Goal: Task Accomplishment & Management: Complete application form

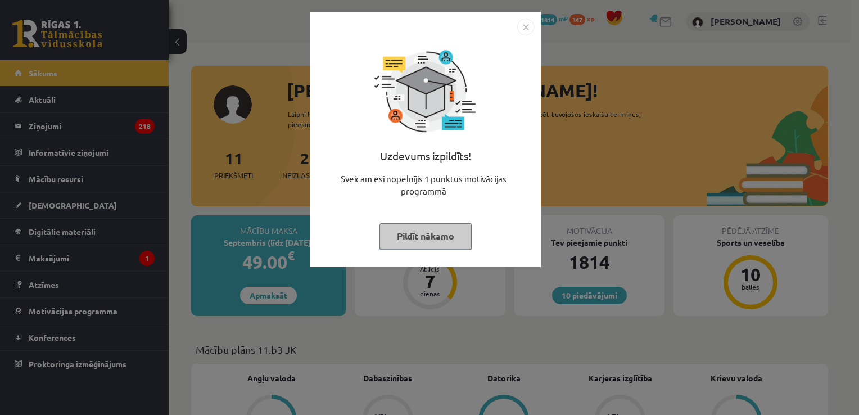
click at [520, 28] on img "Close" at bounding box center [525, 27] width 17 height 17
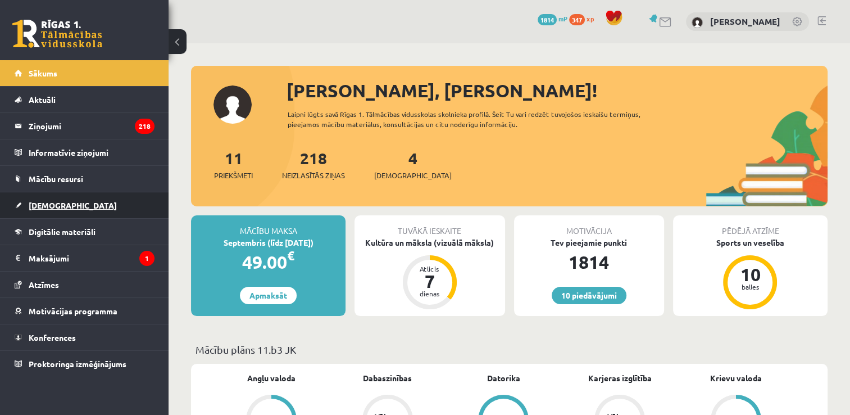
click at [76, 212] on link "[DEMOGRAPHIC_DATA]" at bounding box center [85, 205] width 140 height 26
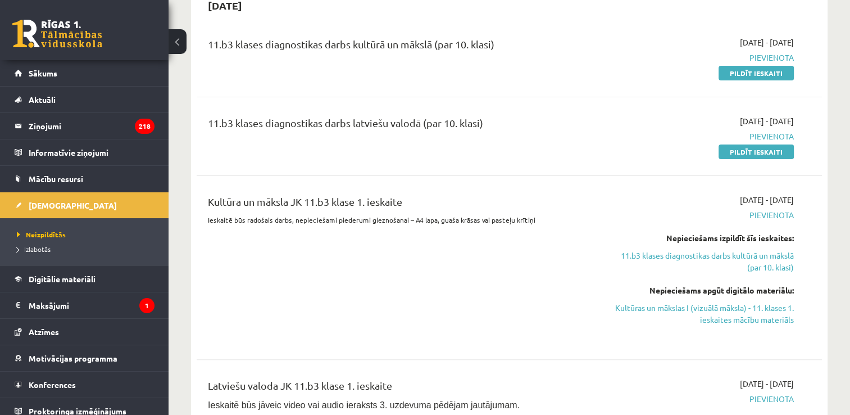
scroll to position [272, 0]
click at [755, 75] on link "Pildīt ieskaiti" at bounding box center [756, 74] width 75 height 15
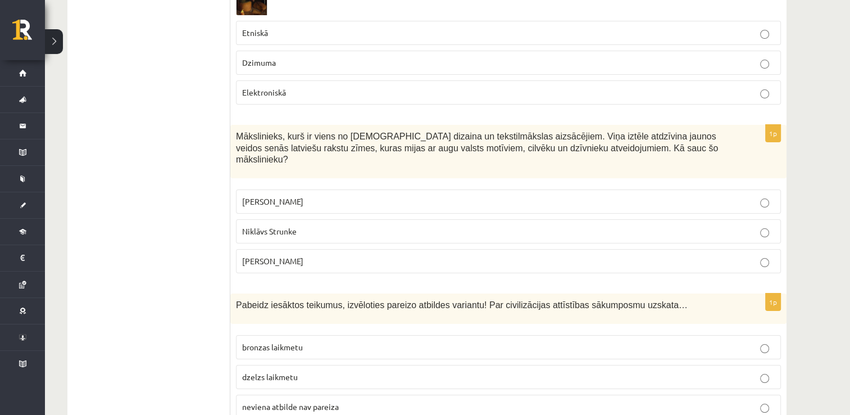
scroll to position [4491, 0]
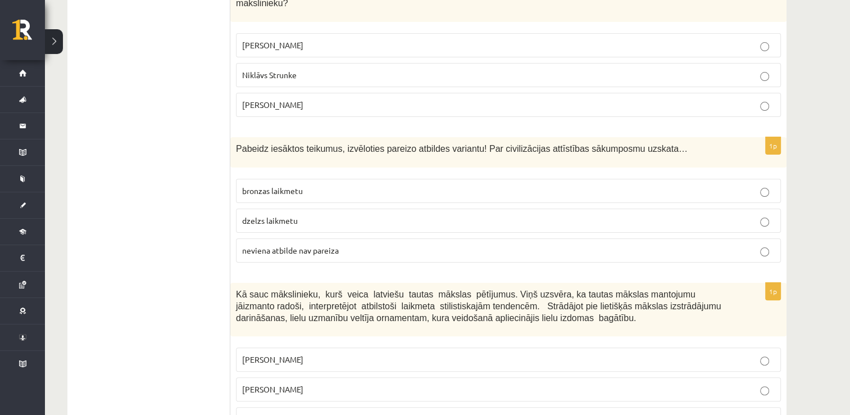
drag, startPoint x: 234, startPoint y: 222, endPoint x: 368, endPoint y: 372, distance: 201.4
drag, startPoint x: 368, startPoint y: 372, endPoint x: 282, endPoint y: 246, distance: 152.8
copy form "Ko simbolizē vertikālā līnija šajā zīmējumā uz šamaņa bungām? Maģisko bultu Med…"
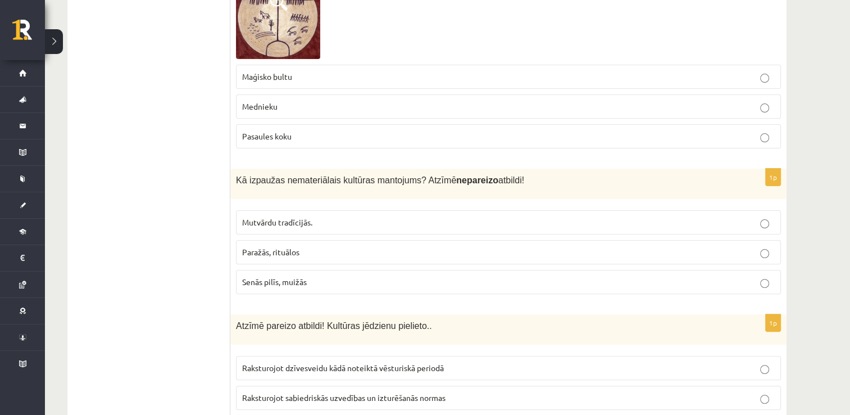
scroll to position [275, 0]
click at [348, 139] on p "Pasaules koku" at bounding box center [508, 136] width 533 height 12
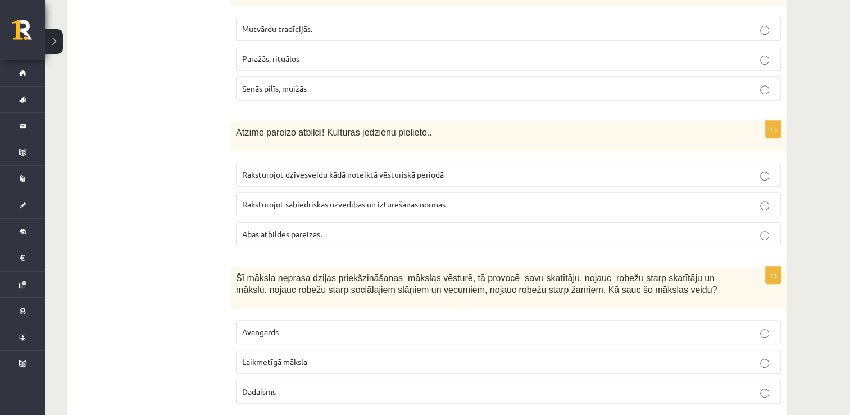
click at [355, 94] on p "Senās pilīs, muižās" at bounding box center [508, 89] width 533 height 12
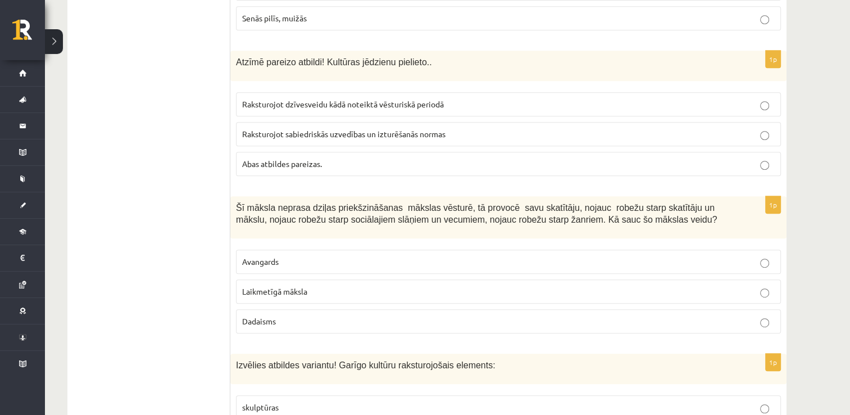
click at [339, 163] on p "Abas atbildes pareizas." at bounding box center [508, 164] width 533 height 12
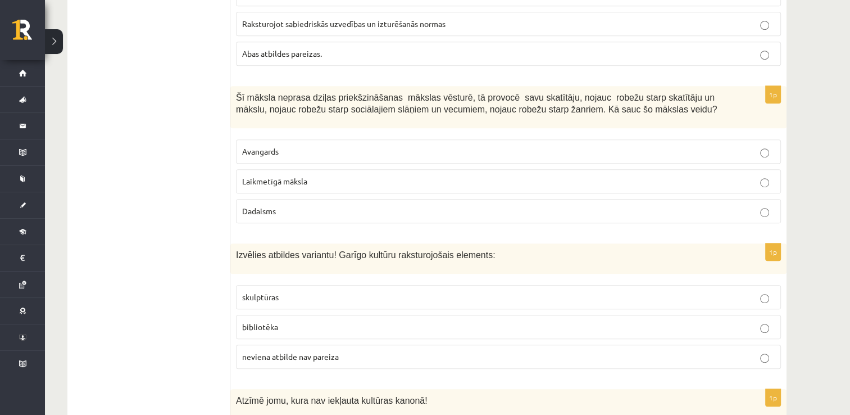
scroll to position [658, 0]
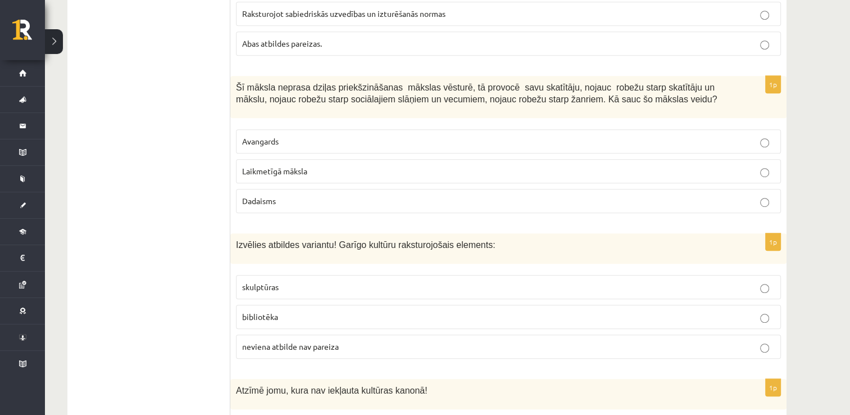
click at [298, 165] on p "Laikmetīgā māksla" at bounding box center [508, 171] width 533 height 12
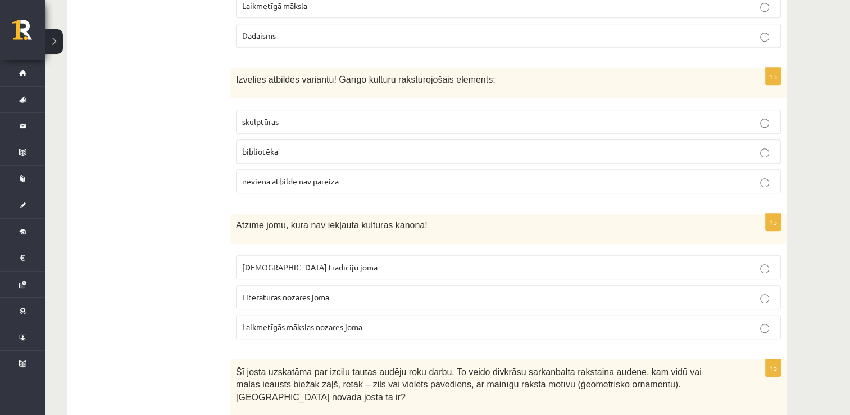
scroll to position [825, 0]
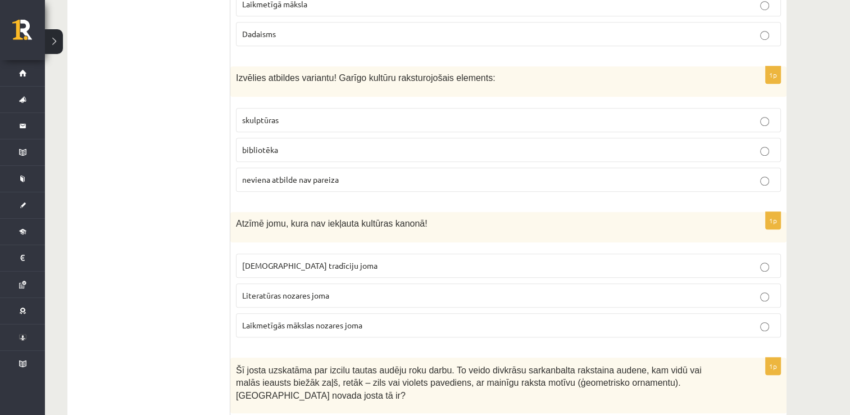
click at [335, 144] on p "bibliotēka" at bounding box center [508, 150] width 533 height 12
click at [369, 314] on label "Laikmetīgās mākslas nozares joma" at bounding box center [508, 325] width 545 height 24
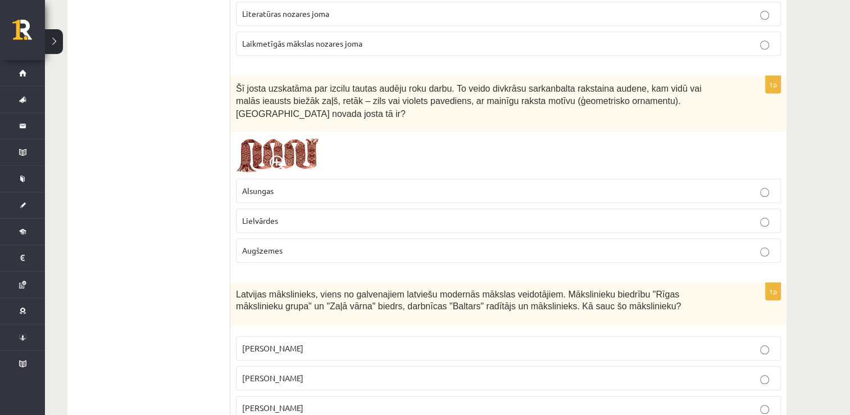
scroll to position [1110, 0]
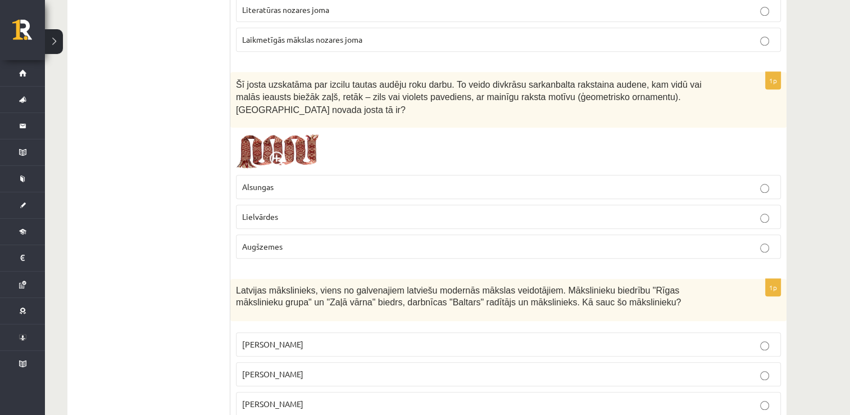
click at [388, 205] on label "Lielvārdes" at bounding box center [508, 217] width 545 height 24
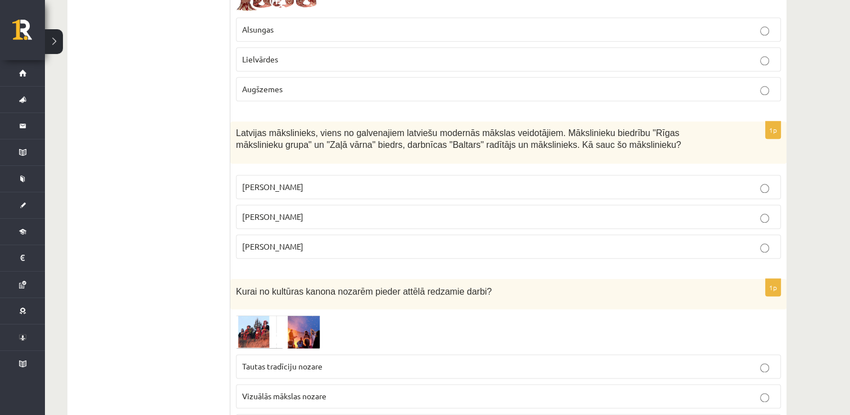
scroll to position [1275, 0]
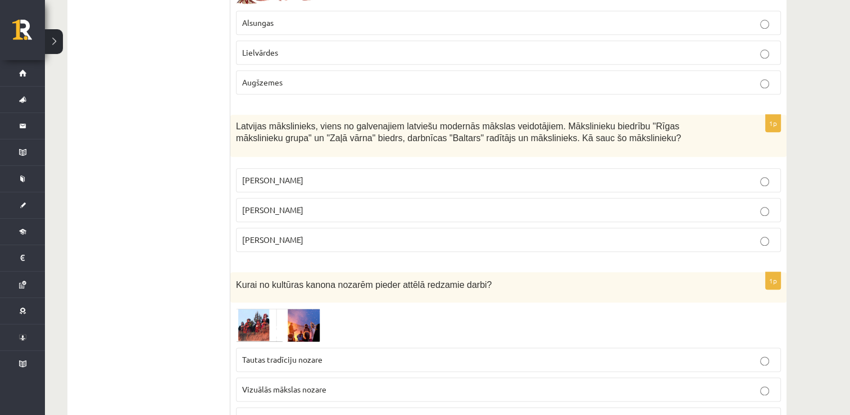
click at [388, 204] on p "Romāns Suta" at bounding box center [508, 210] width 533 height 12
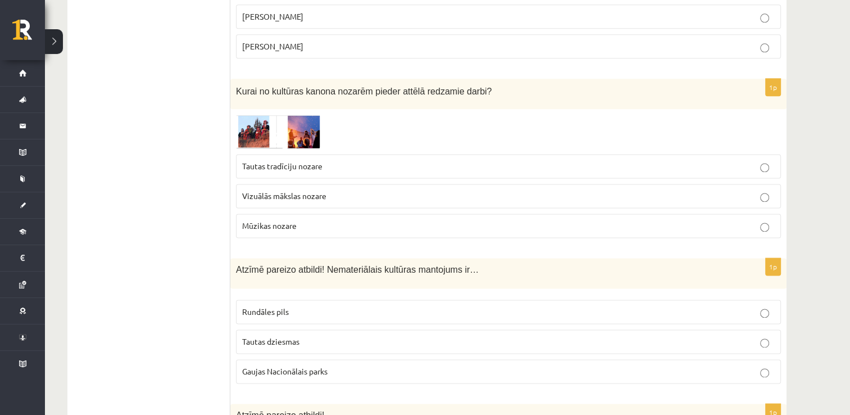
scroll to position [1472, 0]
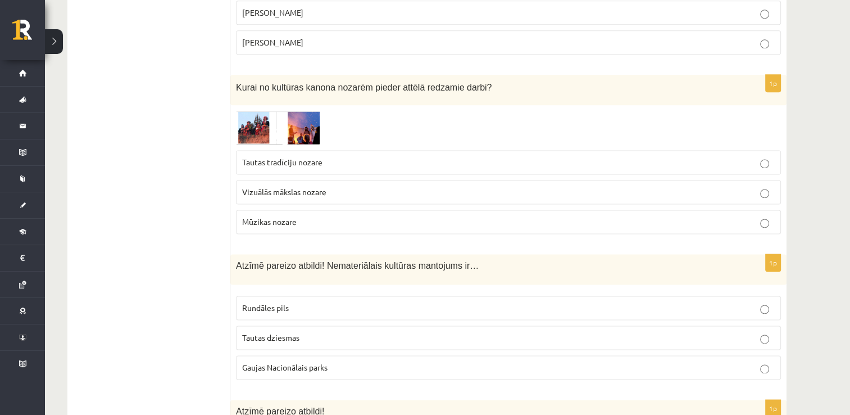
click at [321, 187] on span "Vizuālās mākslas nozare" at bounding box center [284, 192] width 84 height 10
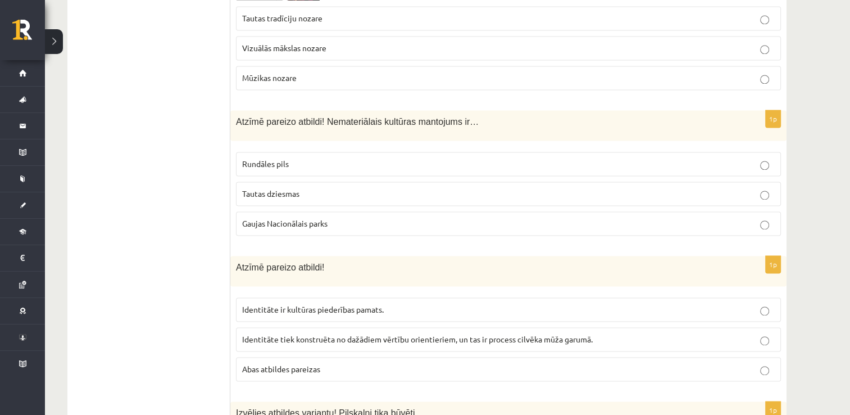
click at [321, 188] on p "Tautas dziesmas" at bounding box center [508, 194] width 533 height 12
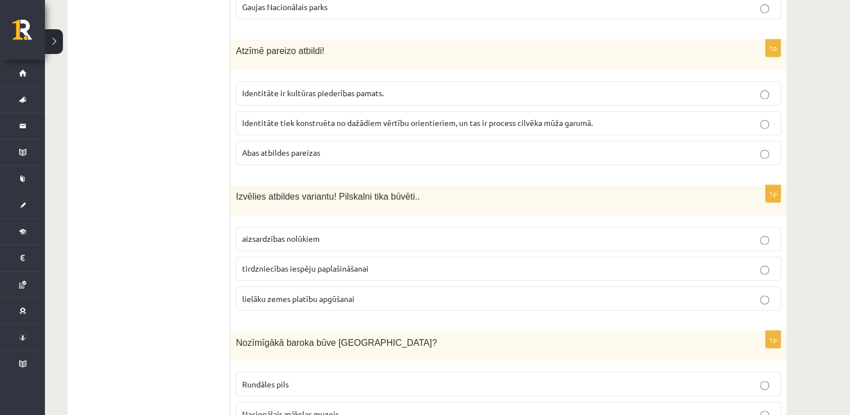
scroll to position [1833, 0]
click at [359, 146] on p "Abas atbildes pareizas" at bounding box center [508, 152] width 533 height 12
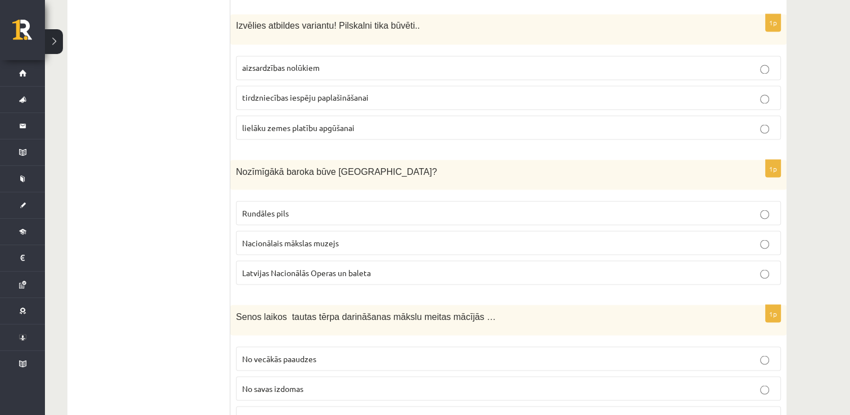
scroll to position [2007, 0]
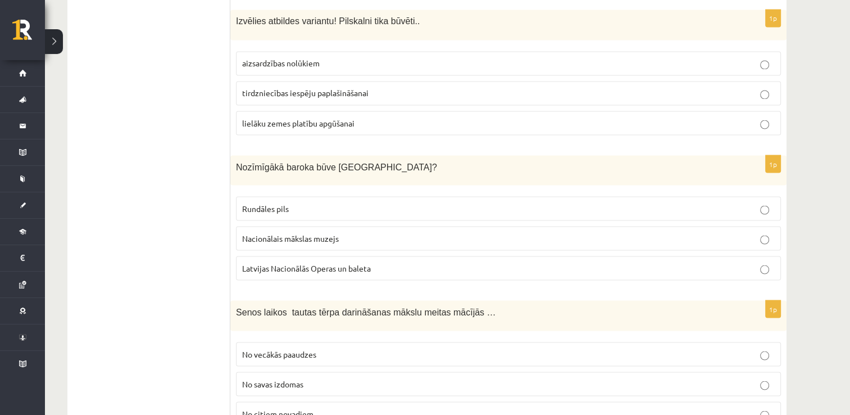
click at [329, 57] on p "aizsardzības nolūkiem" at bounding box center [508, 63] width 533 height 12
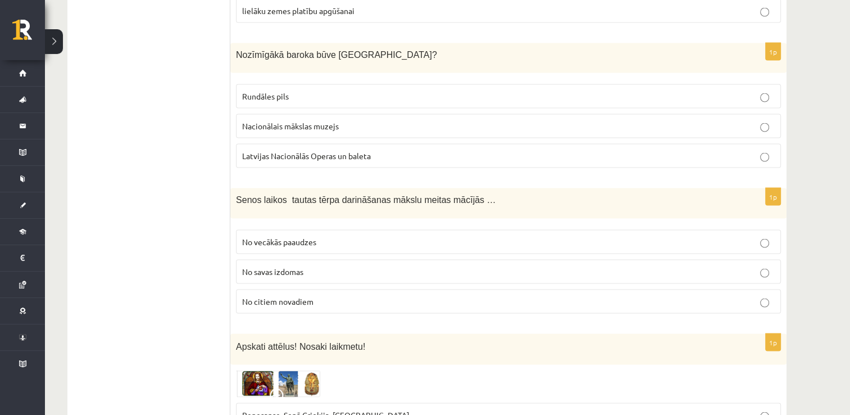
scroll to position [2121, 0]
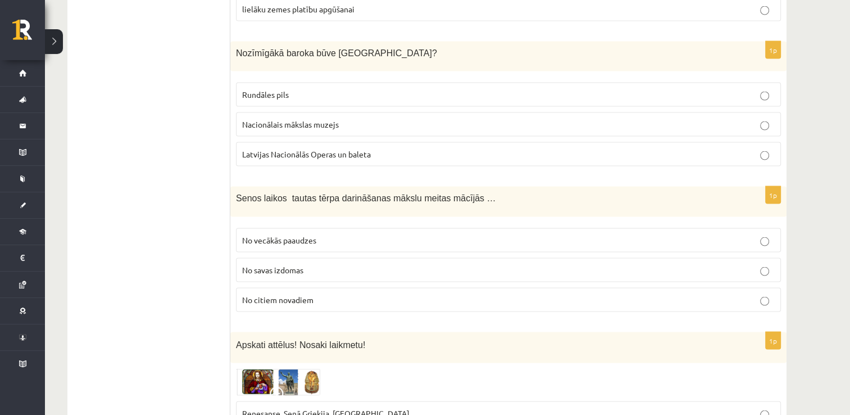
click at [398, 87] on fieldset "Rundāles pils Nacionālais mākslas muzejs Latvijas Nacionālās Operas un baleta" at bounding box center [508, 122] width 545 height 93
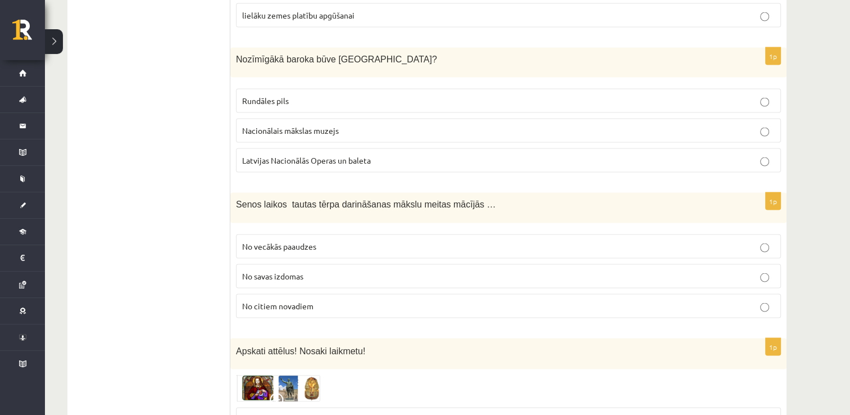
scroll to position [2114, 0]
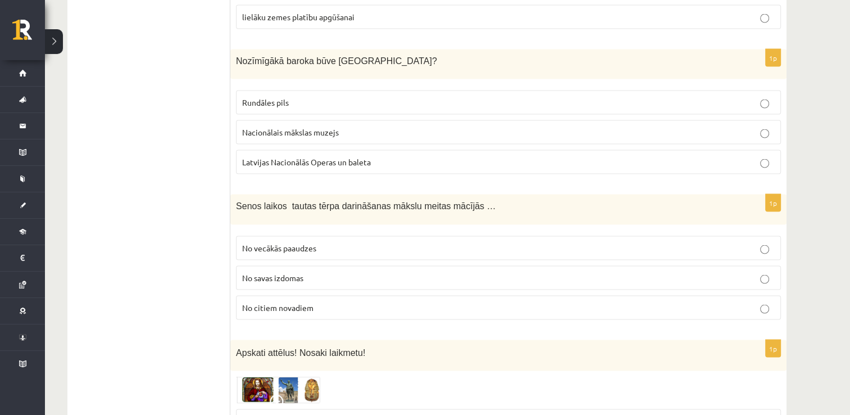
click at [404, 94] on fieldset "Rundāles pils Nacionālais mākslas muzejs Latvijas Nacionālās Operas un baleta" at bounding box center [508, 130] width 545 height 93
click at [398, 96] on p "Rundāles pils" at bounding box center [508, 102] width 533 height 12
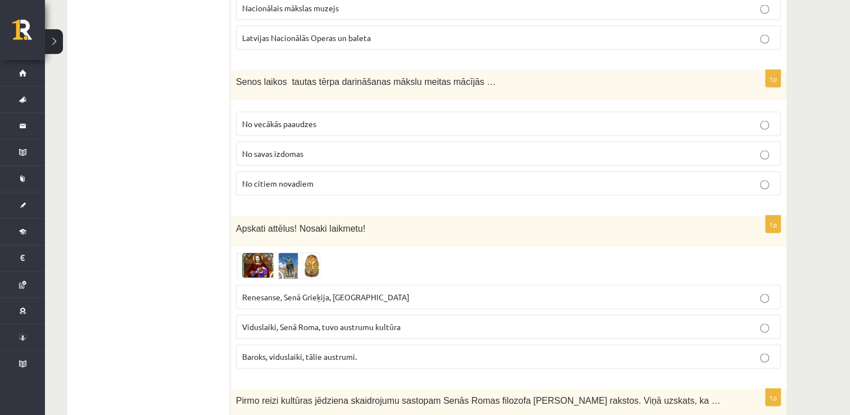
scroll to position [2241, 0]
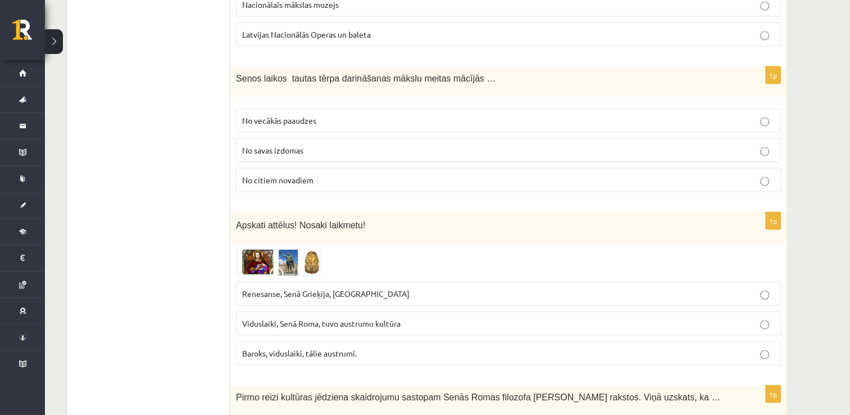
click at [413, 115] on p "No vecākās paaudzes" at bounding box center [508, 121] width 533 height 12
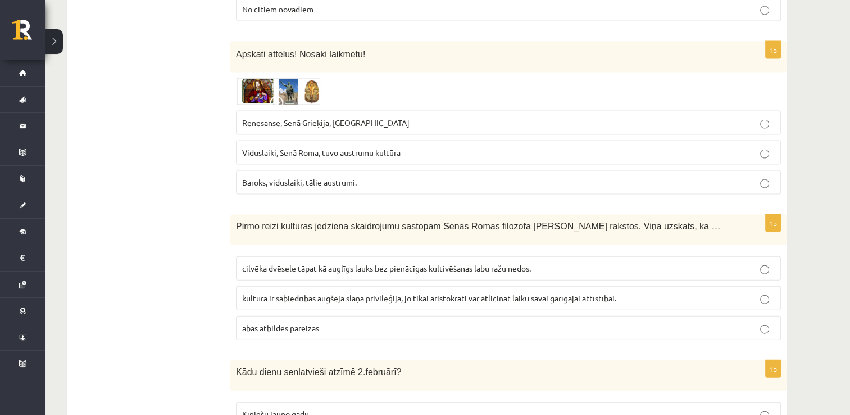
scroll to position [2443, 0]
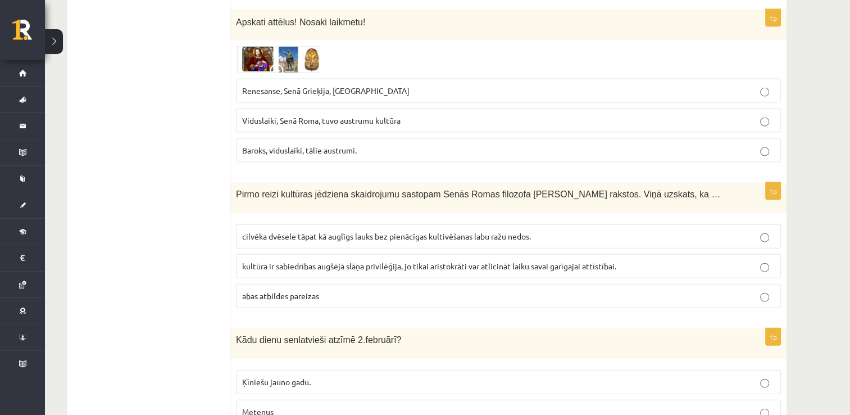
click at [373, 85] on p "Renesanse, Senā Grieķija, Ēģipte" at bounding box center [508, 91] width 533 height 12
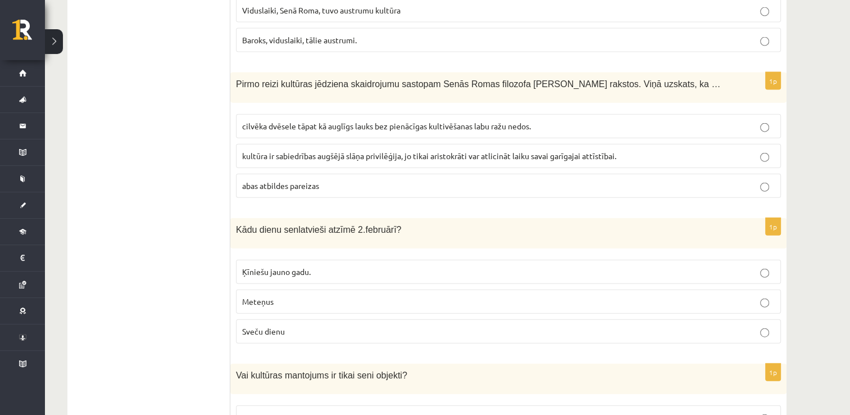
scroll to position [2607, 0]
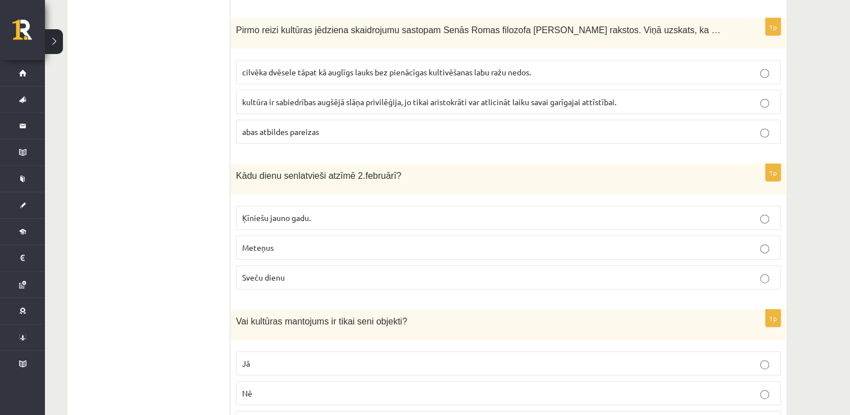
click at [436, 97] on span "kultūra ir sabiedrības augšējā slāņa privilēģija, jo tikai aristokrāti var atli…" at bounding box center [429, 102] width 374 height 10
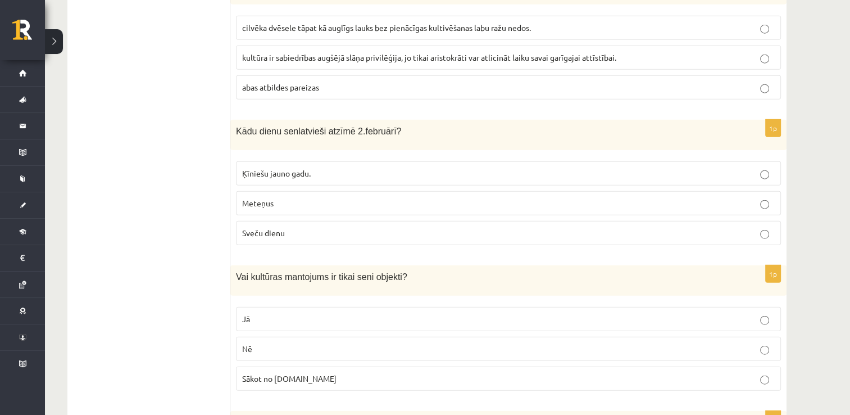
scroll to position [2760, 0]
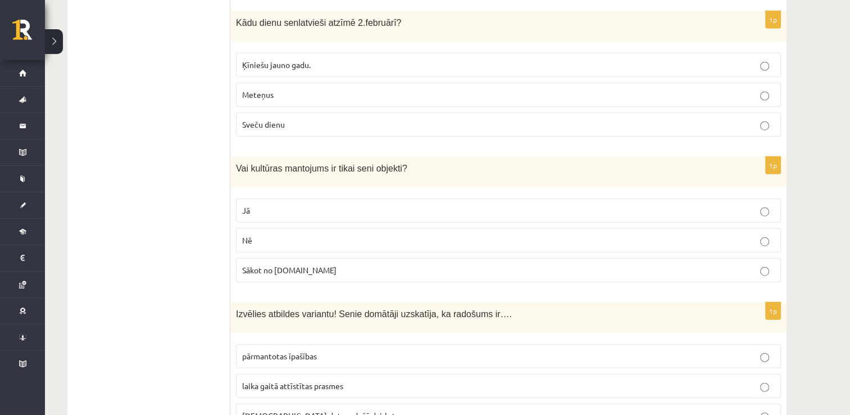
click at [402, 57] on fieldset "Ķīniešu jauno gadu. Meteņus Sveču dienu" at bounding box center [508, 93] width 545 height 93
click at [428, 112] on label "Sveču dienu" at bounding box center [508, 124] width 545 height 24
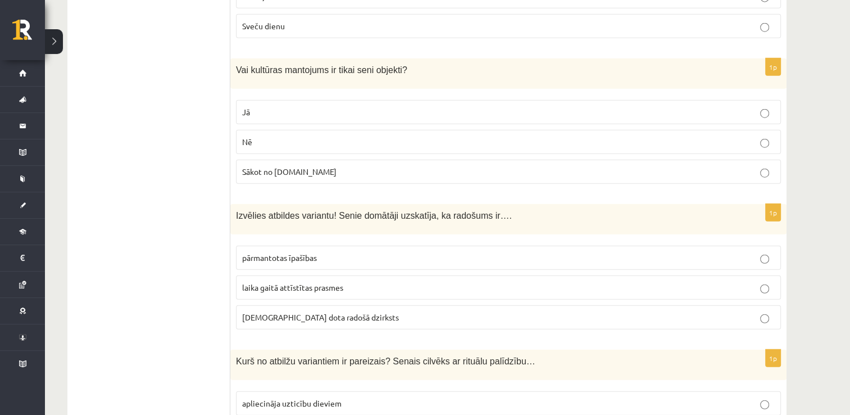
scroll to position [2859, 0]
click at [398, 135] on p "Nē" at bounding box center [508, 141] width 533 height 12
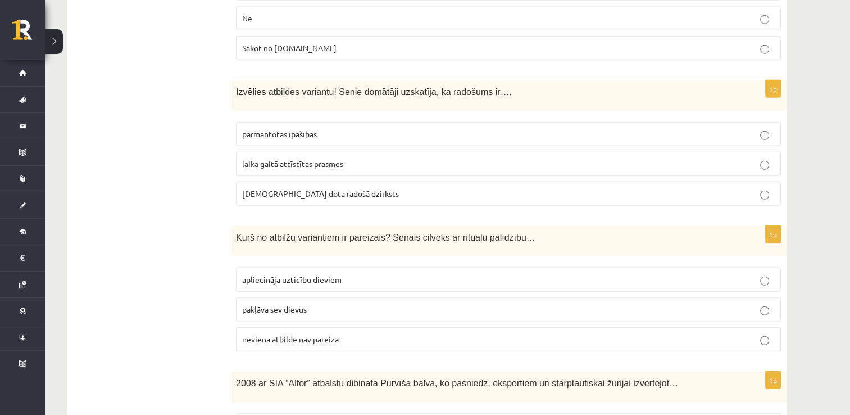
scroll to position [2983, 0]
click at [398, 121] on label "pārmantotas īpašības" at bounding box center [508, 133] width 545 height 24
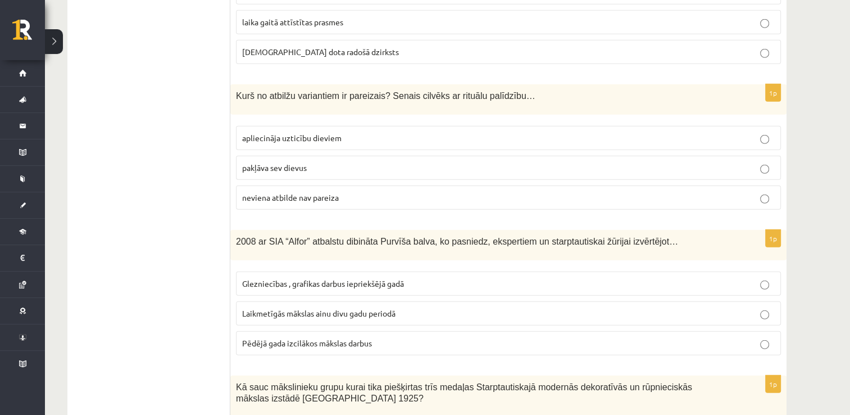
scroll to position [3167, 0]
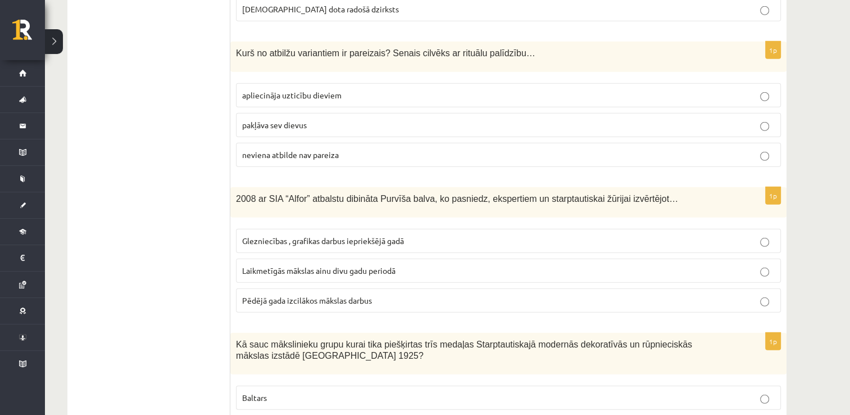
click at [368, 89] on p "apliecināja uzticību dieviem" at bounding box center [508, 95] width 533 height 12
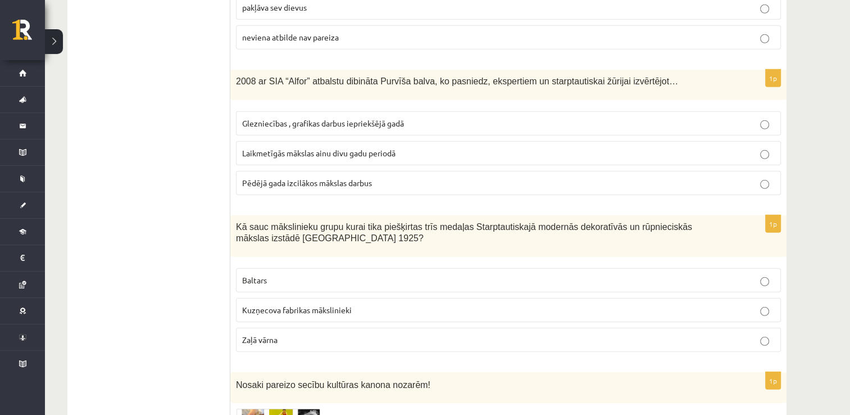
scroll to position [3295, 0]
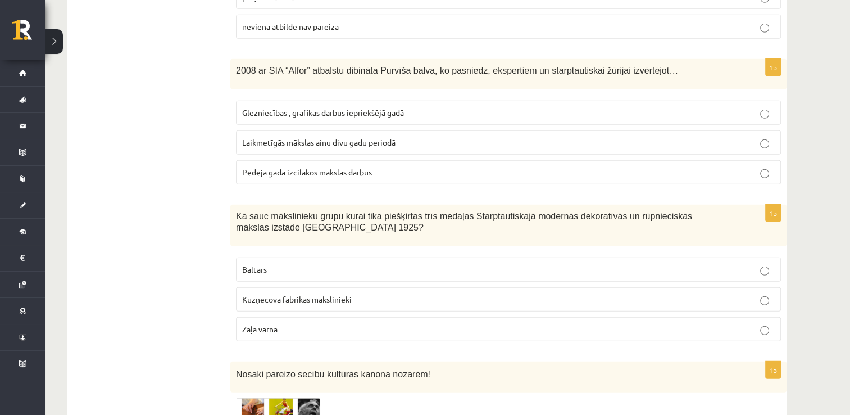
click at [418, 137] on p "Laikmetīgās mākslas ainu divu gadu periodā" at bounding box center [508, 143] width 533 height 12
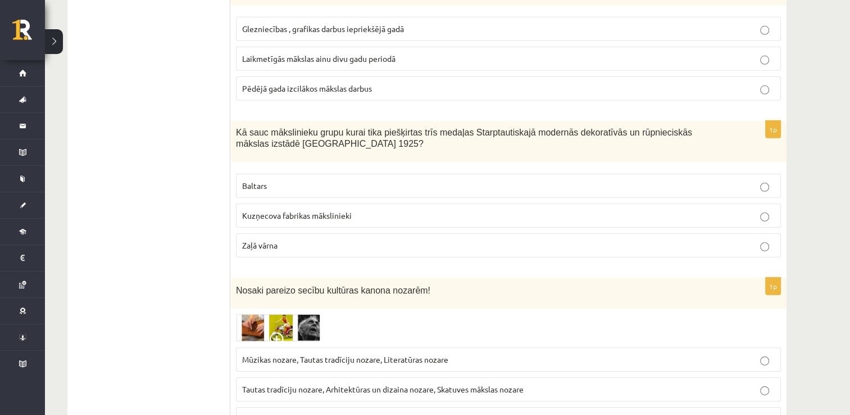
scroll to position [3405, 0]
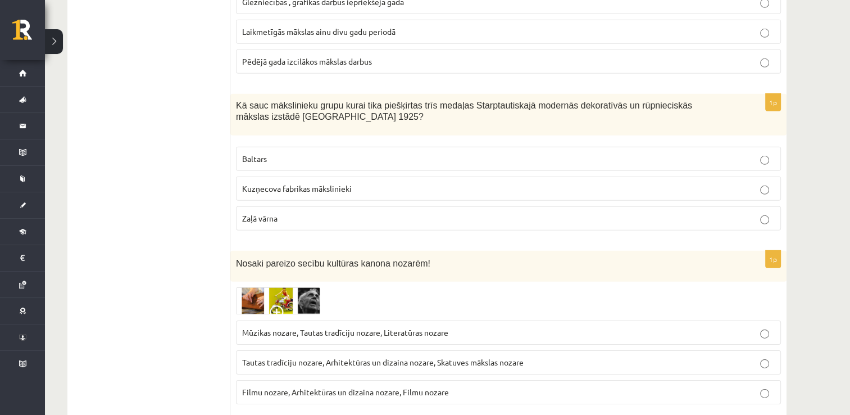
click at [364, 153] on p "Baltars" at bounding box center [508, 159] width 533 height 12
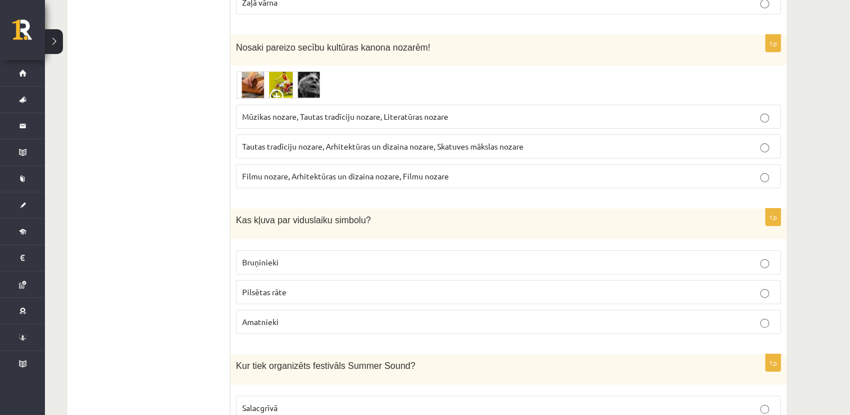
scroll to position [3623, 0]
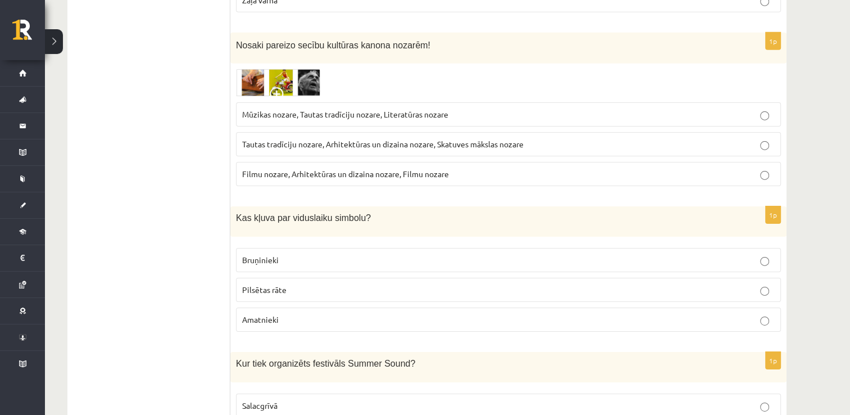
click at [446, 132] on label "Tautas tradīciju nozare, Arhitektūras un dizaina nozare, Skatuves mākslas nozare" at bounding box center [508, 144] width 545 height 24
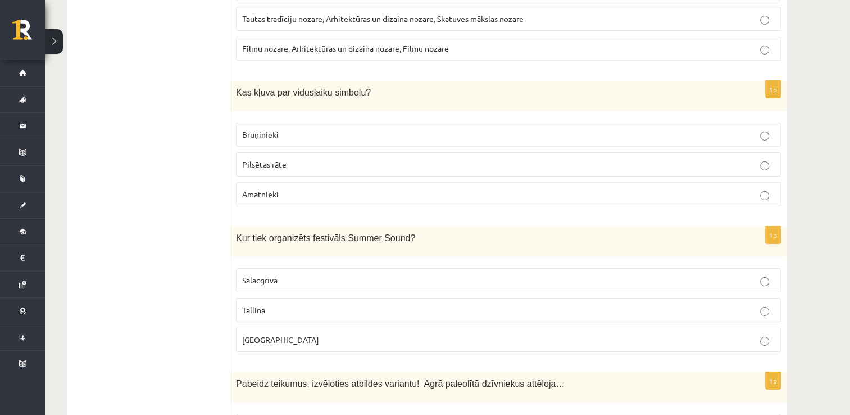
scroll to position [3752, 0]
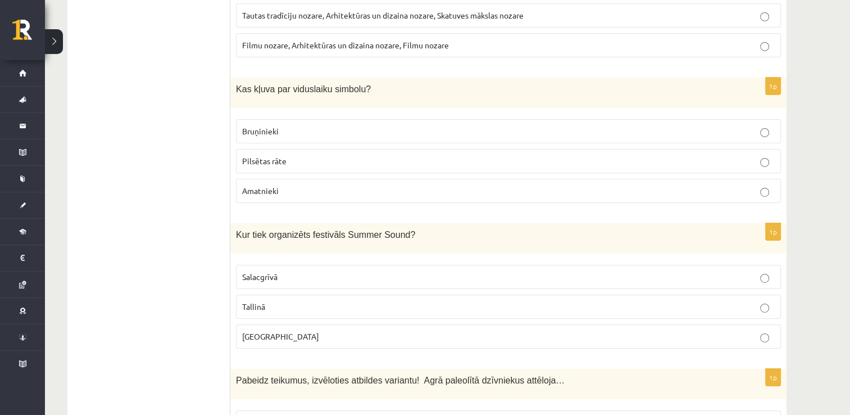
click at [416, 125] on p "Bruņinieki" at bounding box center [508, 131] width 533 height 12
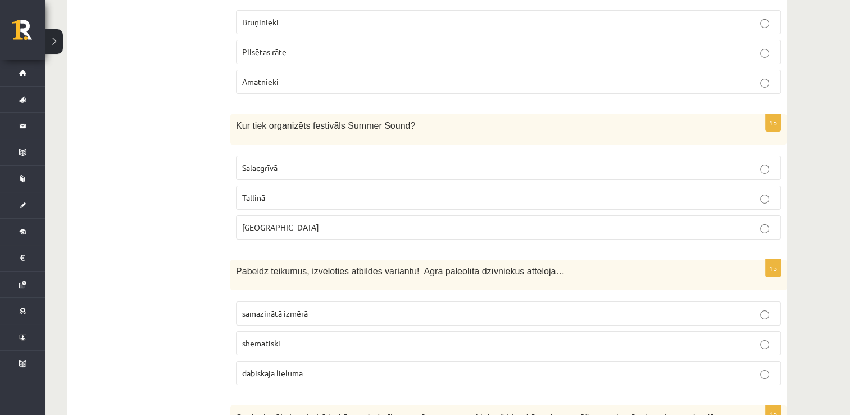
scroll to position [3862, 0]
click at [439, 221] on p "Liepājā" at bounding box center [508, 227] width 533 height 12
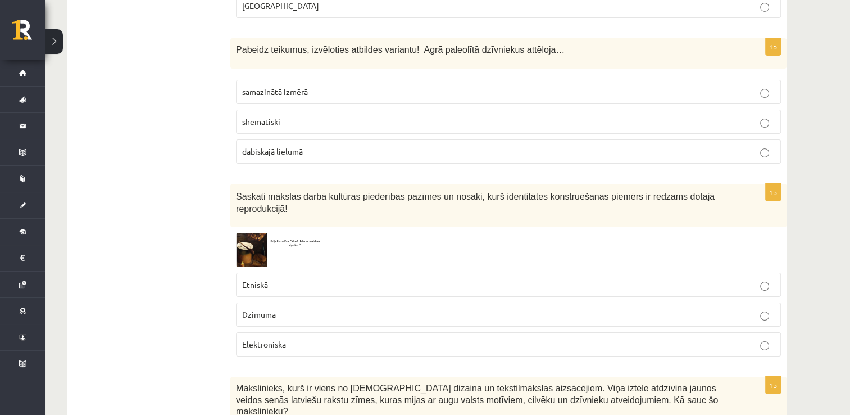
scroll to position [4084, 0]
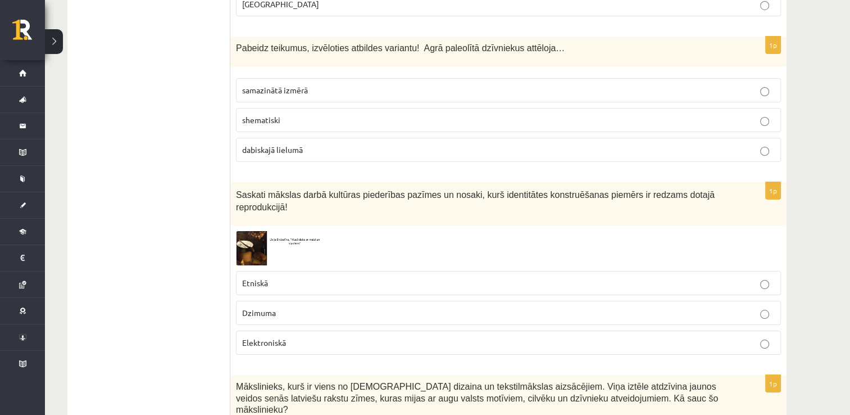
click at [405, 144] on p "dabiskajā lielumā" at bounding box center [508, 150] width 533 height 12
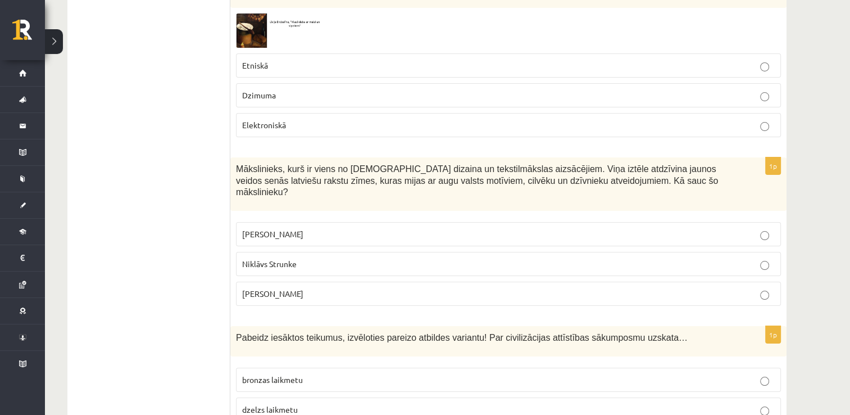
scroll to position [4302, 0]
click at [413, 53] on label "Etniskā" at bounding box center [508, 65] width 545 height 24
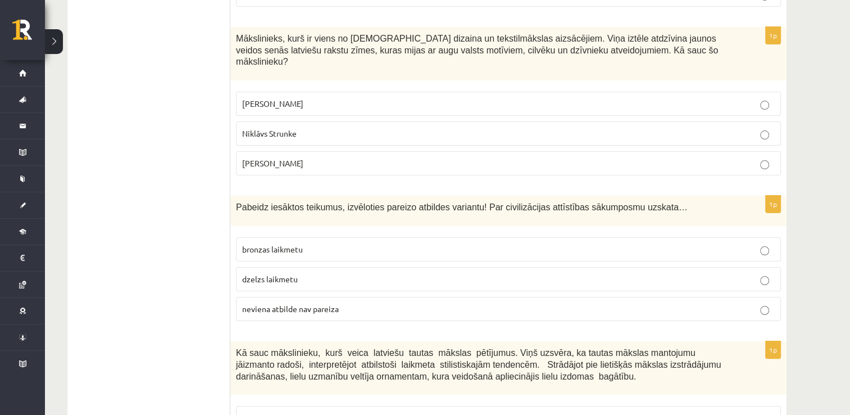
scroll to position [4431, 0]
click at [409, 99] on p "Ansis Cīrulis" at bounding box center [508, 105] width 533 height 12
click at [399, 304] on p "neviena atbilde nav pareiza" at bounding box center [508, 310] width 533 height 12
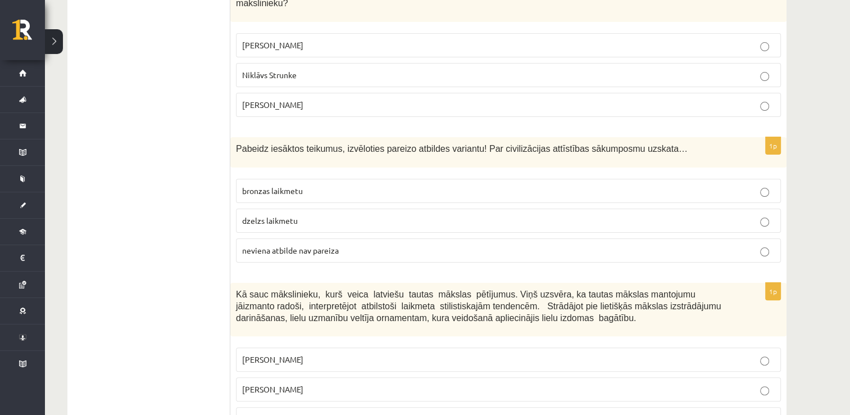
click at [400, 342] on fieldset "Ansis Cīrulis Jūlijs Madernieks Rihards Zariņš" at bounding box center [508, 388] width 545 height 93
click at [409, 377] on label "Jūlijs Madernieks" at bounding box center [508, 389] width 545 height 24
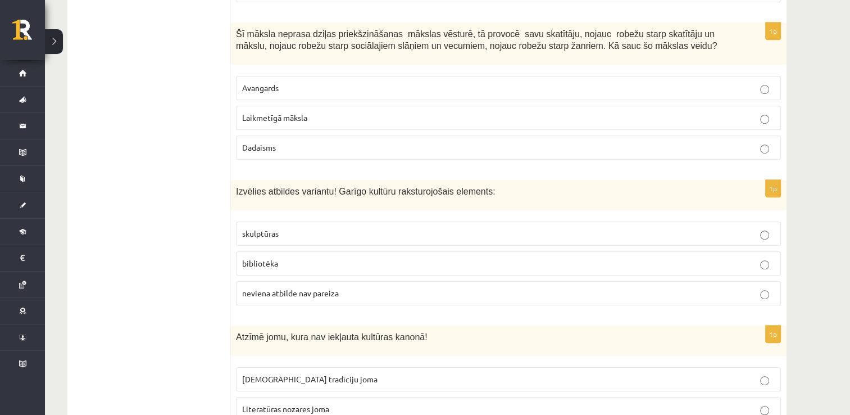
scroll to position [0, 0]
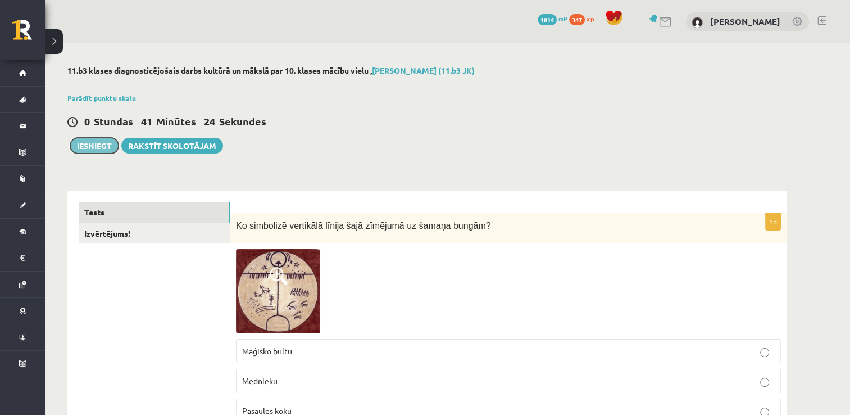
click at [90, 143] on button "Iesniegt" at bounding box center [94, 146] width 48 height 16
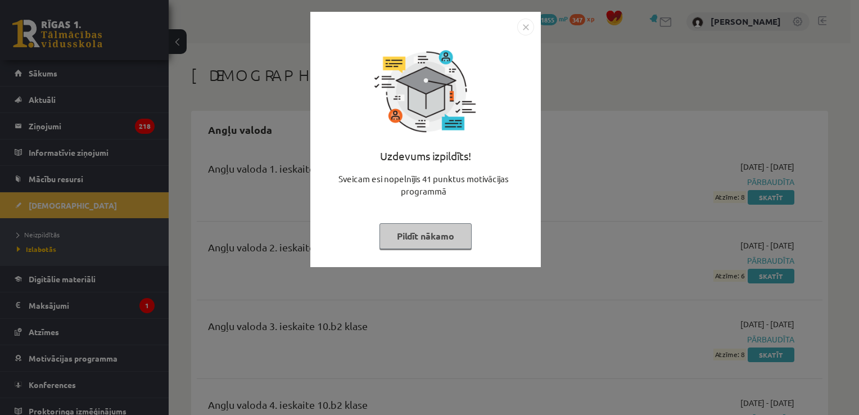
click at [528, 32] on img "Close" at bounding box center [525, 27] width 17 height 17
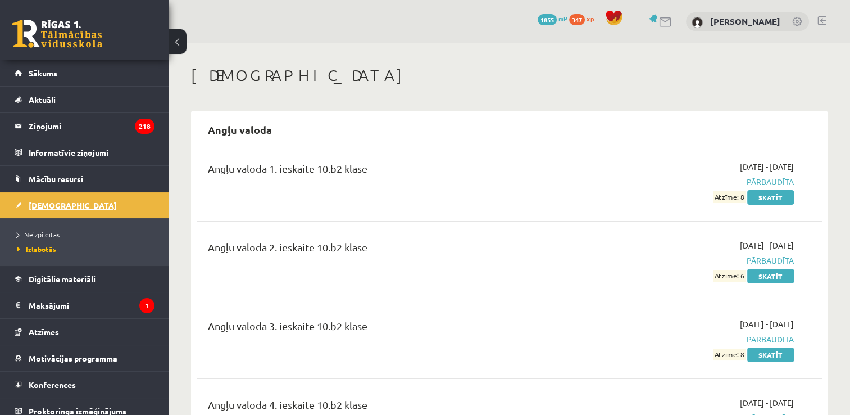
click at [56, 195] on link "[DEMOGRAPHIC_DATA]" at bounding box center [85, 205] width 140 height 26
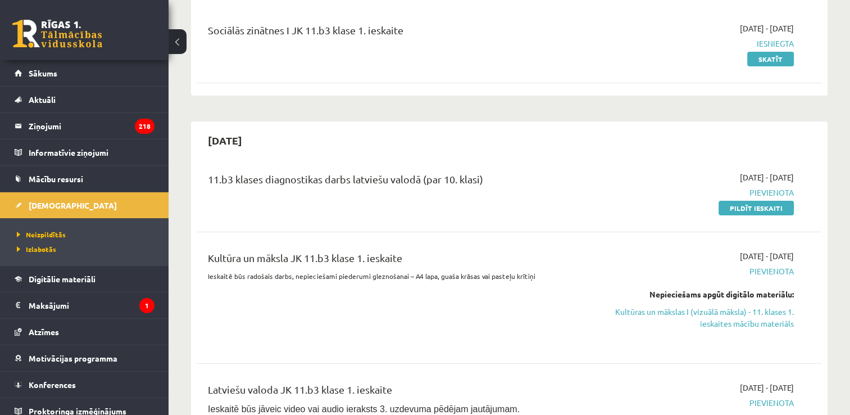
scroll to position [137, 0]
click at [760, 209] on link "Pildīt ieskaiti" at bounding box center [756, 209] width 75 height 15
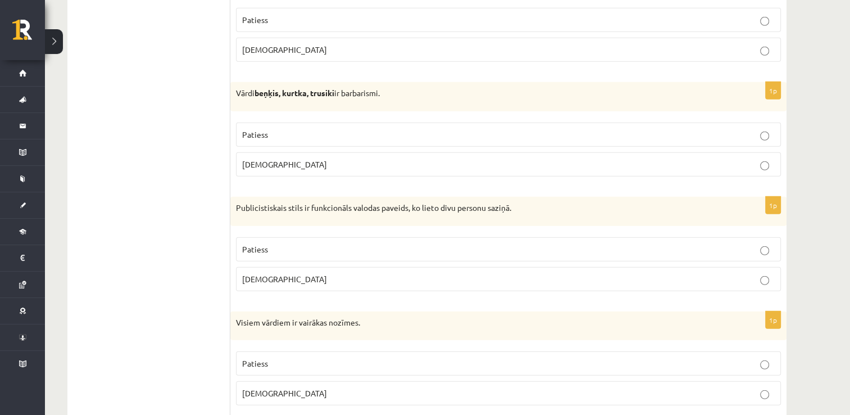
scroll to position [3292, 0]
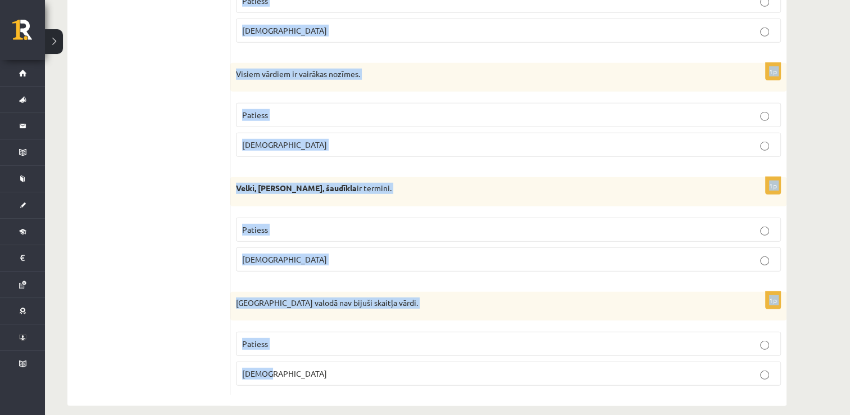
drag, startPoint x: 240, startPoint y: 202, endPoint x: 351, endPoint y: 368, distance: 198.9
drag, startPoint x: 351, startPoint y: 368, endPoint x: 281, endPoint y: 285, distance: 107.6
copy form "Apgalvojums ir patiess vai nepatiess? 1p Latviešu valodā ir tikai 3 izloksnes. …"
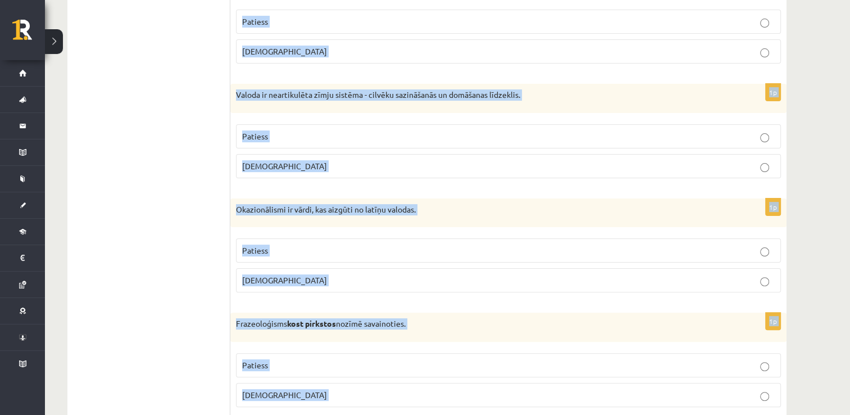
scroll to position [0, 0]
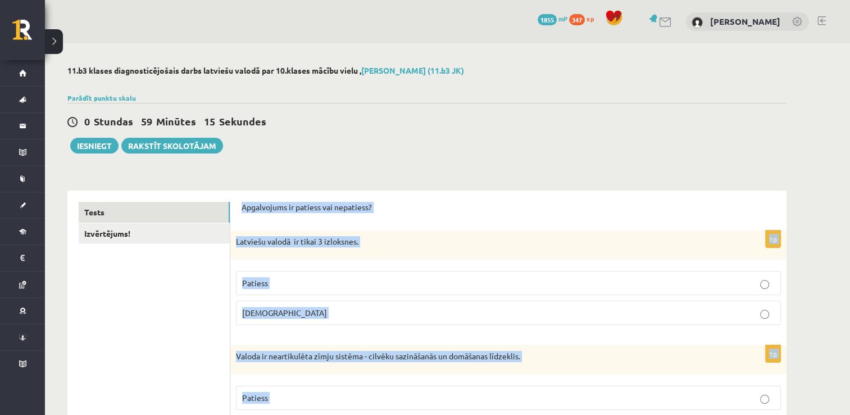
click at [342, 289] on label "Patiess" at bounding box center [508, 283] width 545 height 24
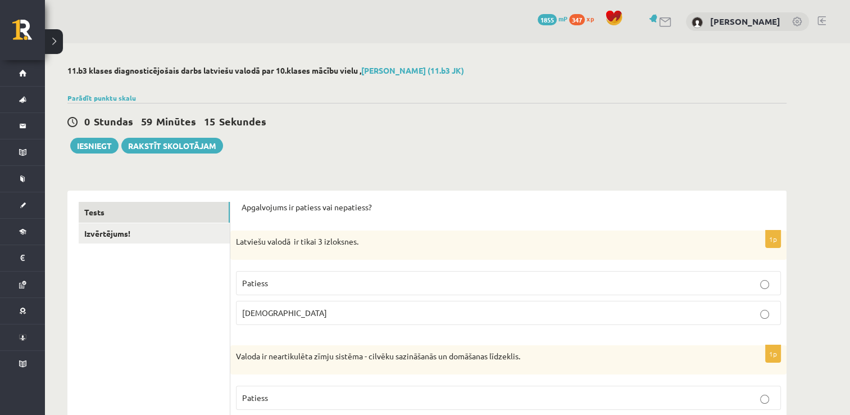
click at [342, 289] on label "Patiess" at bounding box center [508, 283] width 545 height 24
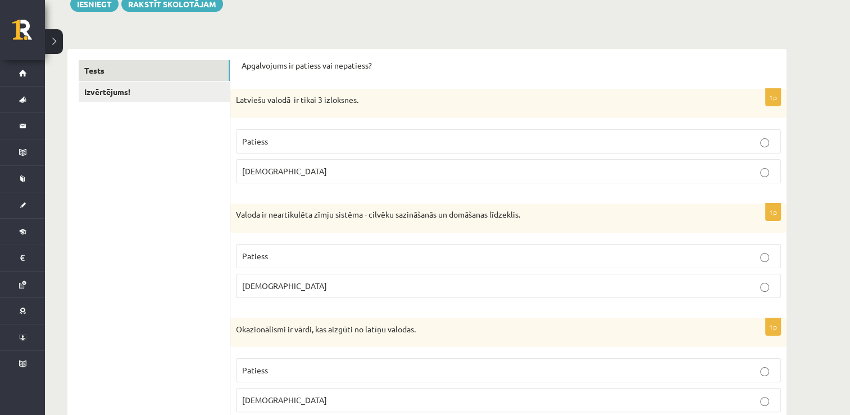
scroll to position [141, 0]
click at [361, 172] on p "Aplams" at bounding box center [508, 172] width 533 height 12
click at [394, 284] on p "Aplams" at bounding box center [508, 286] width 533 height 12
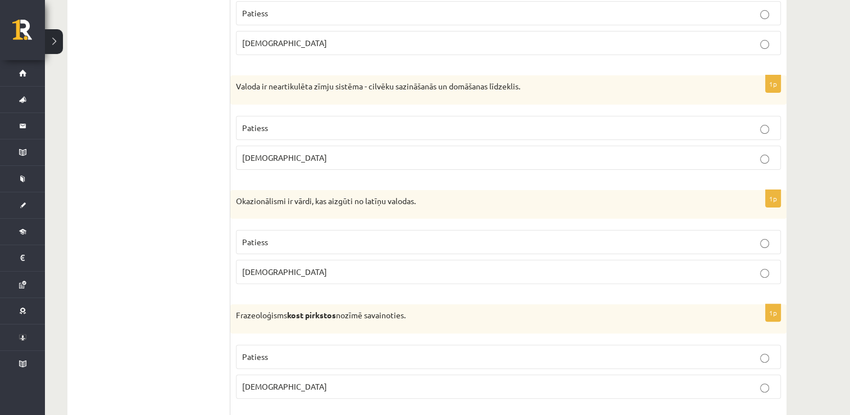
scroll to position [271, 0]
click at [393, 269] on p "Aplams" at bounding box center [508, 270] width 533 height 12
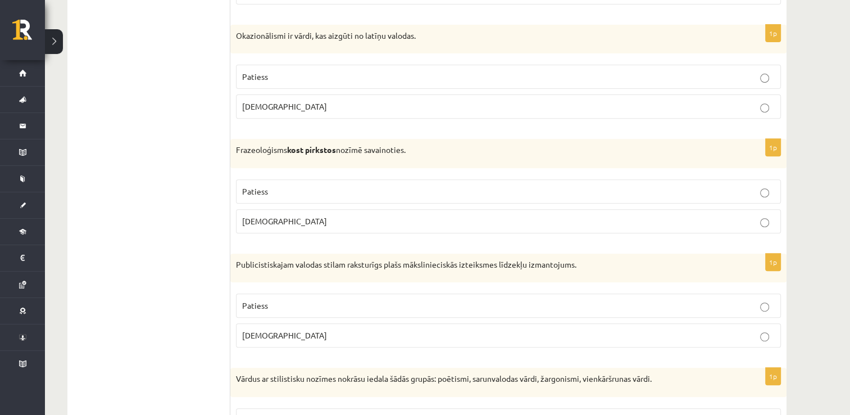
scroll to position [461, 0]
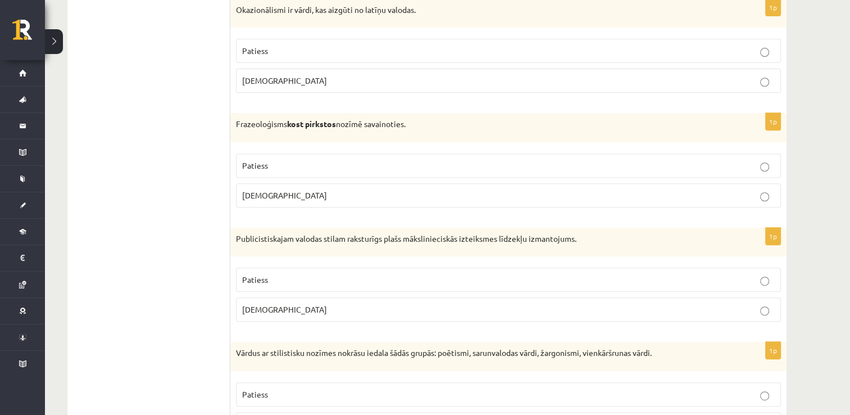
click at [406, 183] on label "Aplams" at bounding box center [508, 195] width 545 height 24
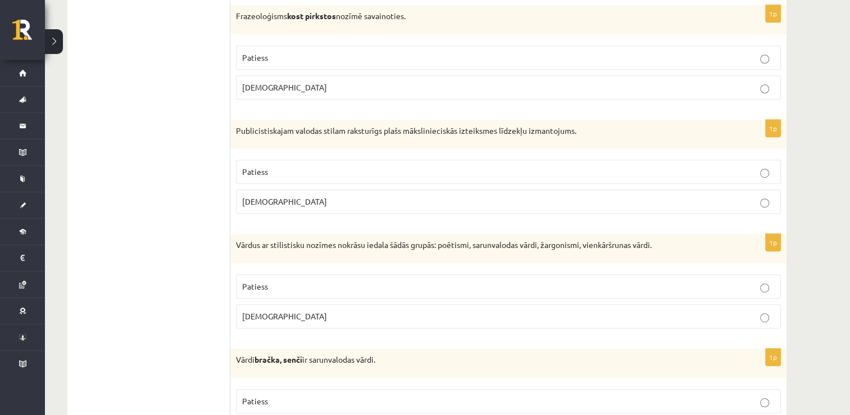
scroll to position [574, 0]
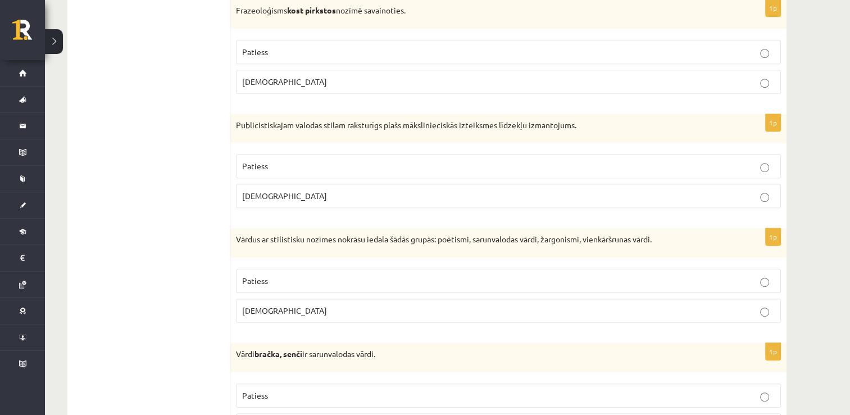
click at [342, 192] on p "Aplams" at bounding box center [508, 196] width 533 height 12
click at [347, 162] on p "Patiess" at bounding box center [508, 166] width 533 height 12
click at [330, 275] on p "Patiess" at bounding box center [508, 281] width 533 height 12
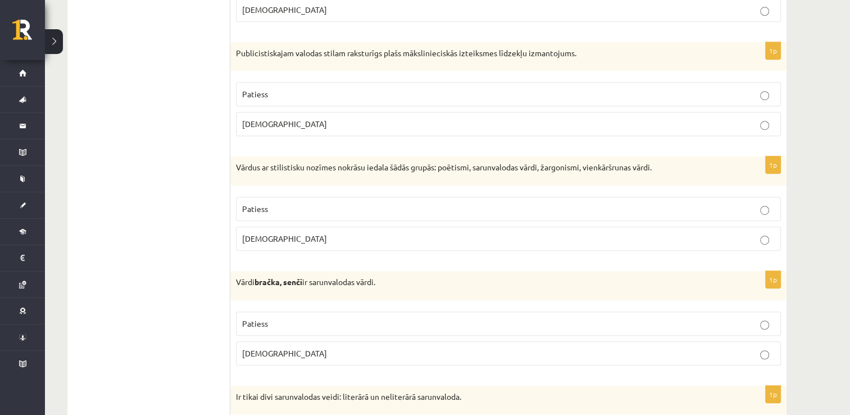
scroll to position [719, 0]
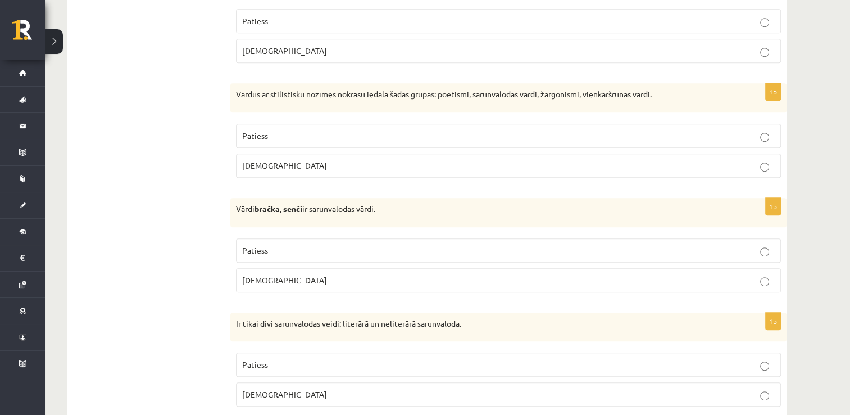
click at [330, 245] on p "Patiess" at bounding box center [508, 250] width 533 height 12
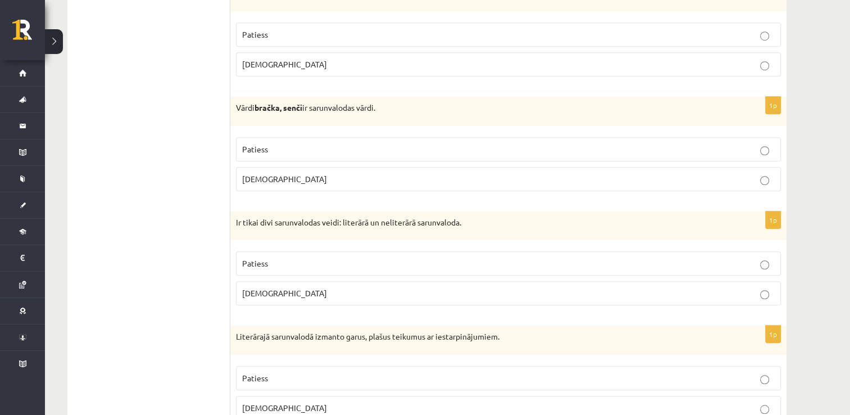
scroll to position [820, 0]
drag, startPoint x: 330, startPoint y: 245, endPoint x: 339, endPoint y: 254, distance: 12.3
click at [339, 254] on fieldset "Patiess Aplams" at bounding box center [508, 277] width 545 height 63
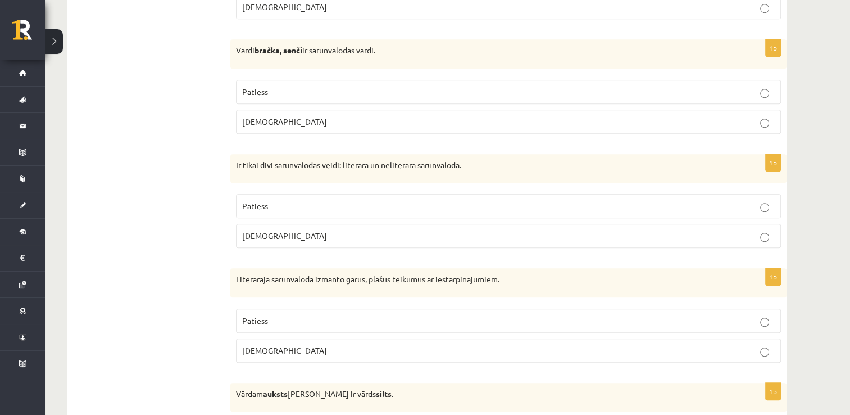
scroll to position [877, 0]
click at [337, 205] on p "Patiess" at bounding box center [508, 207] width 533 height 12
click at [340, 325] on label "Patiess" at bounding box center [508, 322] width 545 height 24
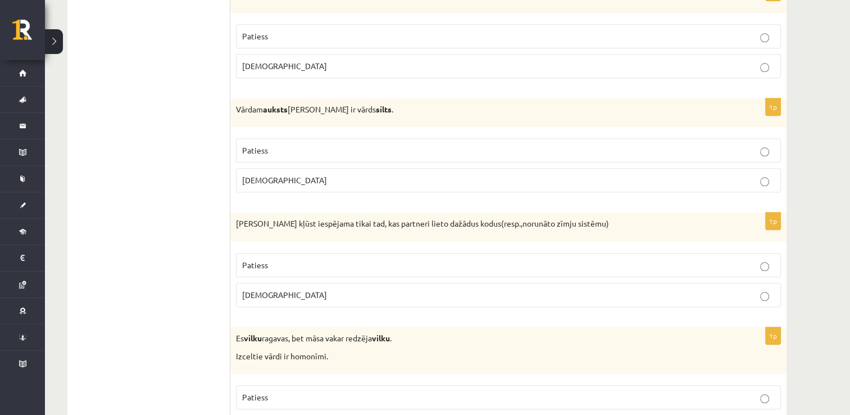
scroll to position [1162, 0]
click at [350, 176] on p "Aplams" at bounding box center [508, 180] width 533 height 12
click at [353, 289] on p "Aplams" at bounding box center [508, 295] width 533 height 12
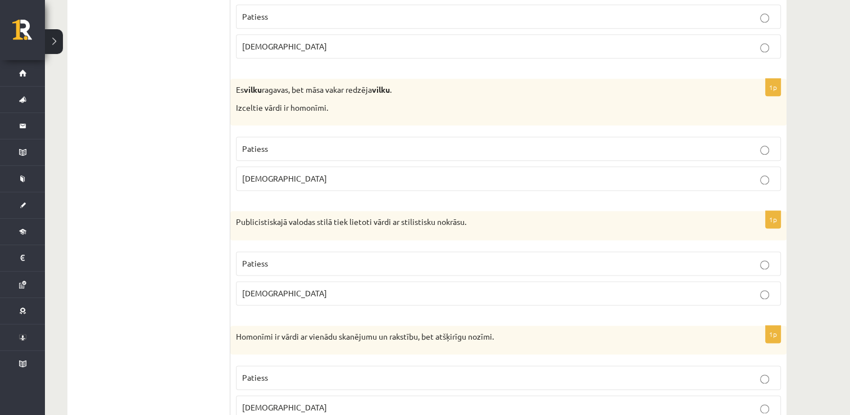
scroll to position [1417, 0]
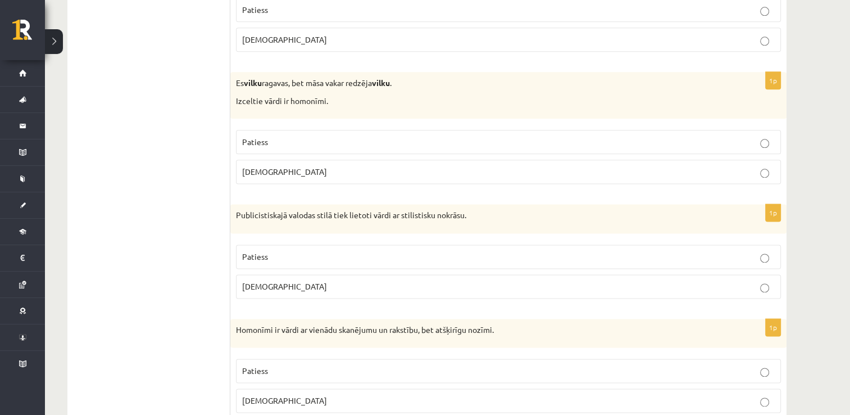
click at [301, 103] on div "Es vilku ragavas, bet māsa vakar redzēja vilku . Izceltie vārdi ir homonīmi." at bounding box center [508, 95] width 556 height 47
click at [300, 136] on p "Patiess" at bounding box center [508, 142] width 533 height 12
click at [297, 253] on p "Patiess" at bounding box center [508, 257] width 533 height 12
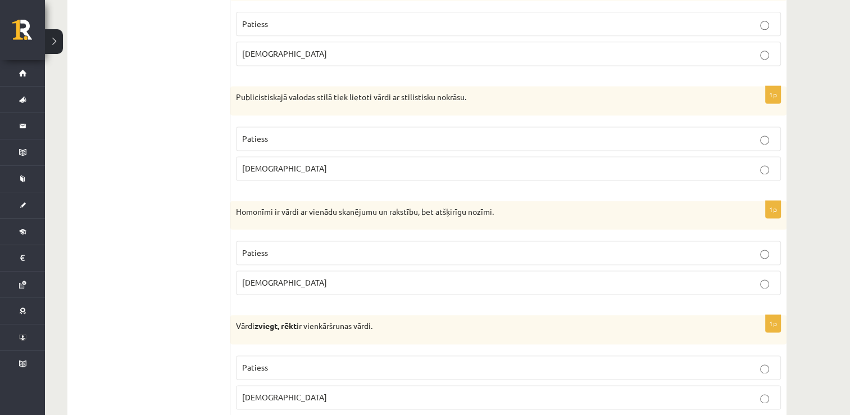
scroll to position [1535, 0]
click at [296, 282] on p "Aplams" at bounding box center [508, 283] width 533 height 12
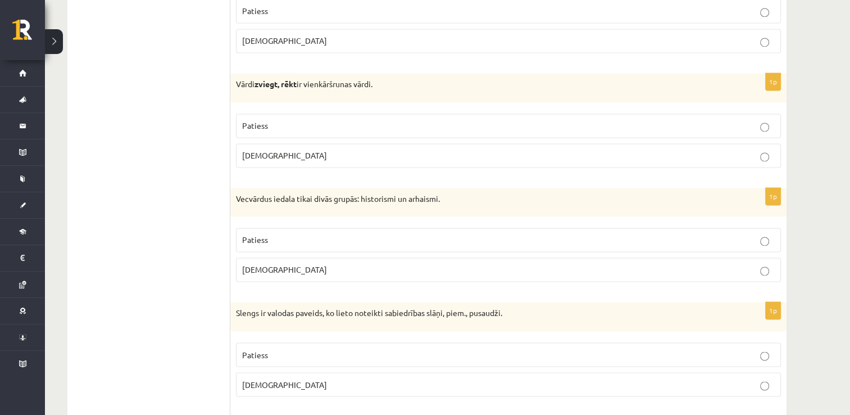
scroll to position [1778, 0]
click at [366, 148] on p "Aplams" at bounding box center [508, 154] width 533 height 12
click at [475, 148] on p "Aplams" at bounding box center [508, 154] width 533 height 12
click at [448, 233] on p "Patiess" at bounding box center [508, 239] width 533 height 12
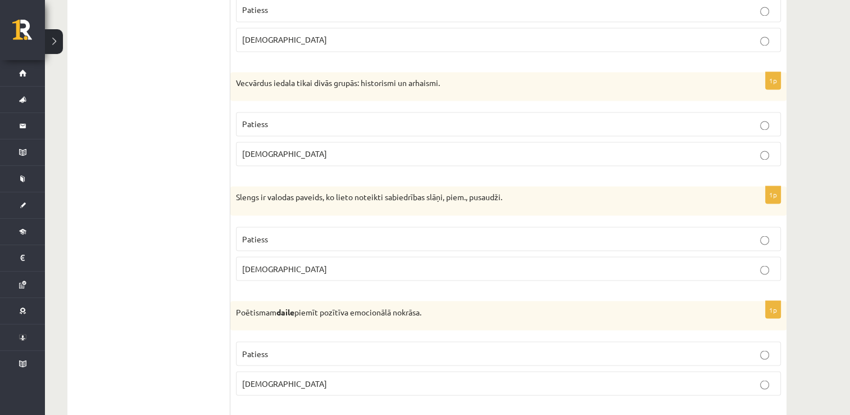
click at [445, 347] on p "Patiess" at bounding box center [508, 353] width 533 height 12
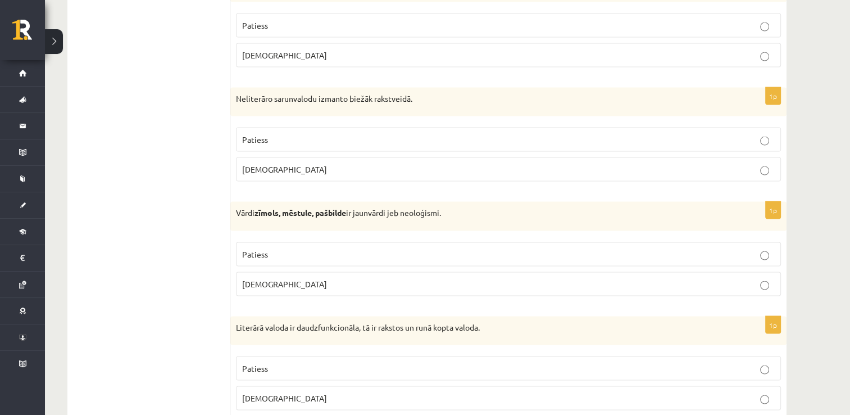
scroll to position [2221, 0]
click at [416, 163] on p "Aplams" at bounding box center [508, 169] width 533 height 12
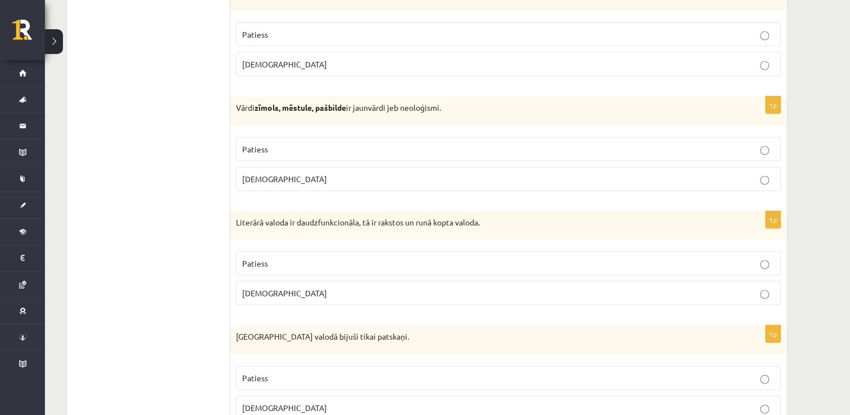
scroll to position [2330, 0]
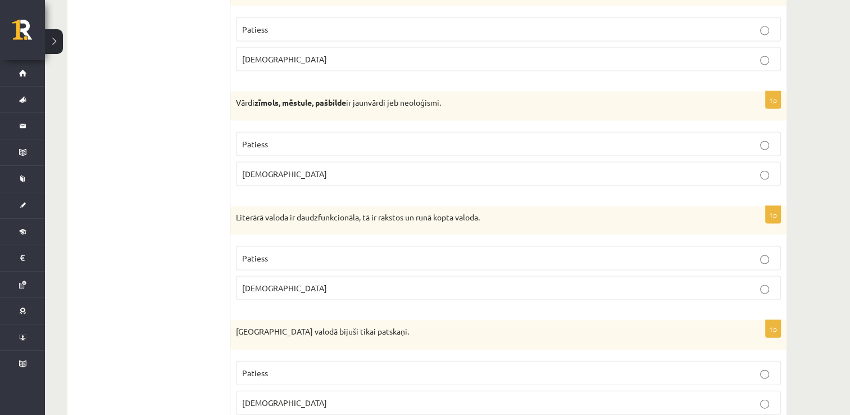
click at [420, 138] on p "Patiess" at bounding box center [508, 144] width 533 height 12
click at [436, 252] on p "Patiess" at bounding box center [508, 258] width 533 height 12
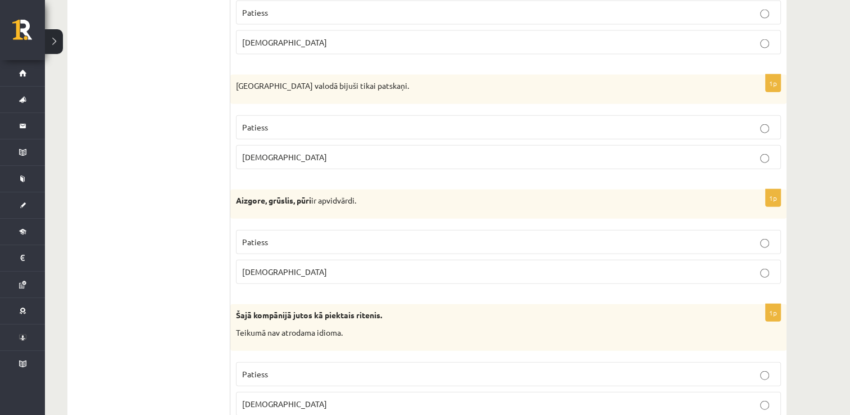
scroll to position [2575, 0]
click at [369, 152] on p "Aplams" at bounding box center [508, 158] width 533 height 12
click at [352, 266] on p "Aplams" at bounding box center [508, 272] width 533 height 12
click at [325, 398] on p "Aplams" at bounding box center [508, 404] width 533 height 12
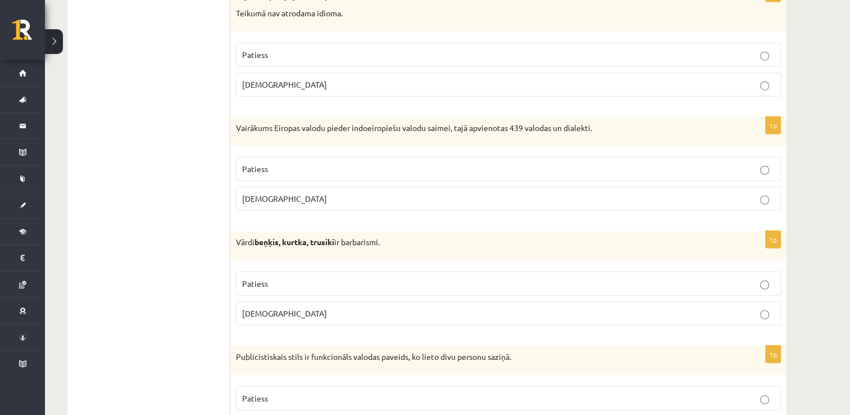
scroll to position [2956, 0]
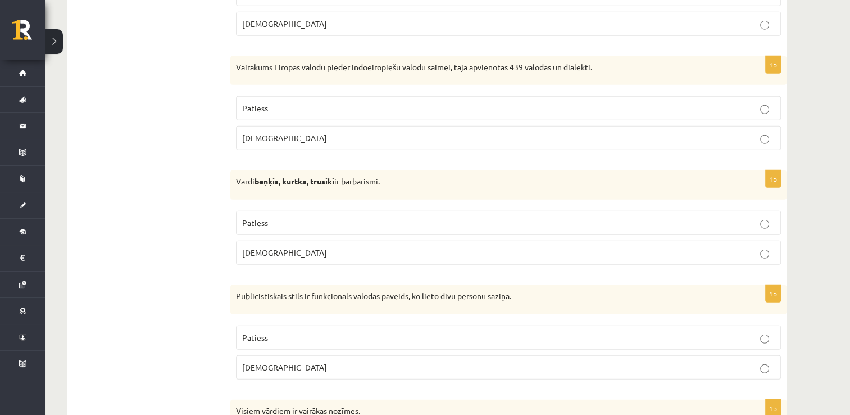
click at [380, 102] on p "Patiess" at bounding box center [508, 108] width 533 height 12
click at [355, 217] on p "Patiess" at bounding box center [508, 223] width 533 height 12
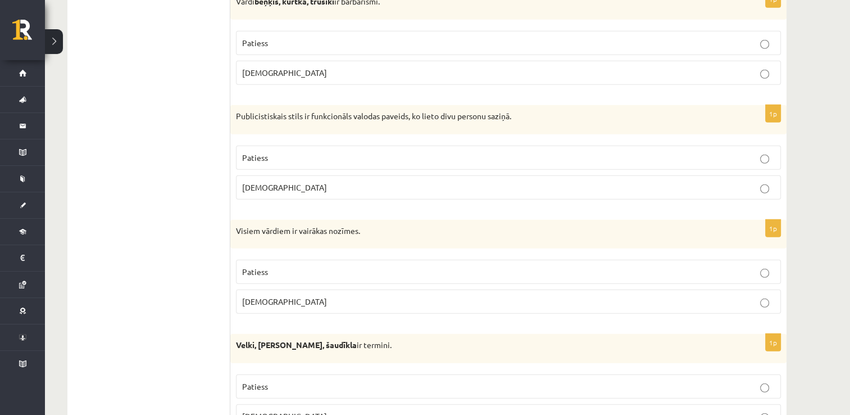
scroll to position [3138, 0]
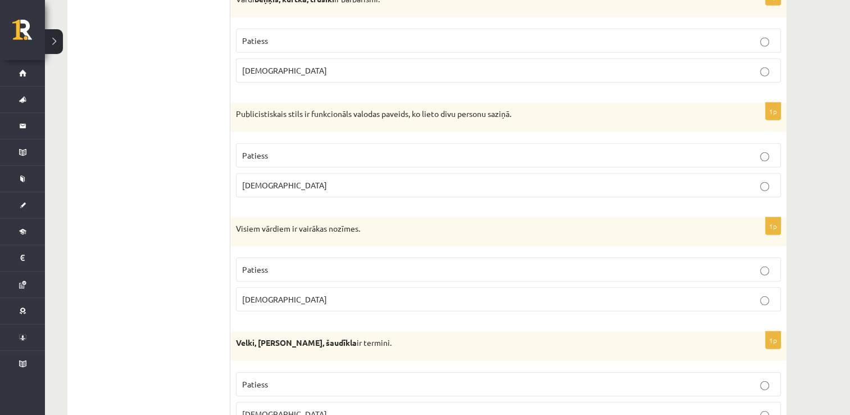
click at [338, 179] on p "Aplams" at bounding box center [508, 185] width 533 height 12
click at [346, 293] on p "Aplams" at bounding box center [508, 299] width 533 height 12
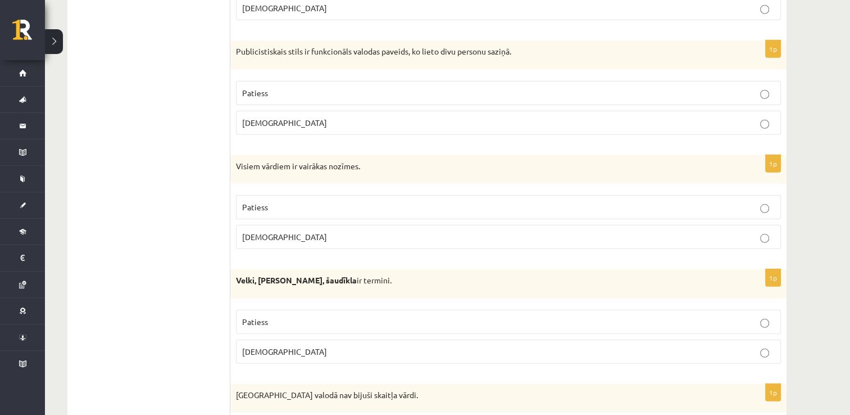
scroll to position [3292, 0]
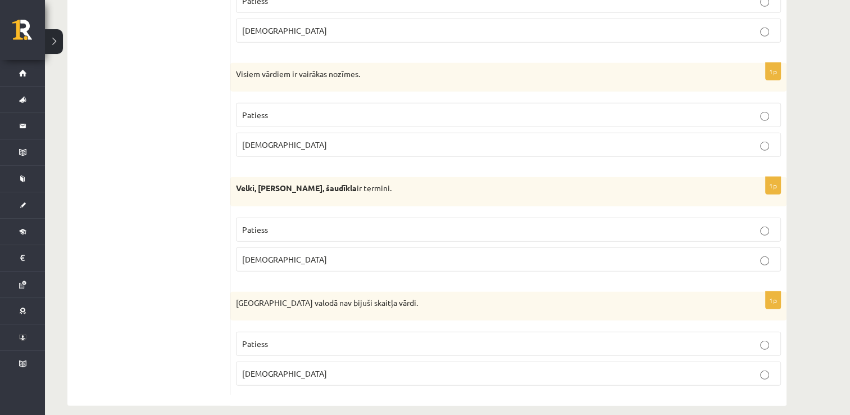
click at [310, 224] on p "Patiess" at bounding box center [508, 230] width 533 height 12
click at [320, 361] on label "Aplams" at bounding box center [508, 373] width 545 height 24
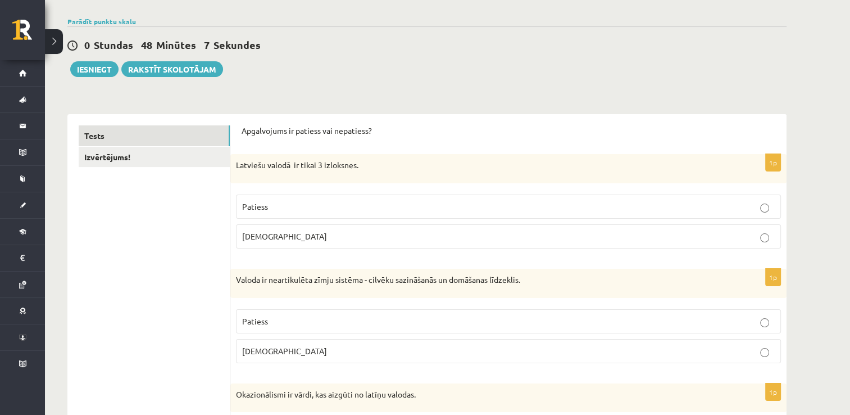
scroll to position [0, 0]
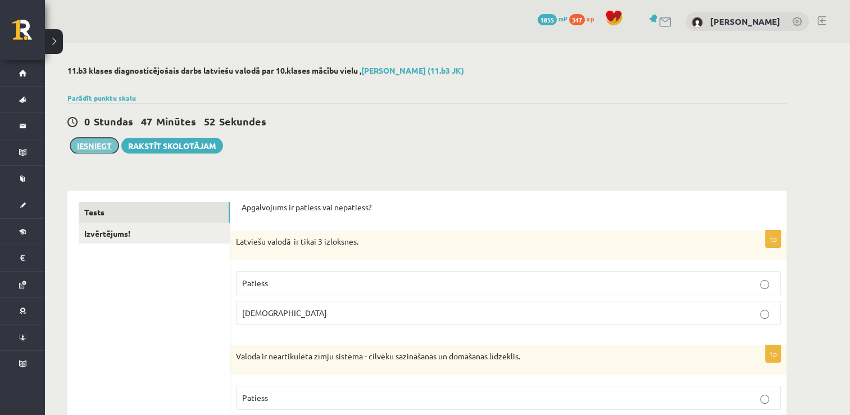
click at [98, 140] on button "Iesniegt" at bounding box center [94, 146] width 48 height 16
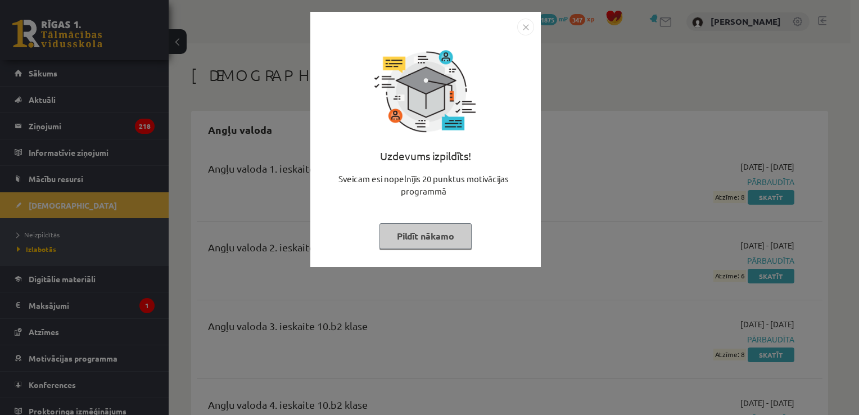
click at [529, 28] on img "Close" at bounding box center [525, 27] width 17 height 17
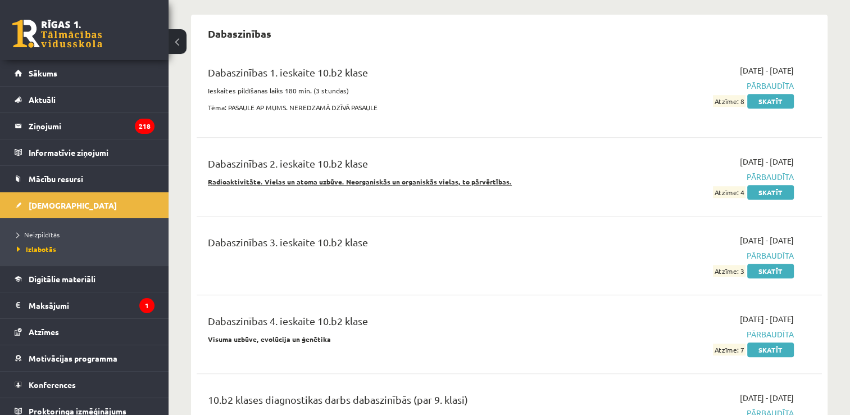
scroll to position [859, 0]
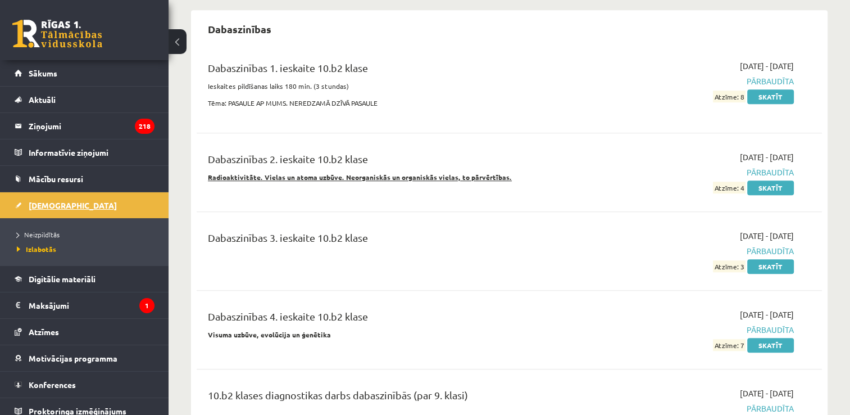
click at [74, 205] on link "[DEMOGRAPHIC_DATA]" at bounding box center [85, 205] width 140 height 26
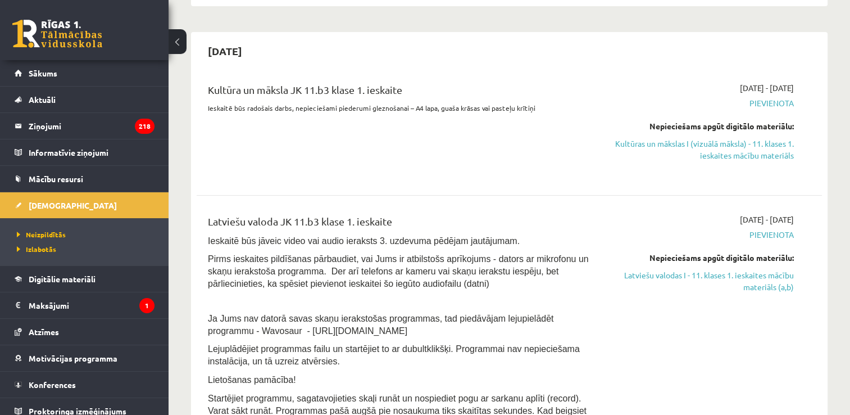
scroll to position [229, 0]
click at [760, 148] on link "Kultūras un mākslas I (vizuālā māksla) - 11. klases 1. ieskaites mācību materiā…" at bounding box center [702, 149] width 184 height 24
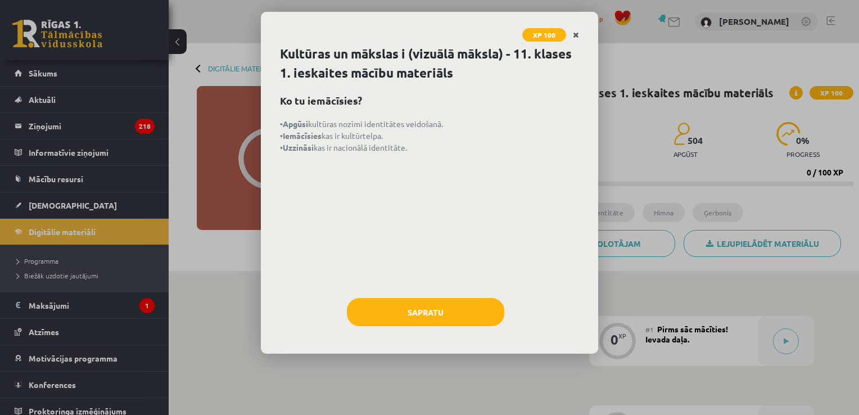
click at [580, 33] on link "Close" at bounding box center [576, 35] width 20 height 22
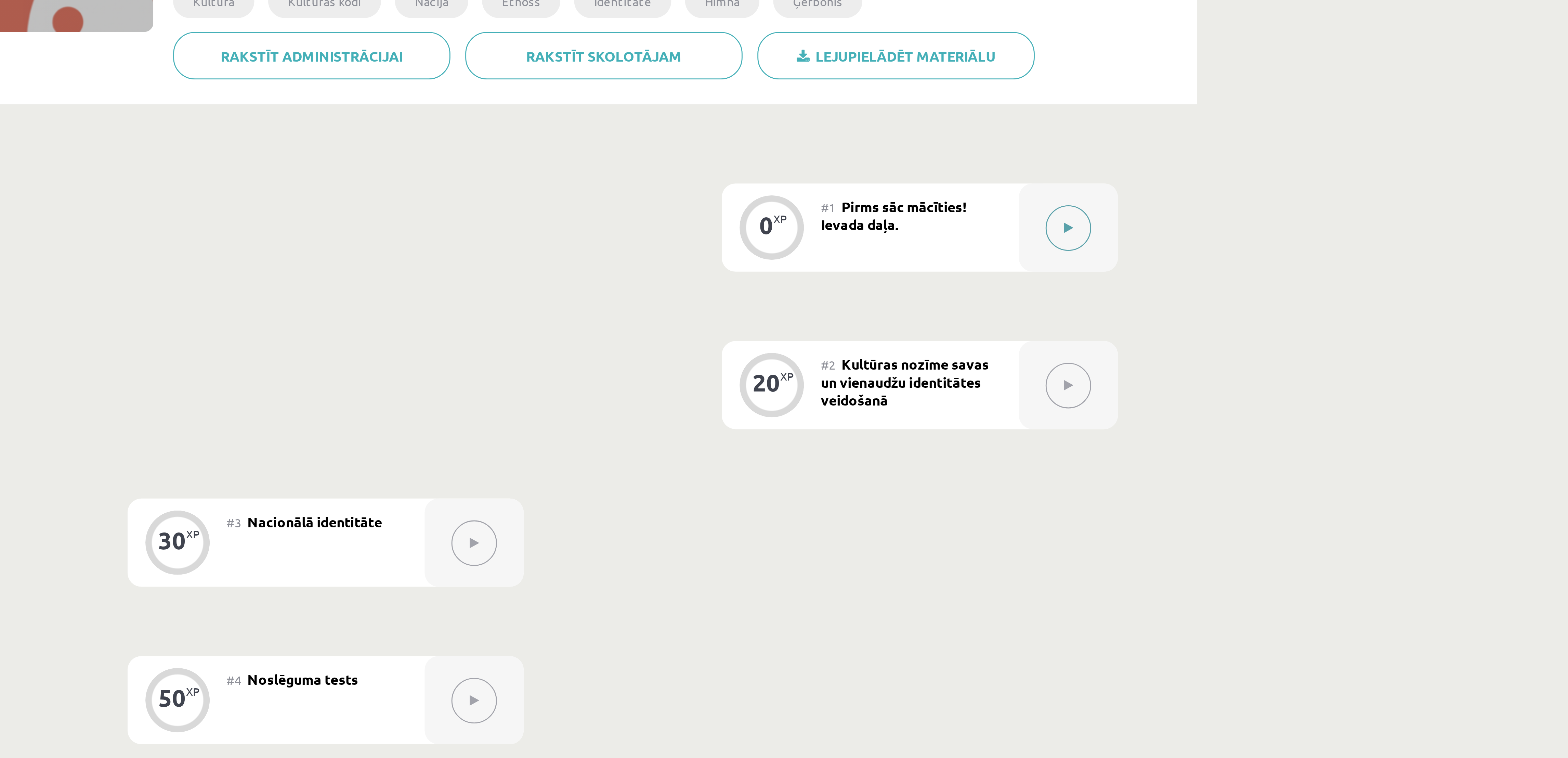
click at [521, 216] on button at bounding box center [523, 208] width 16 height 16
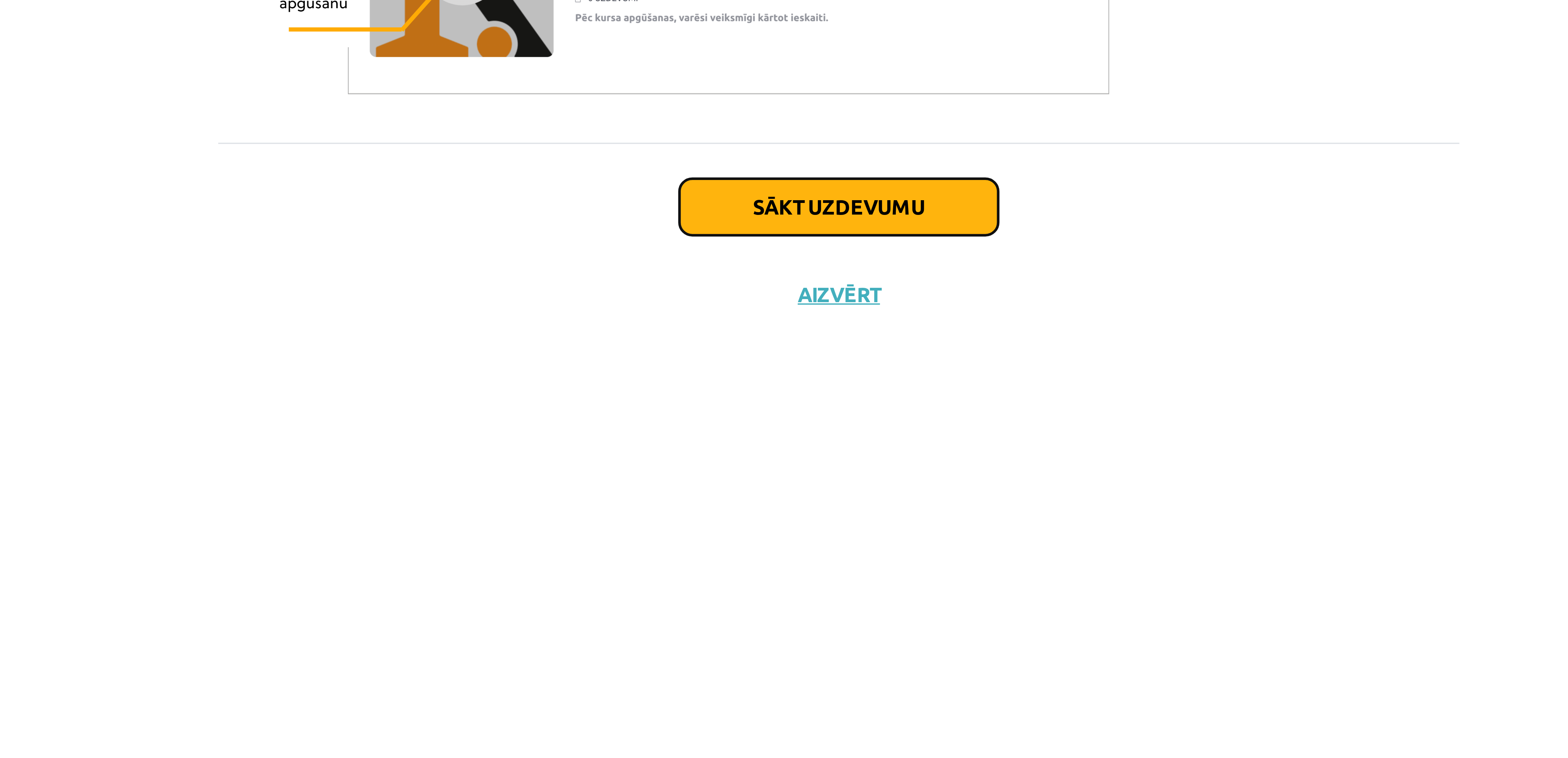
click at [522, 252] on button "Sākt uzdevumu" at bounding box center [783, 572] width 85 height 15
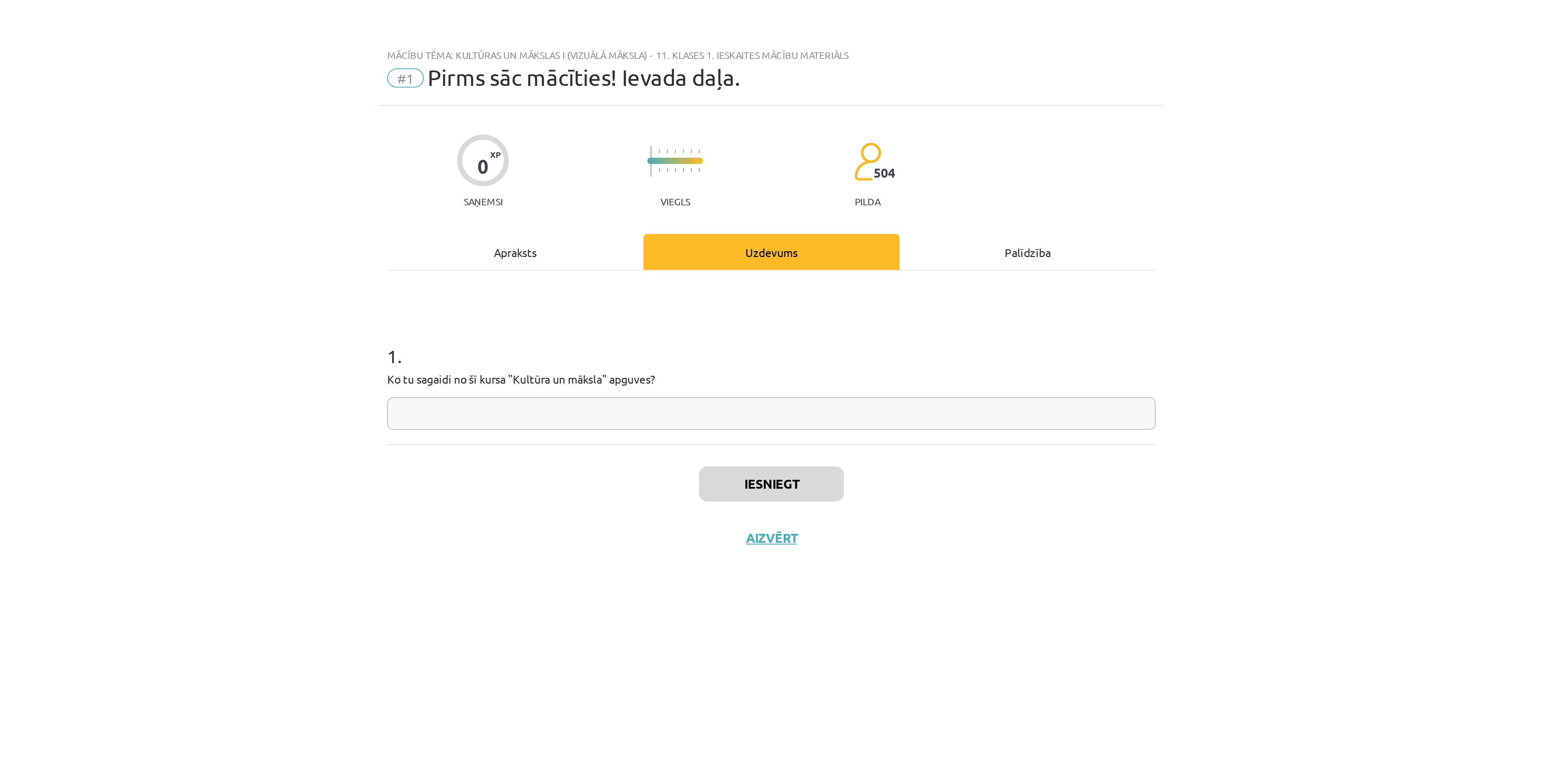
click at [522, 184] on input "text" at bounding box center [784, 177] width 331 height 14
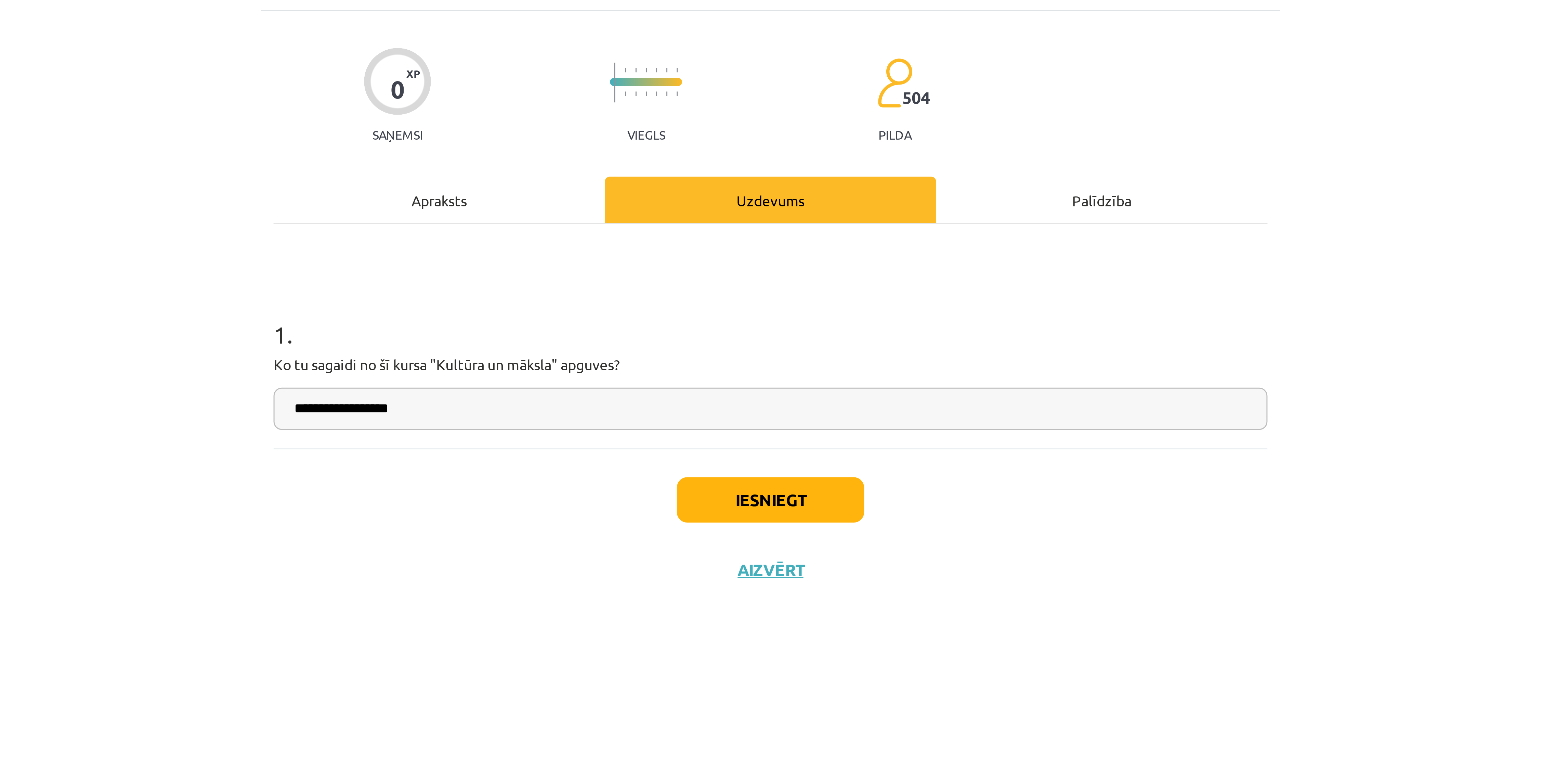
type input "**********"
click at [522, 208] on button "Iesniegt" at bounding box center [784, 208] width 62 height 15
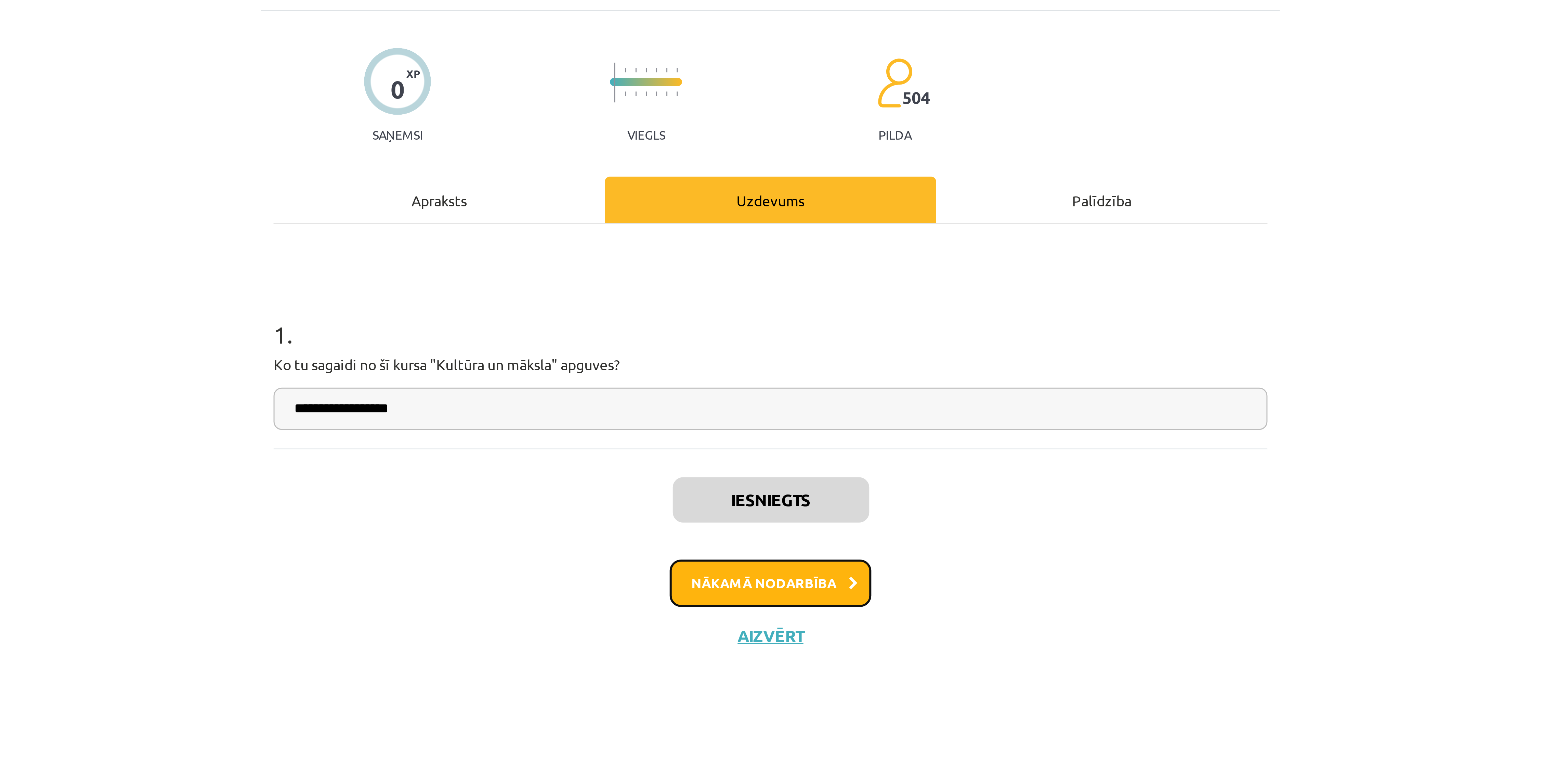
click at [522, 237] on button "Nākamā nodarbība" at bounding box center [784, 236] width 67 height 16
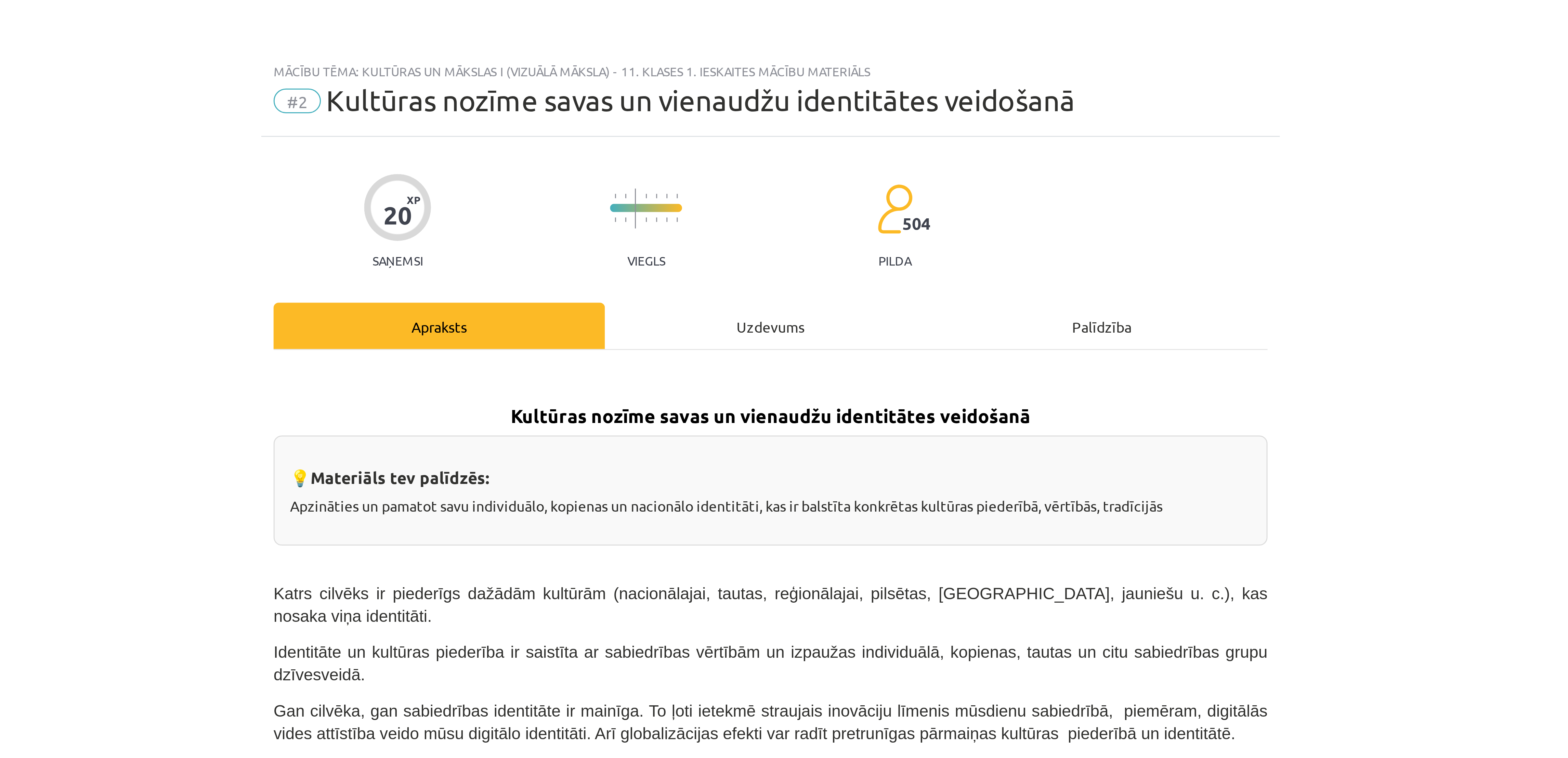
click at [522, 105] on div "Uzdevums" at bounding box center [784, 108] width 110 height 15
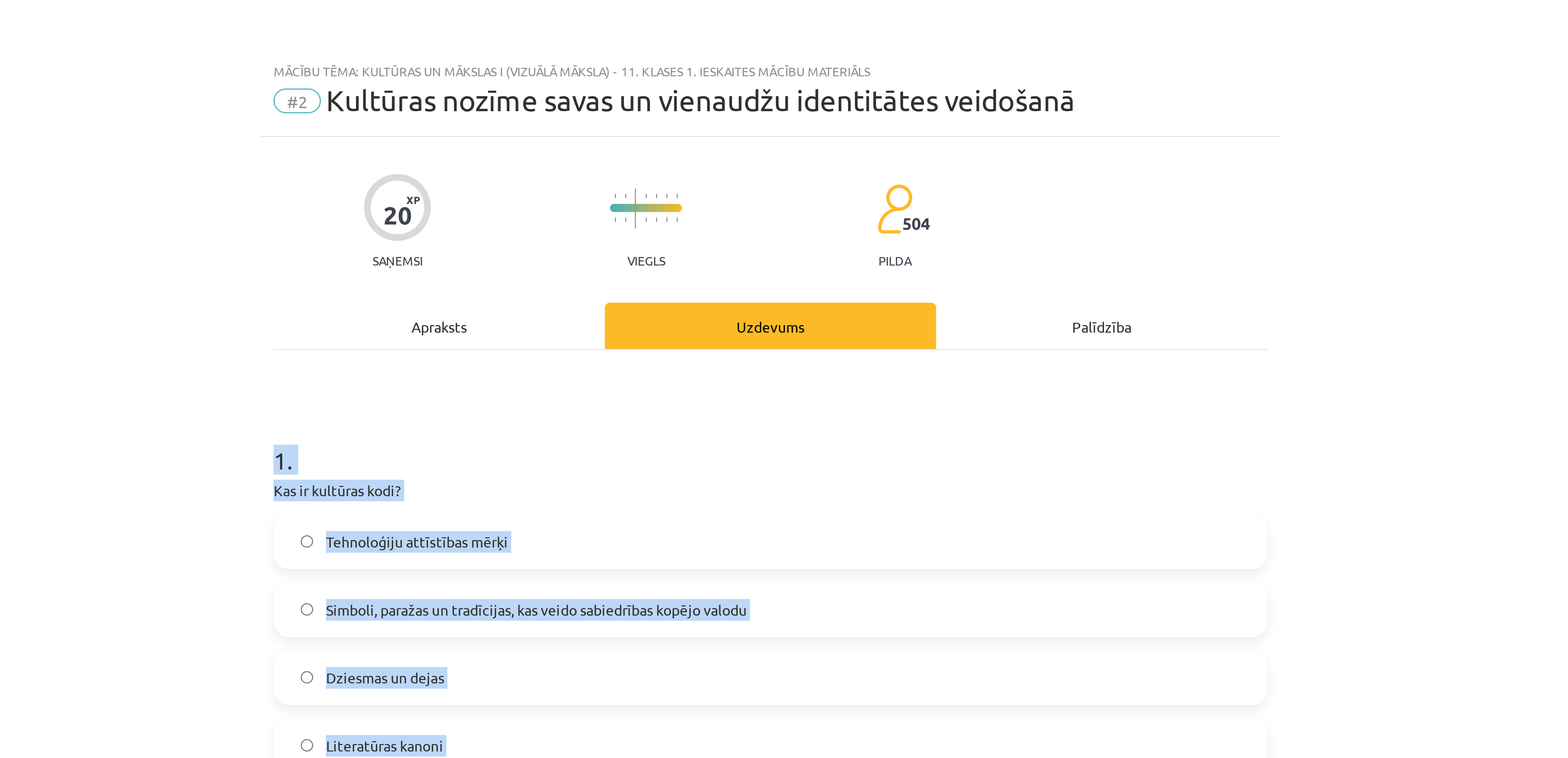
drag, startPoint x: 616, startPoint y: 152, endPoint x: 749, endPoint y: 242, distance: 160.6
click at [522, 242] on div "20 XP Saņemsi Viegls 504 pilda Apraksts Uzdevums Palīdzība 1 . Kas ir kultūras …" at bounding box center [784, 393] width 338 height 695
click at [522, 122] on div "Mācību tēma: Kultūras un mākslas i (vizuālā māksla) - 11. klases 1. ieskaites m…" at bounding box center [784, 379] width 1568 height 758
drag, startPoint x: 611, startPoint y: 146, endPoint x: 716, endPoint y: 247, distance: 145.7
click at [522, 247] on div "Mācību tēma: Kultūras un mākslas i (vizuālā māksla) - 11. klases 1. ieskaites m…" at bounding box center [784, 379] width 1568 height 758
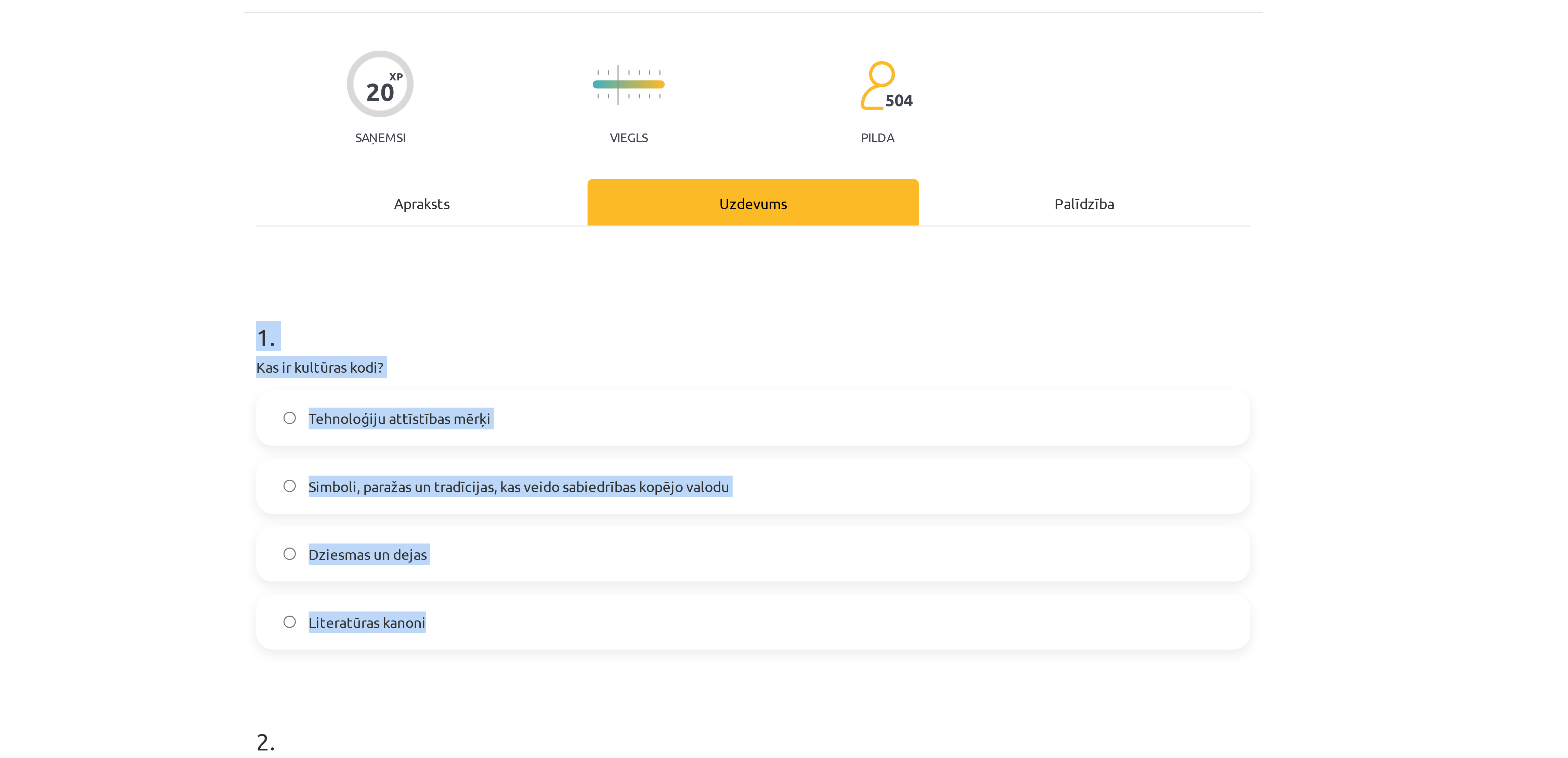
click at [522, 143] on div "Mācību tēma: Kultūras un mākslas i (vizuālā māksla) - 11. klases 1. ieskaites m…" at bounding box center [784, 379] width 1568 height 758
drag, startPoint x: 617, startPoint y: 152, endPoint x: 675, endPoint y: 309, distance: 167.4
click at [522, 252] on div "20 XP Saņemsi Viegls 504 pilda Apraksts Uzdevums Palīdzība 1 . Kas ir kultūras …" at bounding box center [784, 393] width 338 height 695
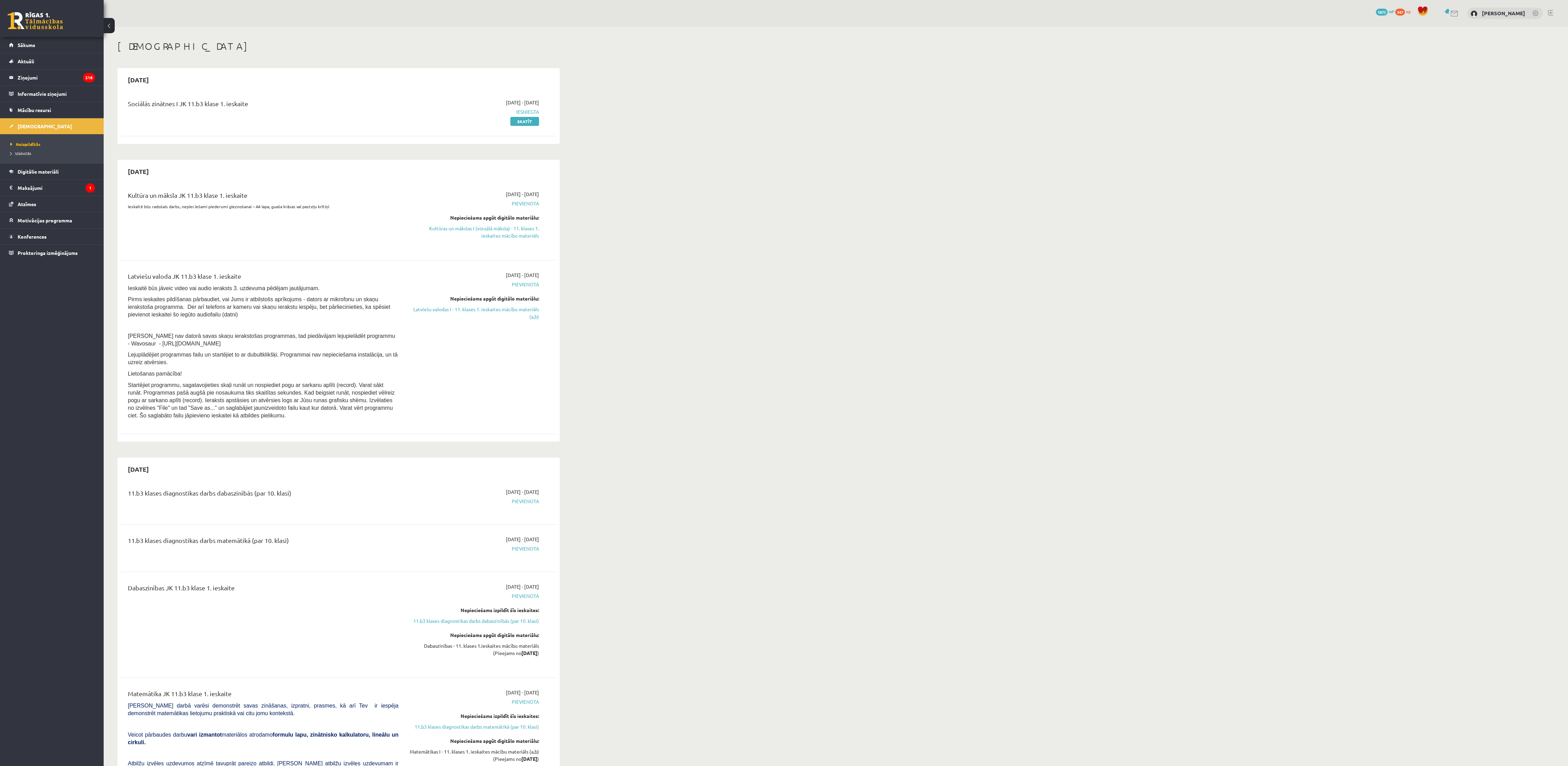
scroll to position [422, 0]
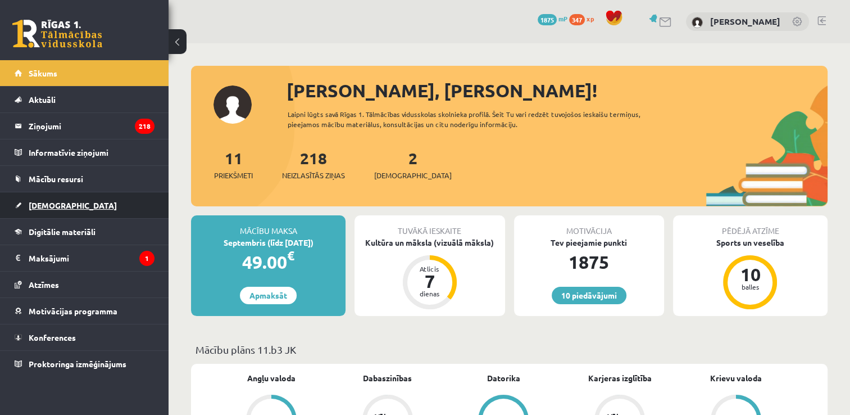
drag, startPoint x: 0, startPoint y: 0, endPoint x: 109, endPoint y: 210, distance: 236.3
click at [109, 210] on link "[DEMOGRAPHIC_DATA]" at bounding box center [85, 205] width 140 height 26
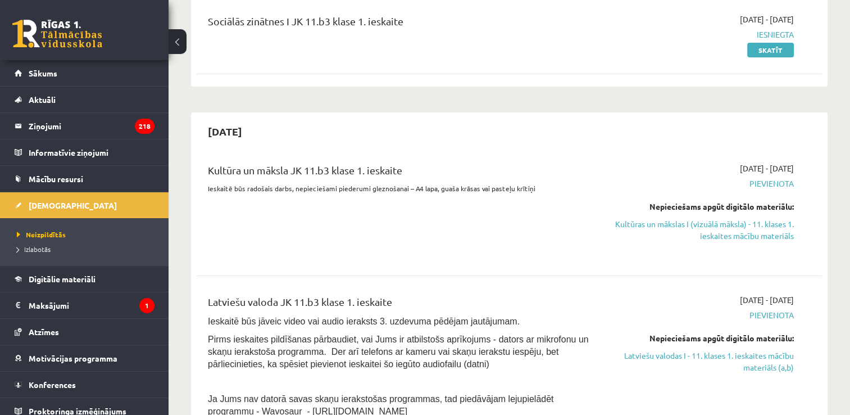
scroll to position [166, 0]
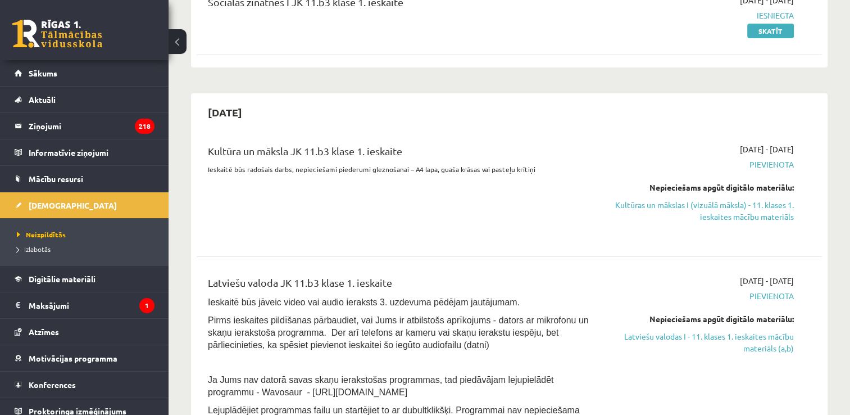
click at [733, 224] on div "[DATE] - [DATE] [GEOGRAPHIC_DATA] Nepieciešams apgūt digitālo materiālu: Kultūr…" at bounding box center [701, 190] width 201 height 95
click at [713, 193] on div "Nepieciešams apgūt digitālo materiālu: Kultūras un mākslas I (vizuālā māksla) -…" at bounding box center [702, 202] width 184 height 41
click at [722, 207] on link "Kultūras un mākslas I (vizuālā māksla) - 11. klases 1. ieskaites mācību materiā…" at bounding box center [702, 211] width 184 height 24
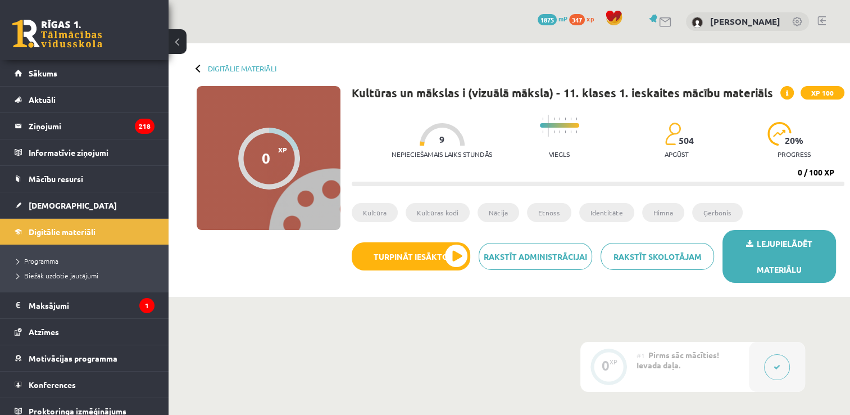
click at [754, 254] on link "Lejupielādēt materiālu" at bounding box center [780, 256] width 114 height 53
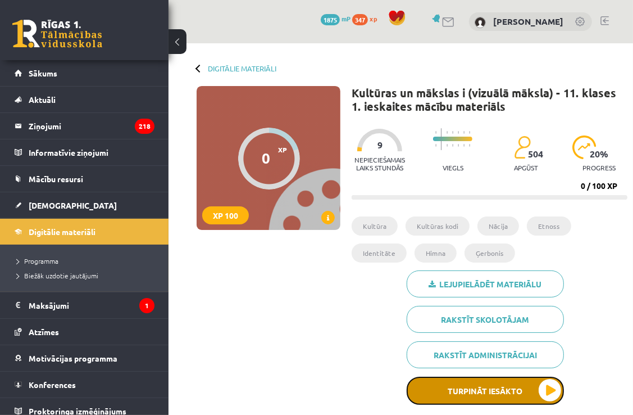
click at [474, 383] on button "Turpināt iesākto" at bounding box center [485, 391] width 157 height 28
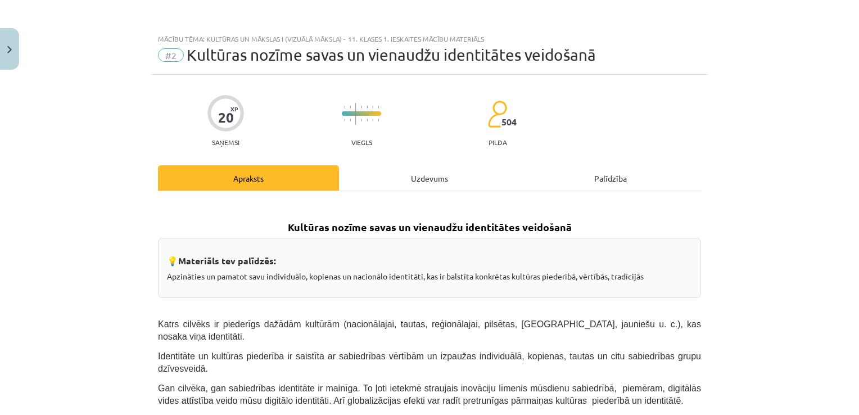
click at [429, 180] on div "Uzdevums" at bounding box center [429, 177] width 181 height 25
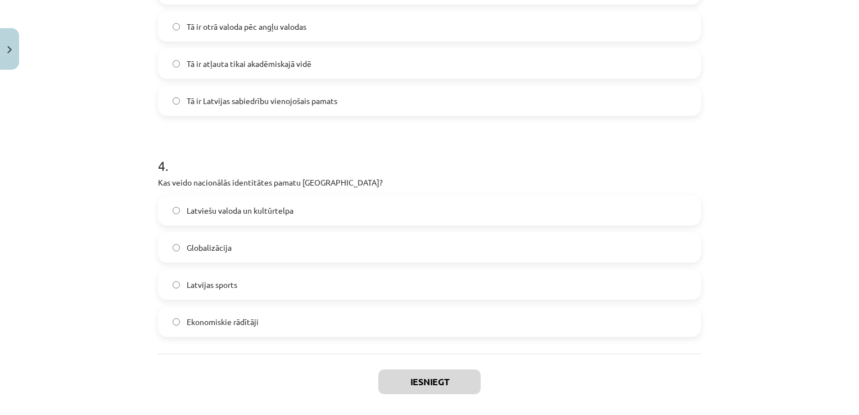
scroll to position [800, 0]
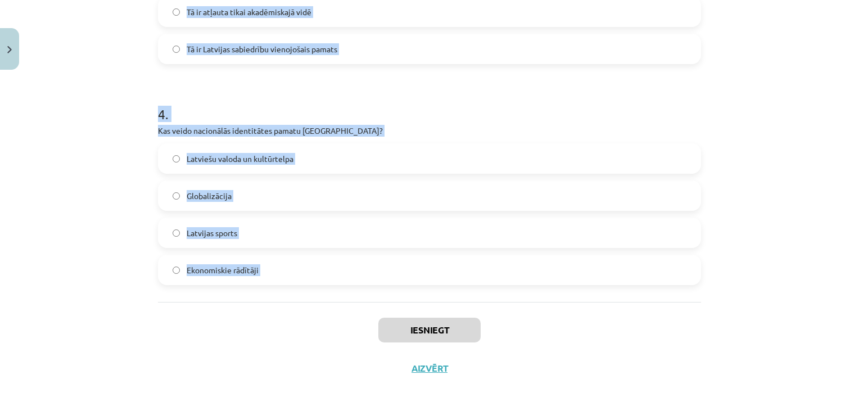
drag, startPoint x: 154, startPoint y: 209, endPoint x: 315, endPoint y: 314, distance: 192.2
copy form "1 . Kas ir kultūras kodi? Tehnoloģiju attīstības mērķi Simboli, paražas un trad…"
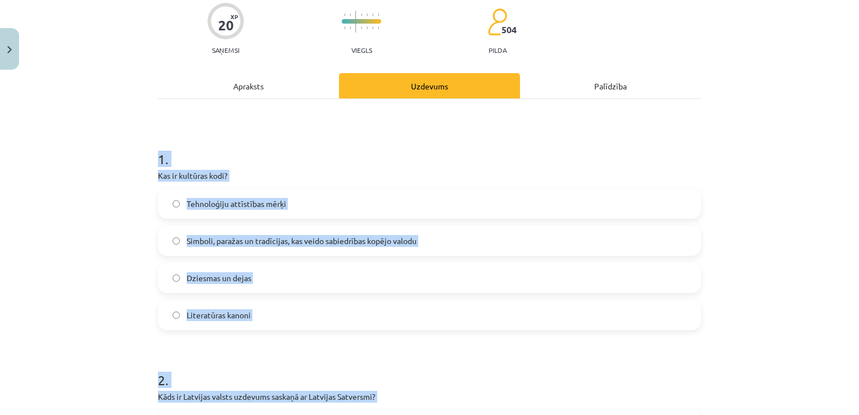
scroll to position [207, 0]
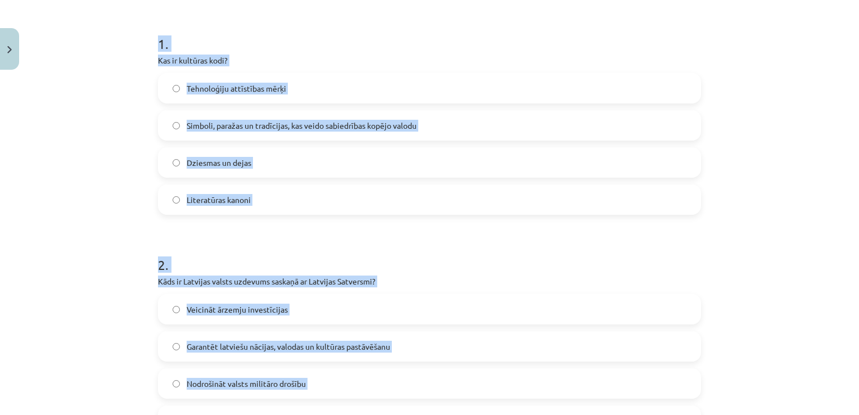
click at [427, 133] on label "Simboli, paražas un tradīcijas, kas veido sabiedrības kopējo valodu" at bounding box center [429, 125] width 541 height 28
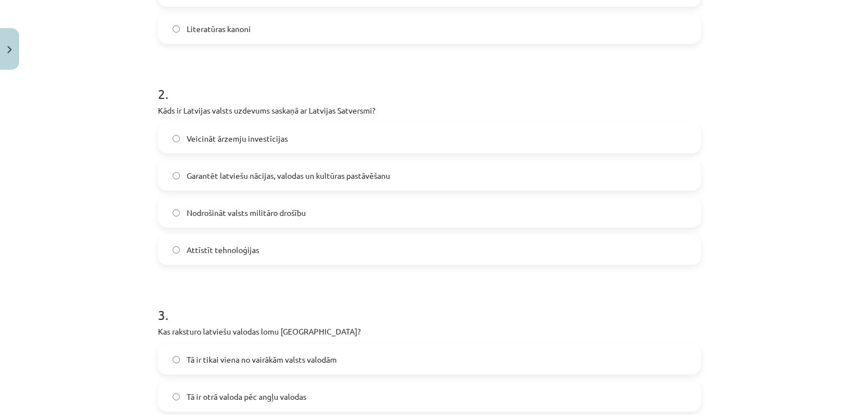
scroll to position [423, 0]
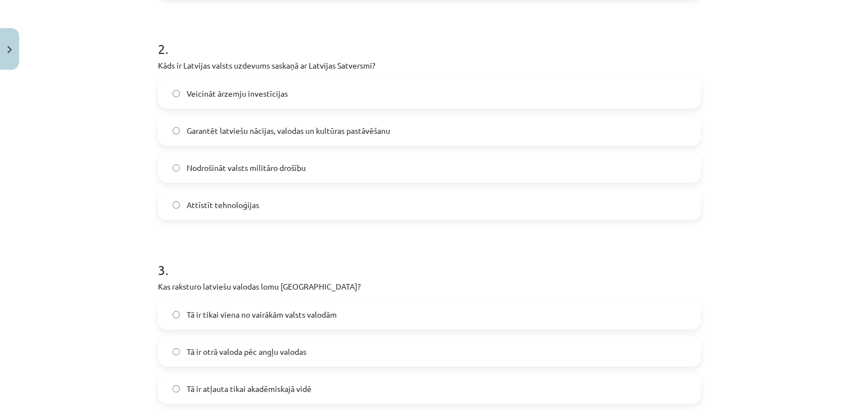
click at [346, 130] on span "Garantēt latviešu nācijas, valodas un kultūras pastāvēšanu" at bounding box center [288, 131] width 203 height 12
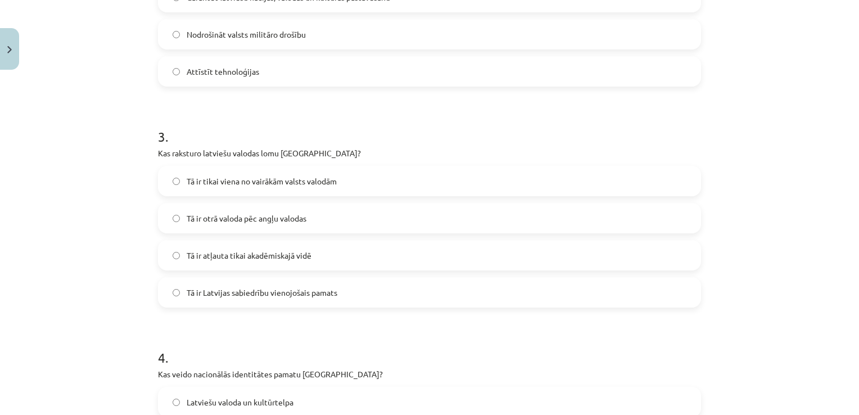
scroll to position [560, 0]
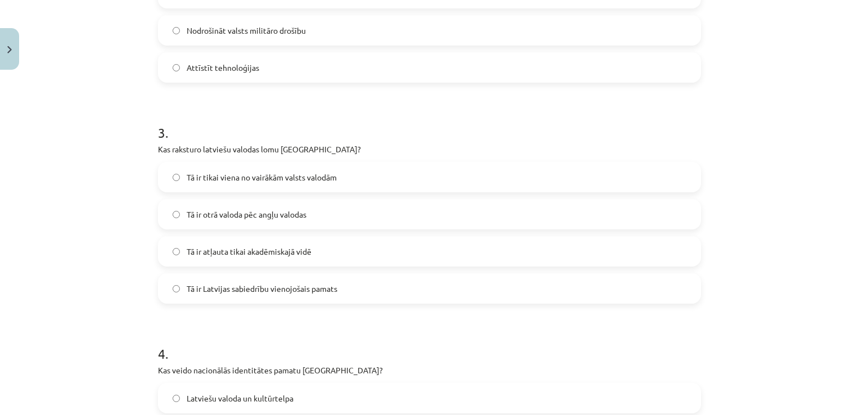
click at [325, 294] on label "Tā ir Latvijas sabiedrību vienojošais pamats" at bounding box center [429, 288] width 541 height 28
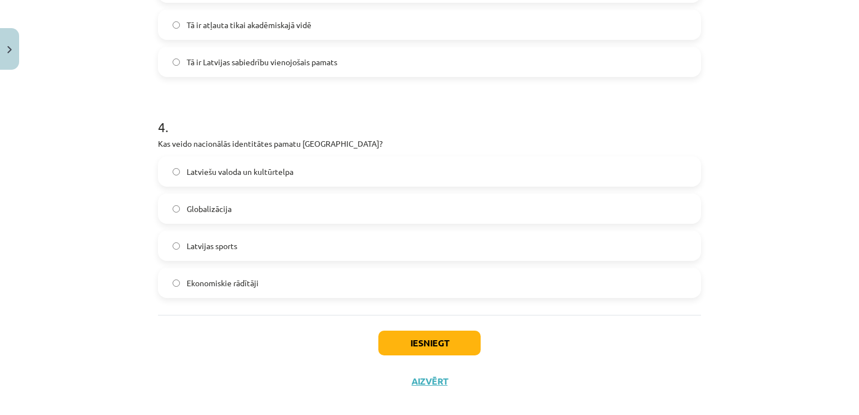
scroll to position [800, 0]
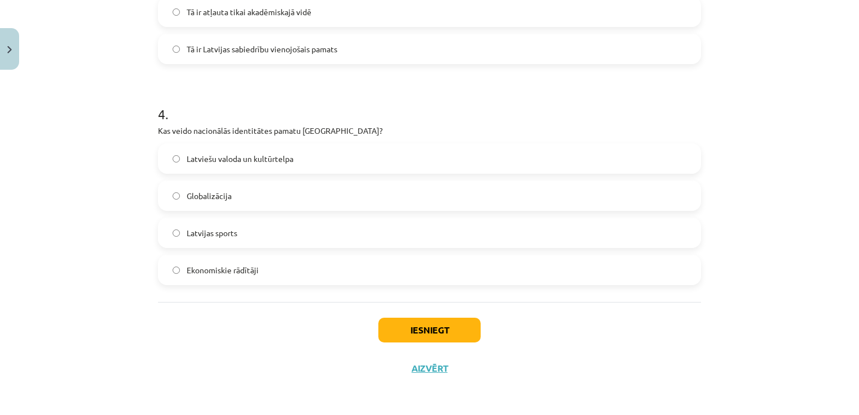
click at [319, 154] on label "Latviešu valoda un kultūrtelpa" at bounding box center [429, 158] width 541 height 28
click at [404, 333] on button "Iesniegt" at bounding box center [429, 330] width 102 height 25
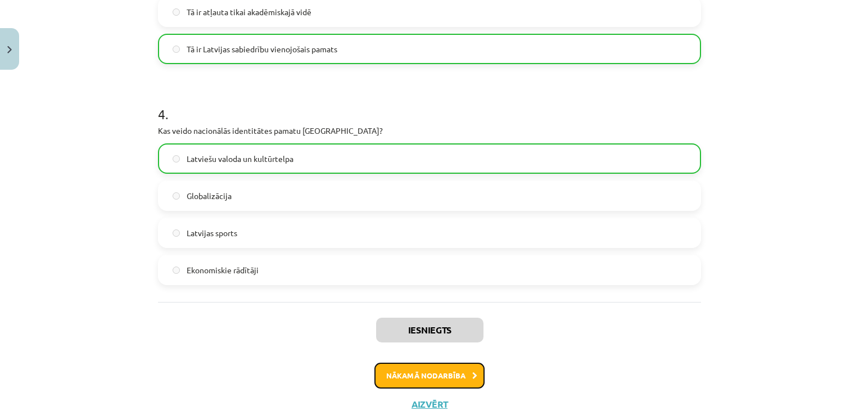
click at [434, 377] on button "Nākamā nodarbība" at bounding box center [429, 375] width 110 height 26
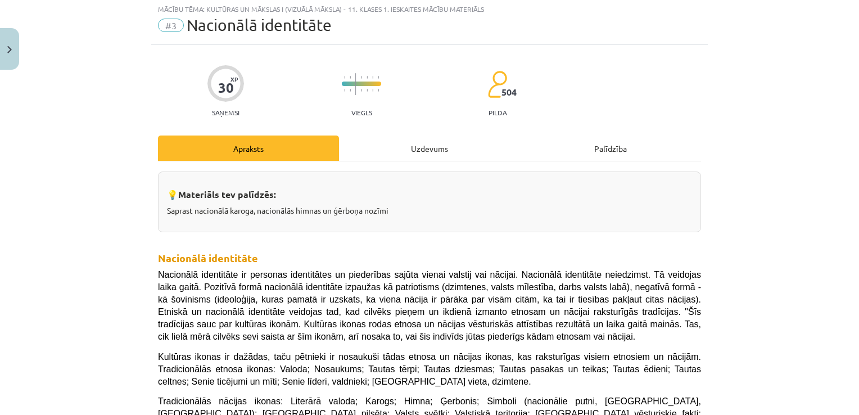
scroll to position [28, 0]
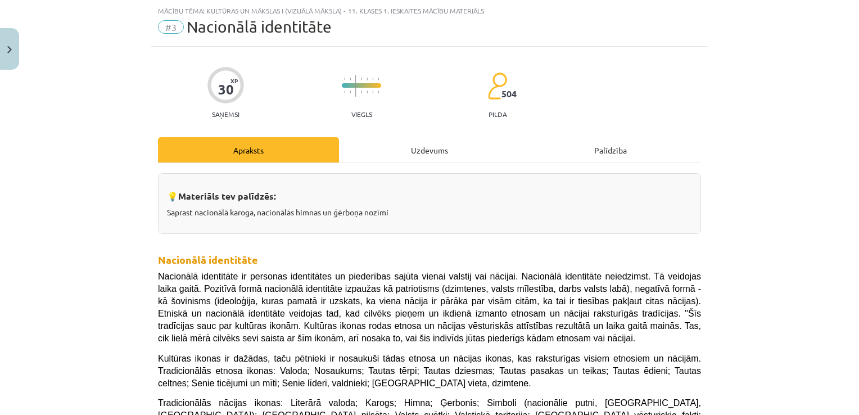
click at [425, 137] on div "Uzdevums" at bounding box center [429, 149] width 181 height 25
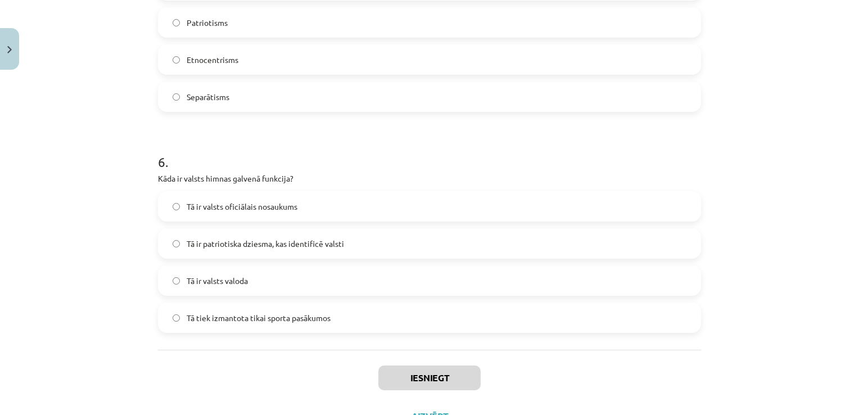
scroll to position [1241, 0]
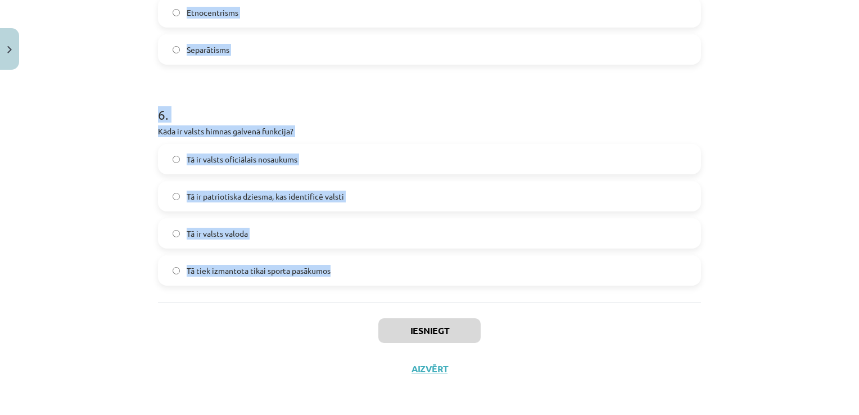
drag, startPoint x: 147, startPoint y: 211, endPoint x: 355, endPoint y: 291, distance: 223.4
drag, startPoint x: 355, startPoint y: 291, endPoint x: 297, endPoint y: 271, distance: 61.3
copy form "1 . Kura bija pirmā Eiropas valsts himna? Francijas "Marseljēza" Vācijas "Deuts…"
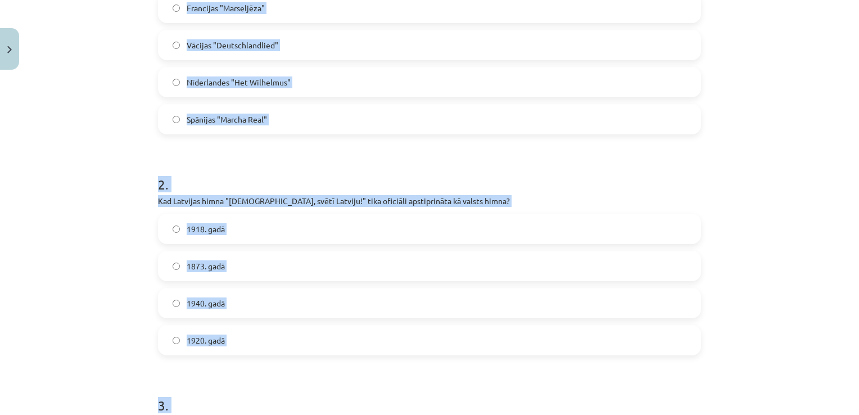
scroll to position [0, 0]
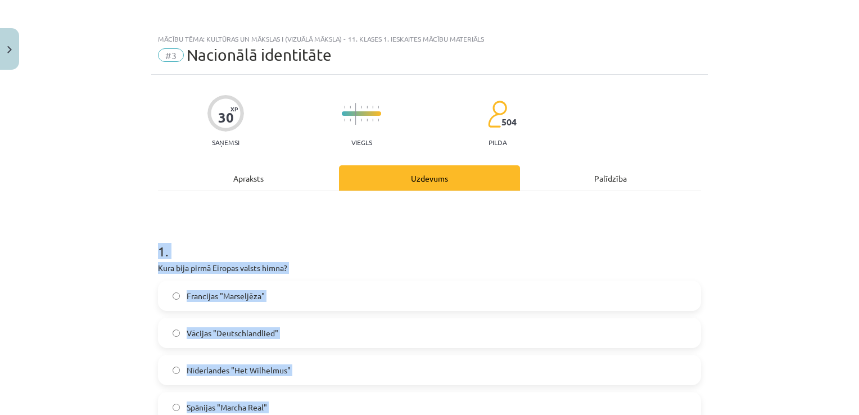
click at [365, 356] on label "Nīderlandes "Het Wilhelmus"" at bounding box center [429, 370] width 541 height 28
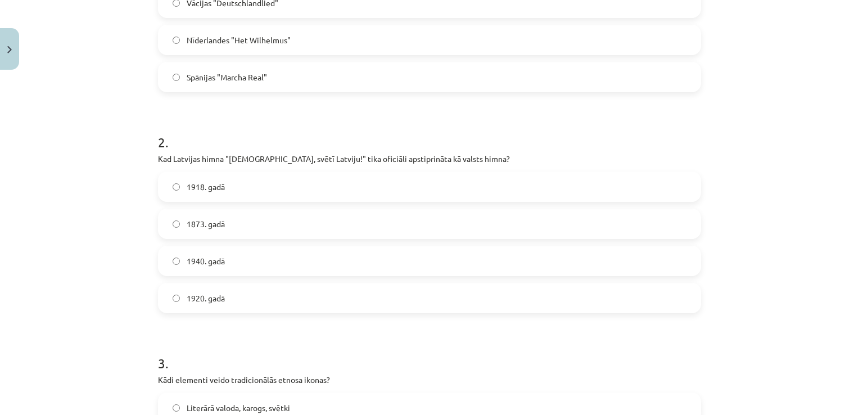
scroll to position [330, 0]
click at [261, 302] on label "1920. gadā" at bounding box center [429, 297] width 541 height 28
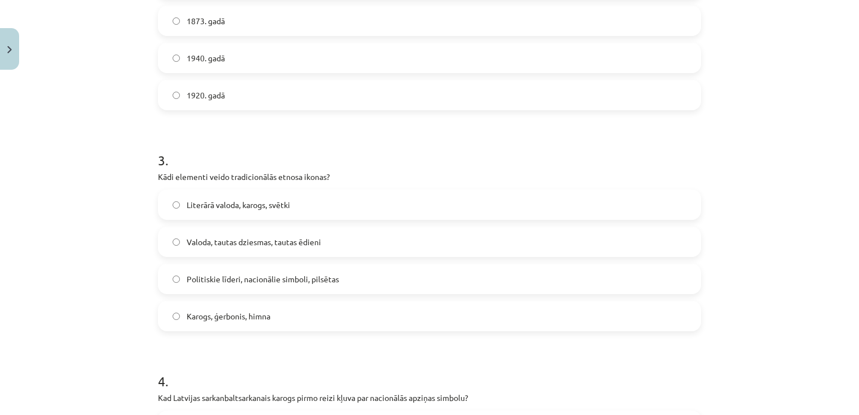
scroll to position [542, 0]
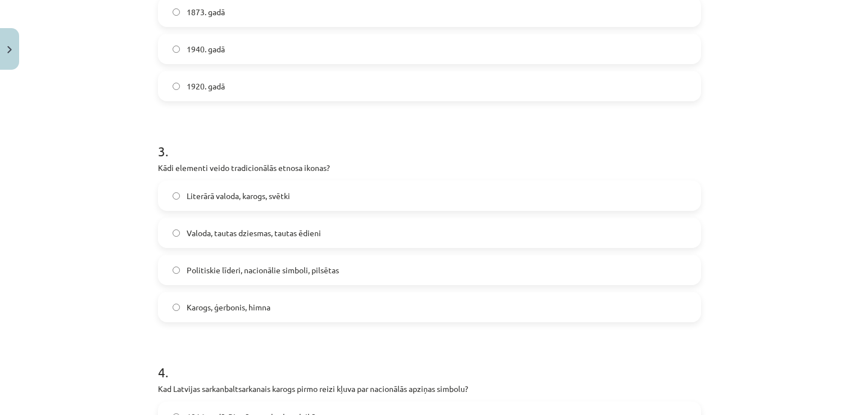
click at [360, 222] on label "Valoda, tautas dziesmas, tautas ēdieni" at bounding box center [429, 233] width 541 height 28
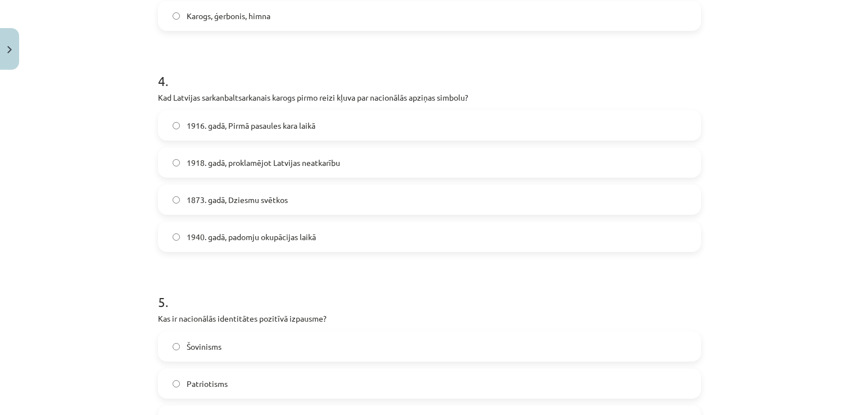
scroll to position [834, 0]
click at [309, 127] on span "1916. gadā, Pirmā pasaules kara laikā" at bounding box center [251, 125] width 129 height 12
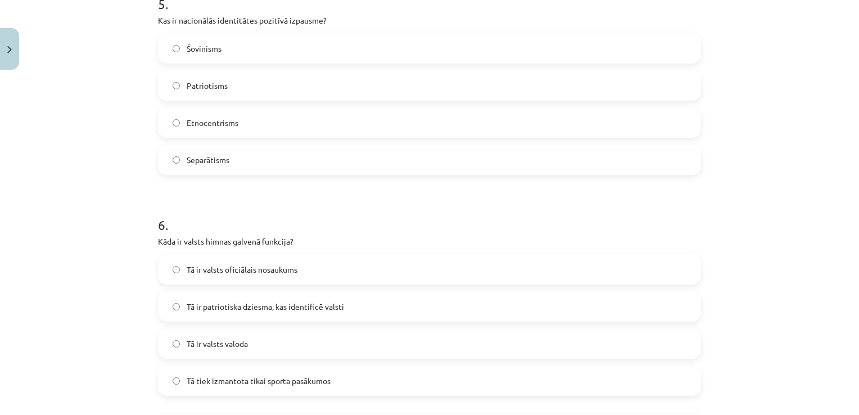
scroll to position [1133, 0]
click at [267, 85] on label "Patriotisms" at bounding box center [429, 83] width 541 height 28
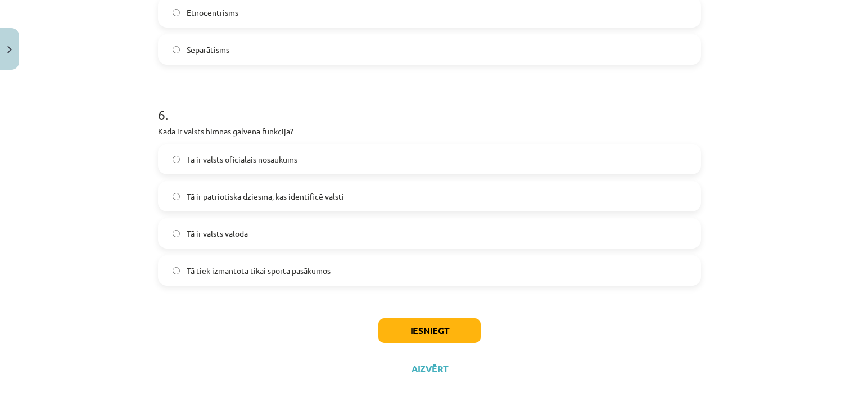
click at [364, 187] on label "Tā ir patriotiska dziesma, kas identificē valsti" at bounding box center [429, 196] width 541 height 28
click at [407, 329] on button "Iesniegt" at bounding box center [429, 330] width 102 height 25
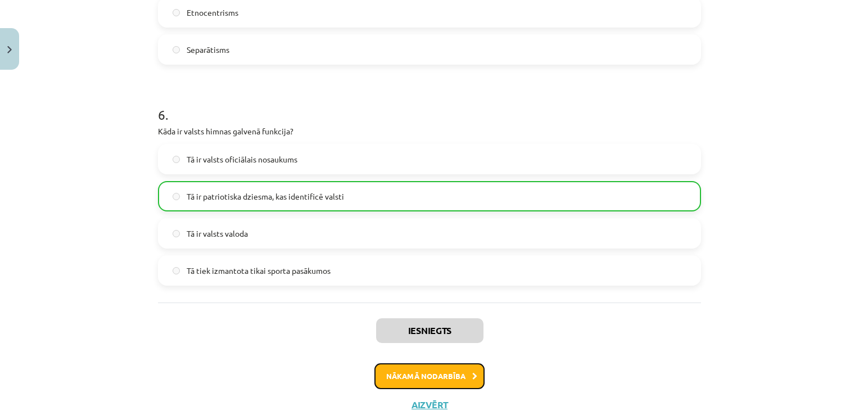
click at [443, 378] on button "Nākamā nodarbība" at bounding box center [429, 376] width 110 height 26
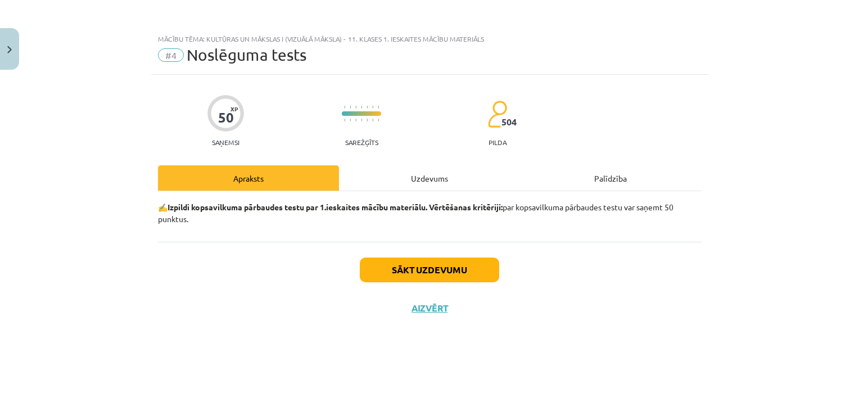
click at [432, 175] on div "Uzdevums" at bounding box center [429, 177] width 181 height 25
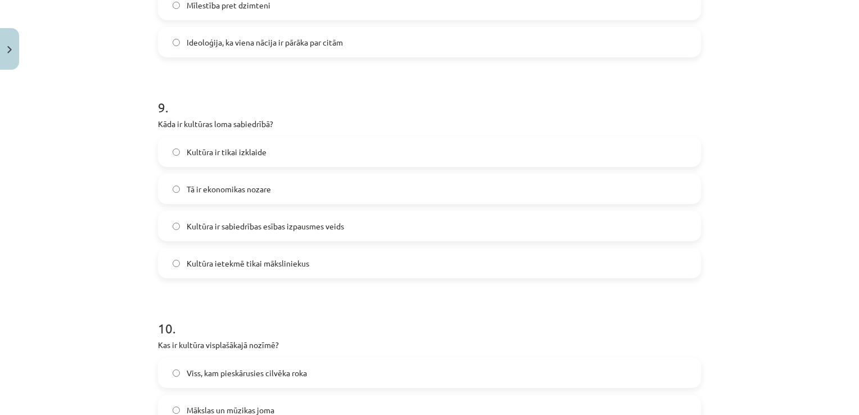
scroll to position [2124, 0]
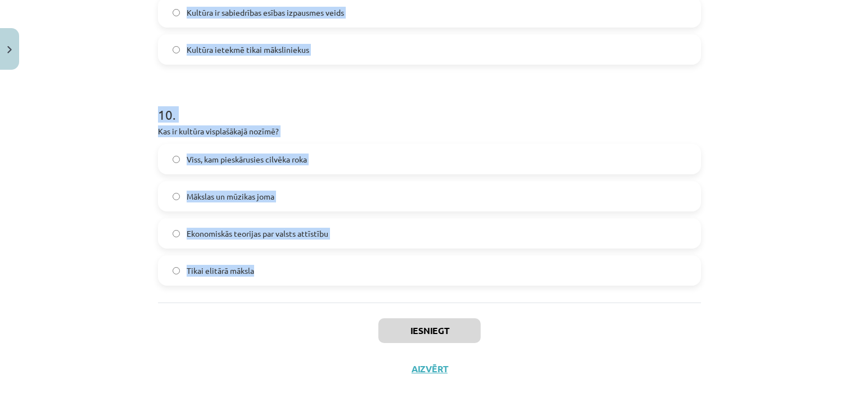
drag, startPoint x: 151, startPoint y: 245, endPoint x: 324, endPoint y: 262, distance: 174.0
click at [218, 266] on span "Tikai elitārā māksla" at bounding box center [220, 271] width 67 height 12
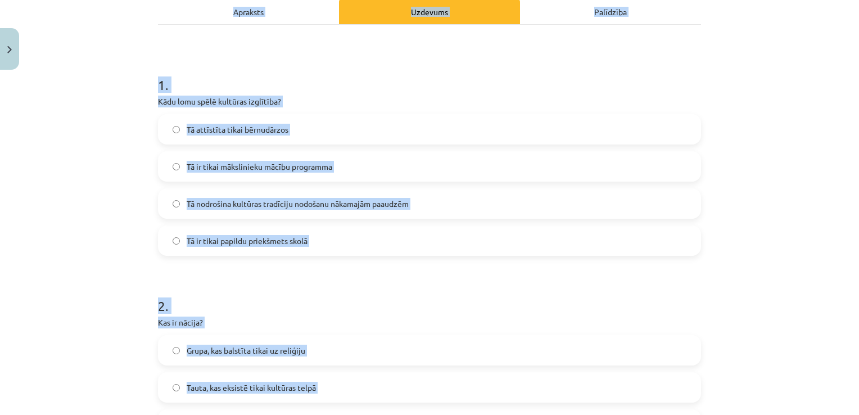
scroll to position [0, 0]
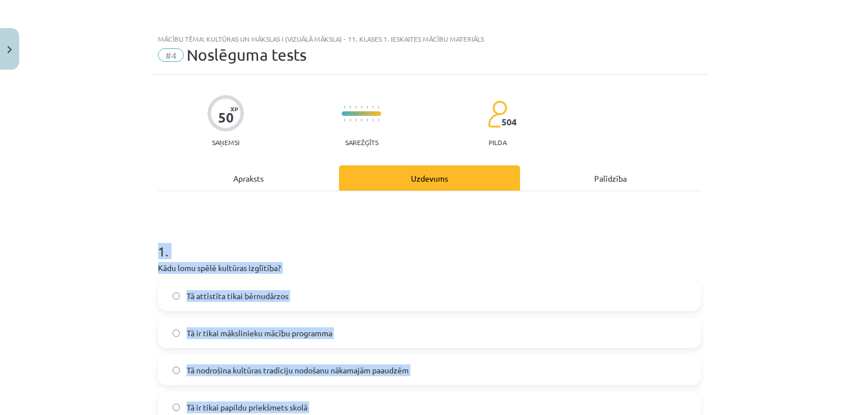
drag, startPoint x: 252, startPoint y: 266, endPoint x: 110, endPoint y: 233, distance: 145.3
click at [110, 233] on div "Mācību tēma: Kultūras un mākslas i (vizuālā māksla) - 11. klases 1. ieskaites m…" at bounding box center [429, 207] width 859 height 415
drag, startPoint x: 110, startPoint y: 233, endPoint x: 216, endPoint y: 264, distance: 110.1
copy form "1 . Kādu lomu spēlē kultūras izglītība? Tā attīstīta tikai bērnudārzos Tā ir ti…"
click at [378, 361] on label "Tā nodrošina kultūras tradīciju nodošanu nākamajām paaudzēm" at bounding box center [429, 370] width 541 height 28
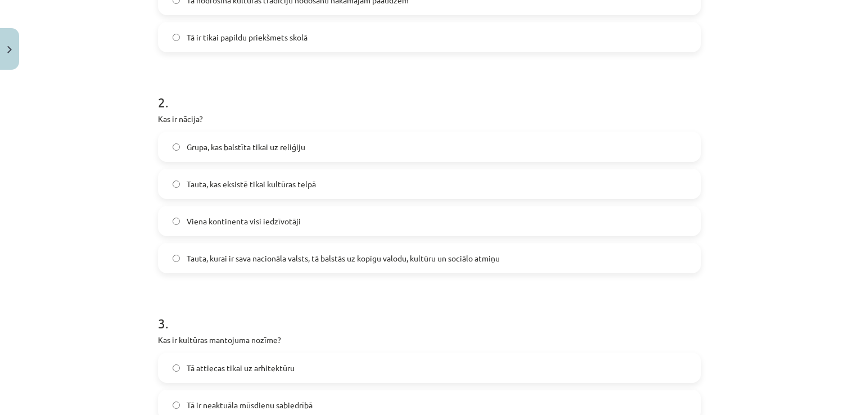
scroll to position [379, 0]
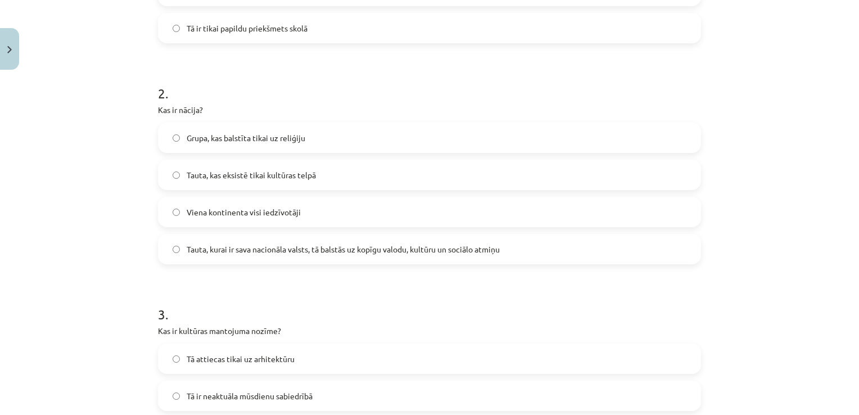
click at [364, 240] on label "Tauta, kurai ir sava nacionāla valsts, tā balstās uz kopīgu valodu, kultūru un …" at bounding box center [429, 249] width 541 height 28
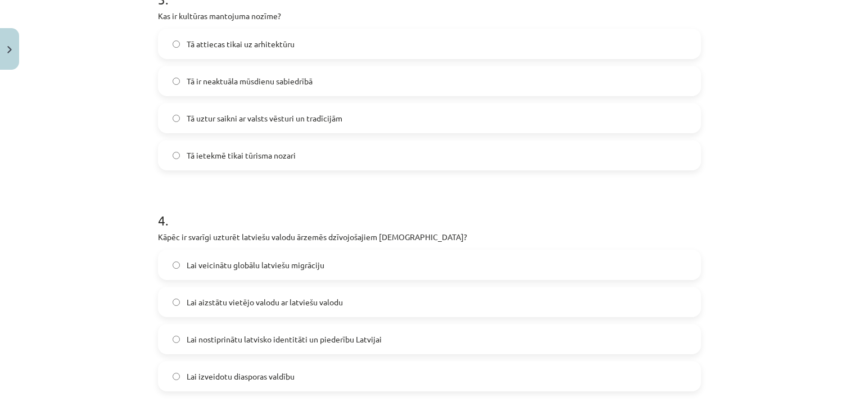
scroll to position [697, 0]
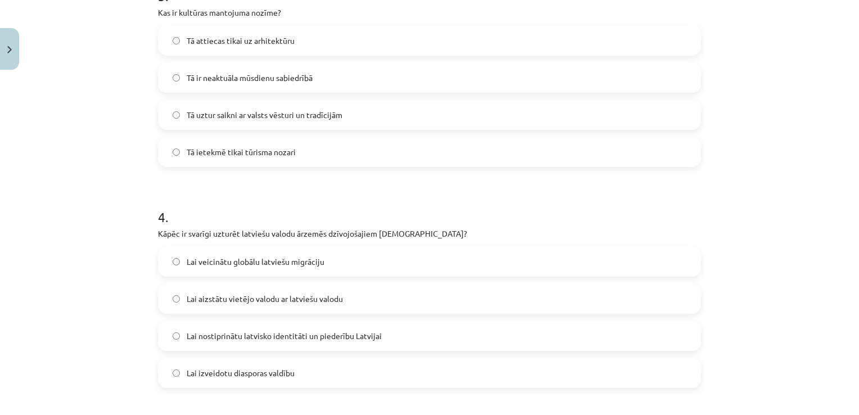
click at [340, 106] on label "Tā uztur saikni ar valsts vēsturi un tradīcijām" at bounding box center [429, 115] width 541 height 28
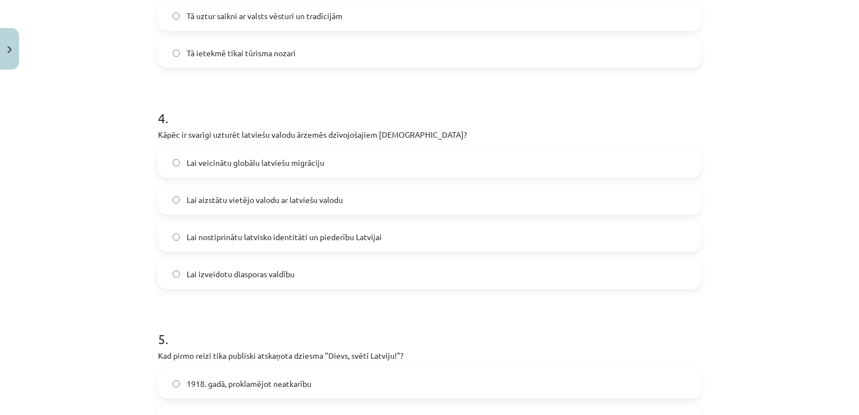
scroll to position [841, 0]
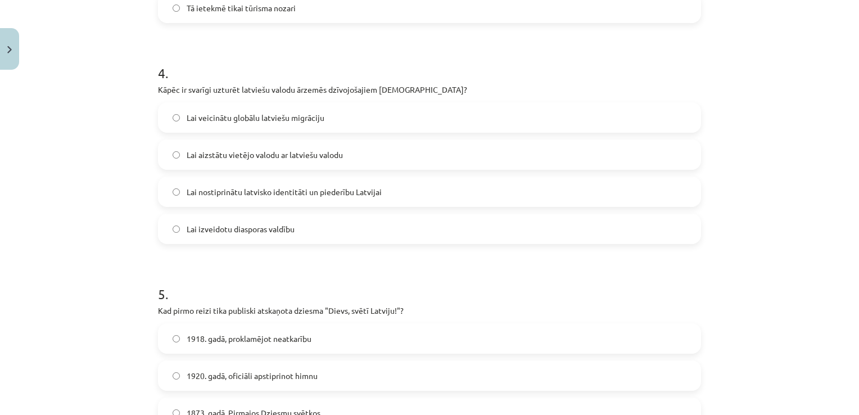
click at [324, 183] on label "Lai nostiprinātu latvisko identitāti un piederību Latvijai" at bounding box center [429, 192] width 541 height 28
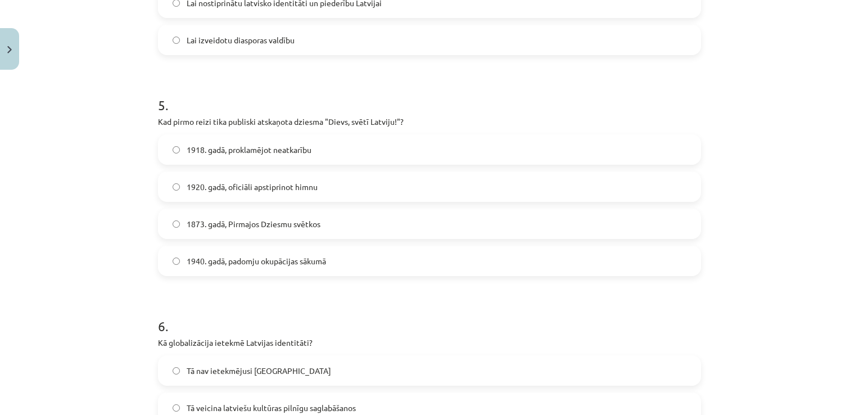
scroll to position [1036, 0]
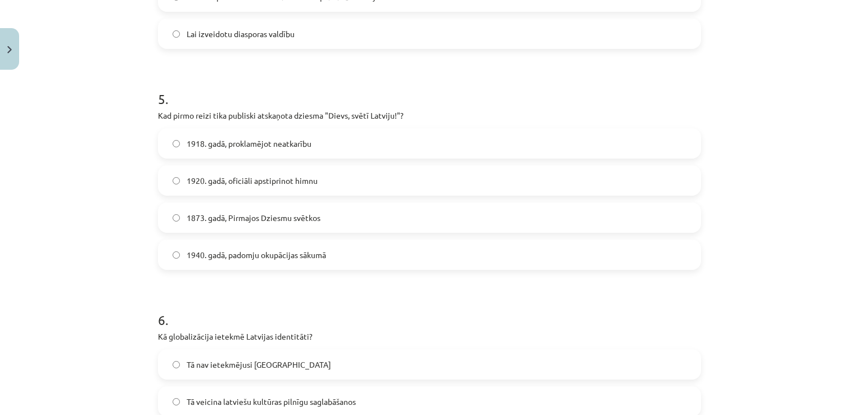
click at [364, 212] on label "1873. gadā, Pirmajos Dziesmu svētkos" at bounding box center [429, 217] width 541 height 28
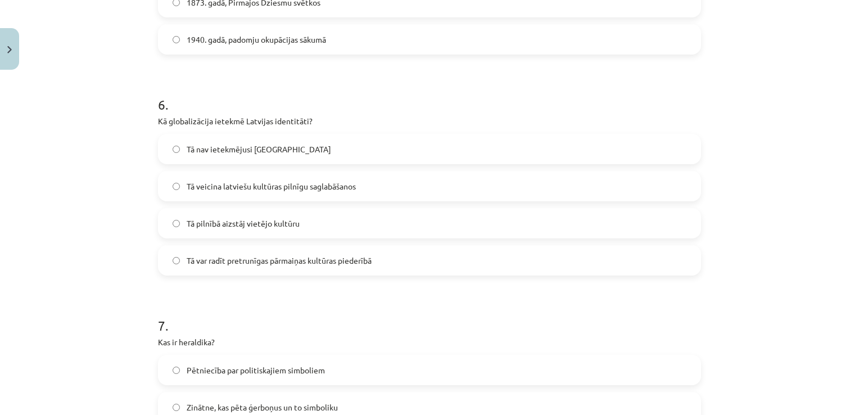
scroll to position [1256, 0]
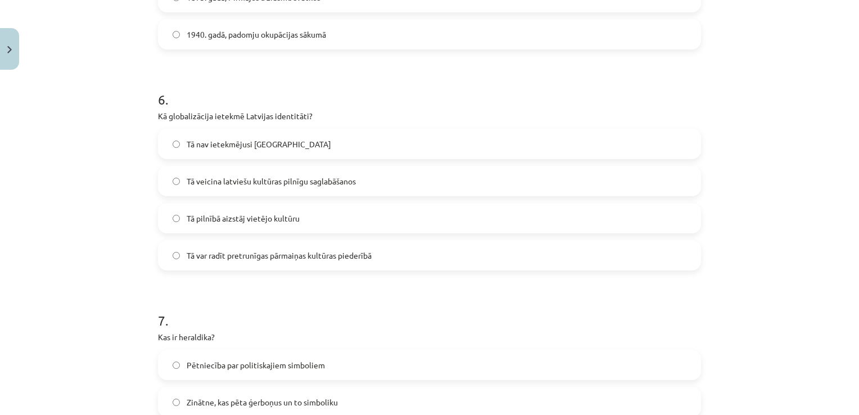
click at [388, 244] on label "Tā var radīt pretrunīgas pārmaiņas kultūras piederībā" at bounding box center [429, 255] width 541 height 28
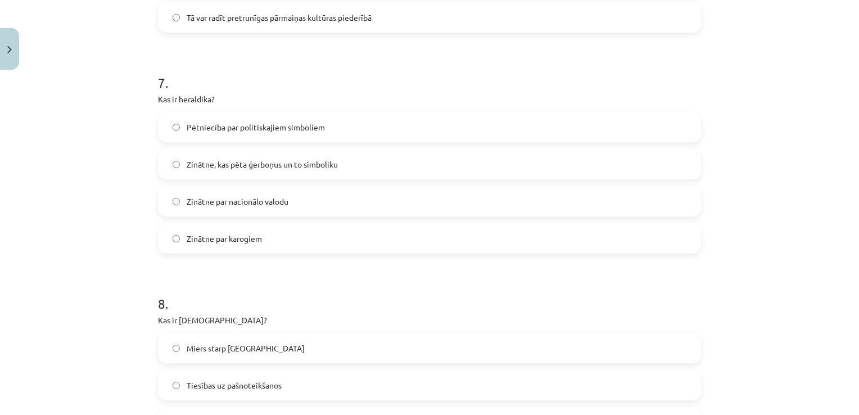
scroll to position [1494, 0]
click at [352, 158] on label "Zinātne, kas pēta ģerboņus un to simboliku" at bounding box center [429, 163] width 541 height 28
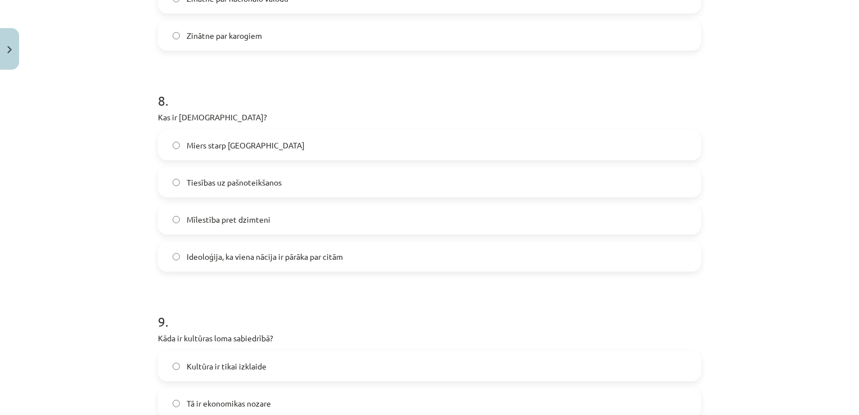
scroll to position [1703, 0]
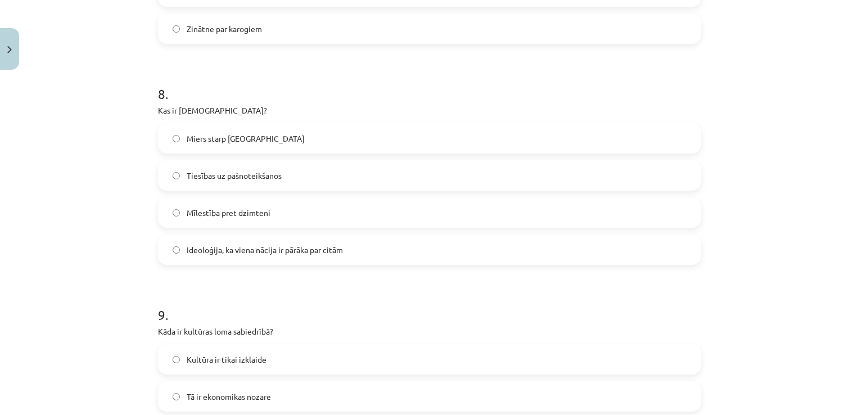
click at [287, 235] on label "Ideoloģija, ka viena nācija ir pārāka par citām" at bounding box center [429, 249] width 541 height 28
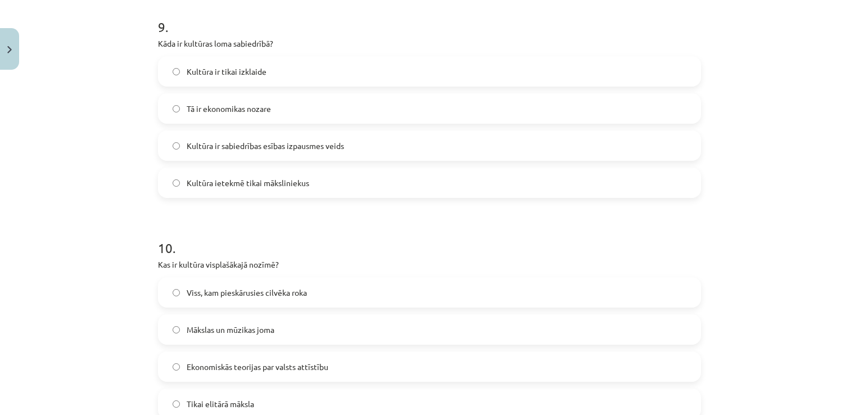
scroll to position [1993, 0]
click at [378, 151] on label "Kultūra ir sabiedrības esības izpausmes veids" at bounding box center [429, 144] width 541 height 28
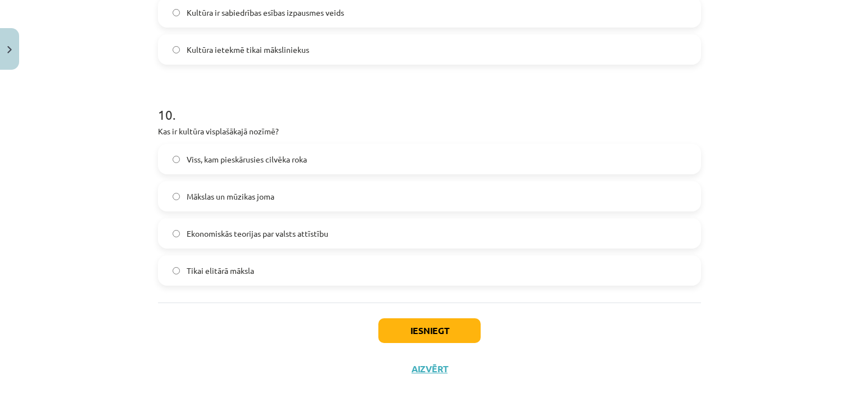
click at [294, 148] on label "Viss, kam pieskārusies cilvēka roka" at bounding box center [429, 159] width 541 height 28
click at [428, 322] on button "Iesniegt" at bounding box center [429, 330] width 102 height 25
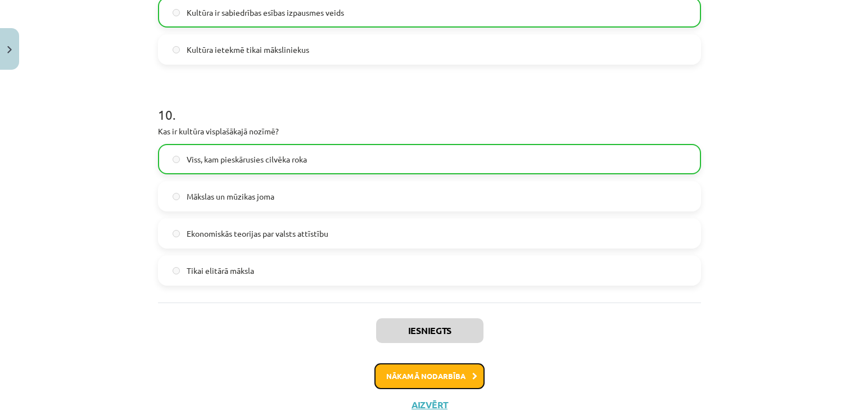
click at [429, 376] on button "Nākamā nodarbība" at bounding box center [429, 376] width 110 height 26
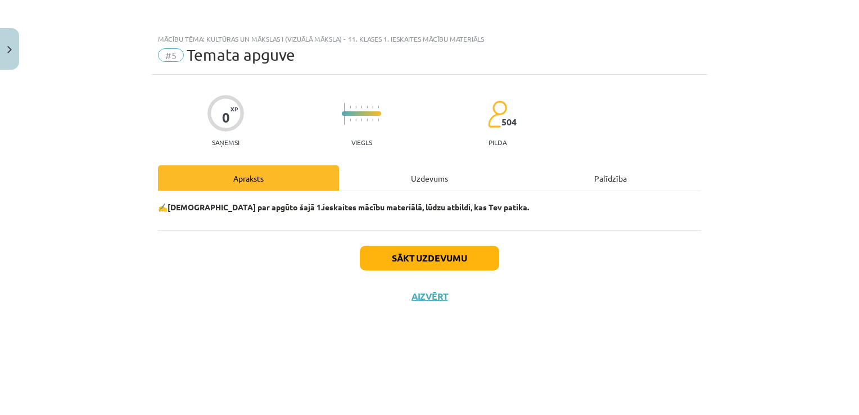
scroll to position [0, 0]
click at [432, 176] on div "Uzdevums" at bounding box center [429, 177] width 181 height 25
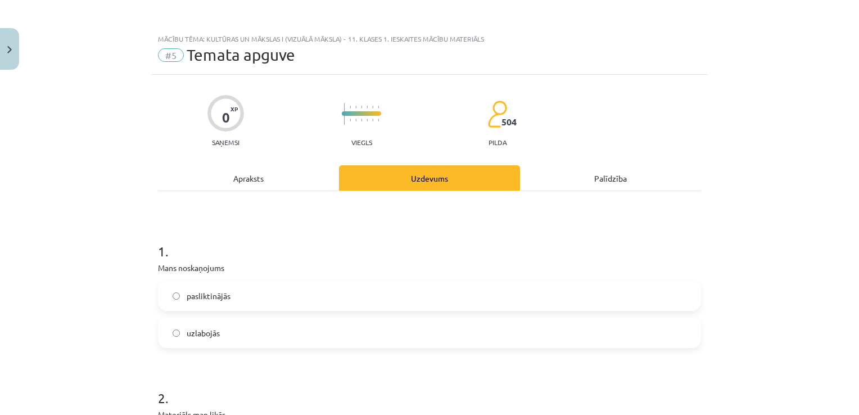
click at [353, 332] on label "uzlabojās" at bounding box center [429, 333] width 541 height 28
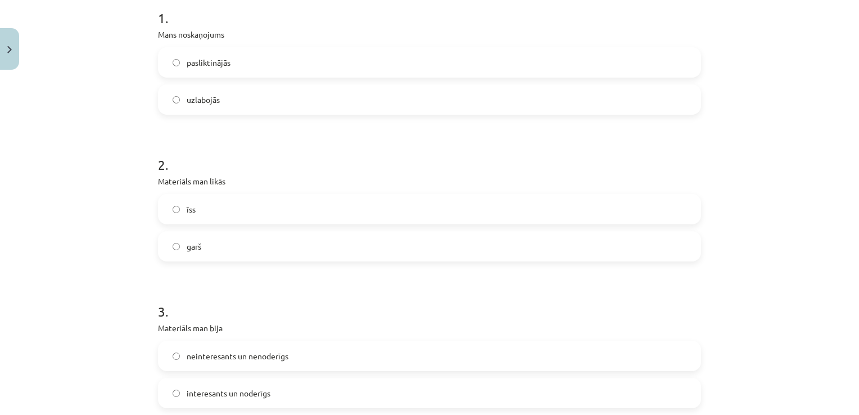
scroll to position [238, 0]
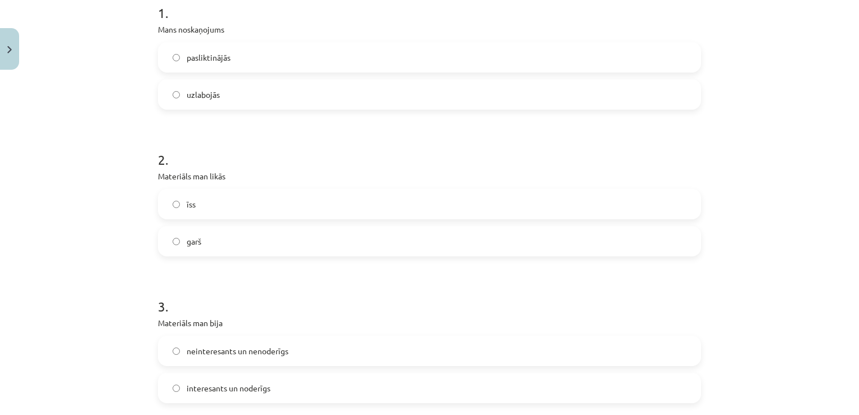
click at [356, 211] on label "īss" at bounding box center [429, 204] width 541 height 28
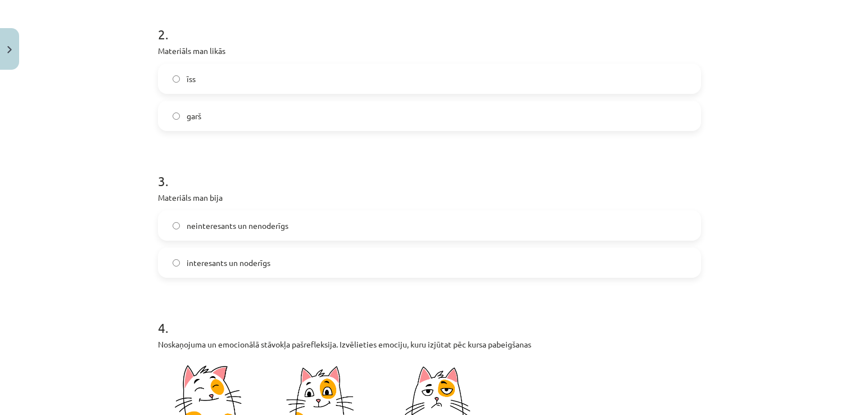
scroll to position [416, 0]
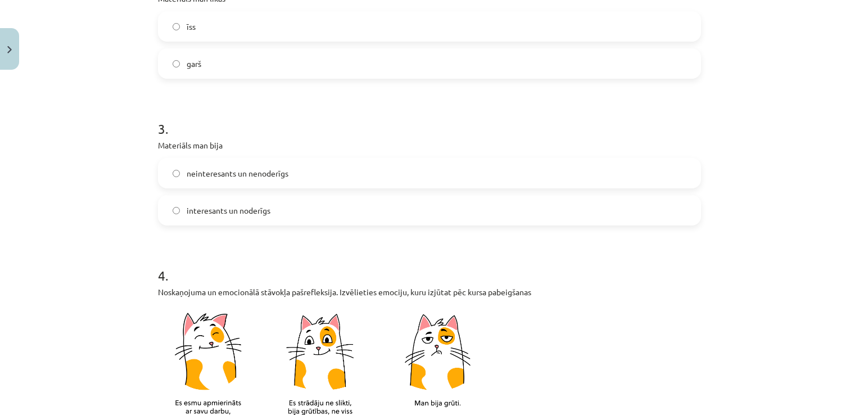
click at [356, 211] on label "interesants un noderīgs" at bounding box center [429, 210] width 541 height 28
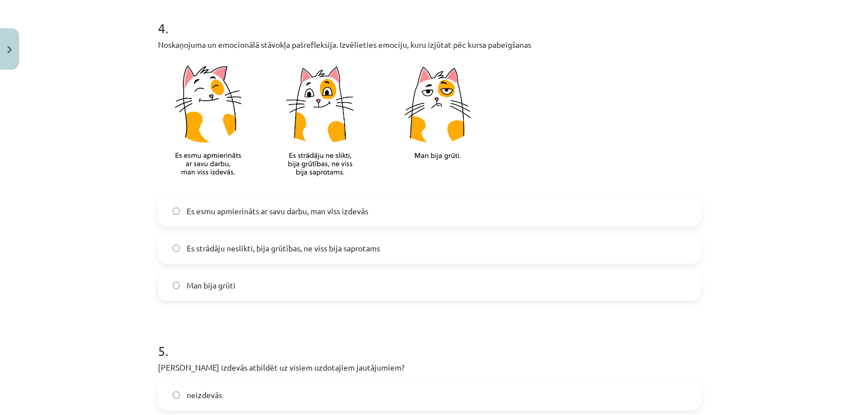
scroll to position [674, 0]
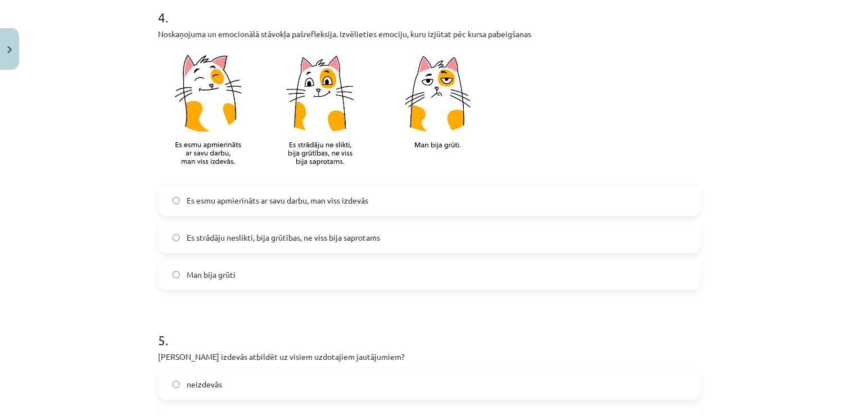
click at [356, 211] on label "Es esmu apmierināts ar savu darbu, man viss izdevās" at bounding box center [429, 201] width 541 height 28
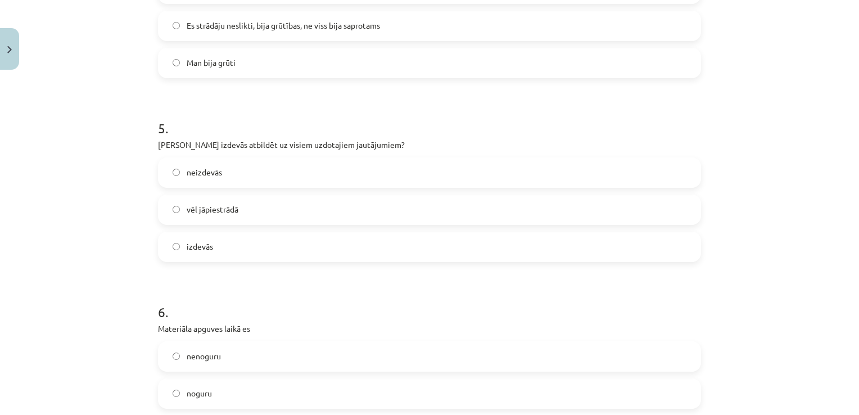
scroll to position [887, 0]
click at [344, 163] on label "neizdevās" at bounding box center [429, 171] width 541 height 28
click at [335, 241] on label "izdevās" at bounding box center [429, 246] width 541 height 28
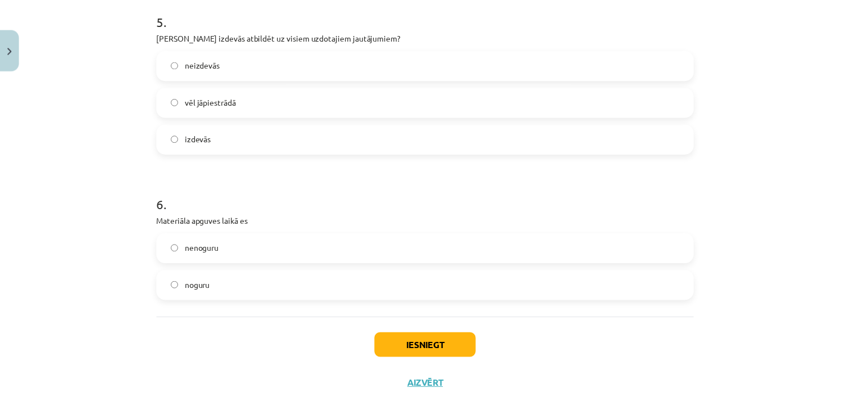
scroll to position [995, 0]
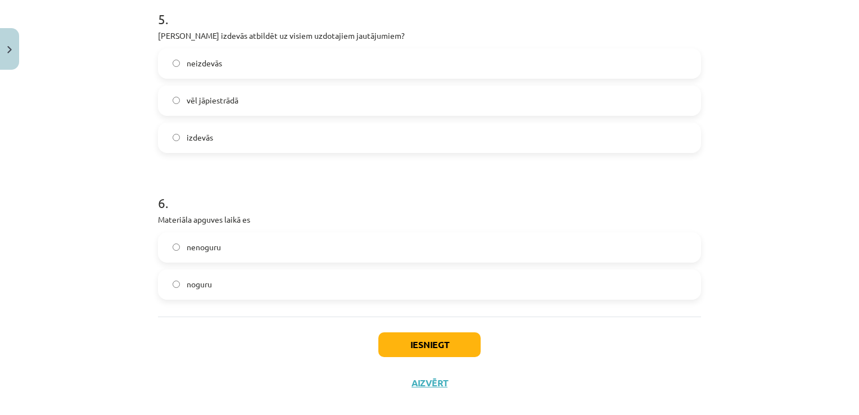
click at [338, 249] on label "nenoguru" at bounding box center [429, 247] width 541 height 28
click at [423, 334] on button "Iesniegt" at bounding box center [429, 344] width 102 height 25
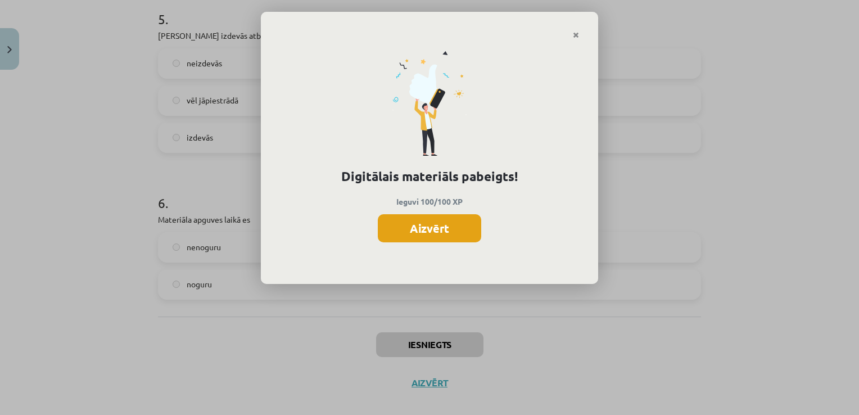
click at [425, 225] on button "Aizvērt" at bounding box center [429, 228] width 103 height 28
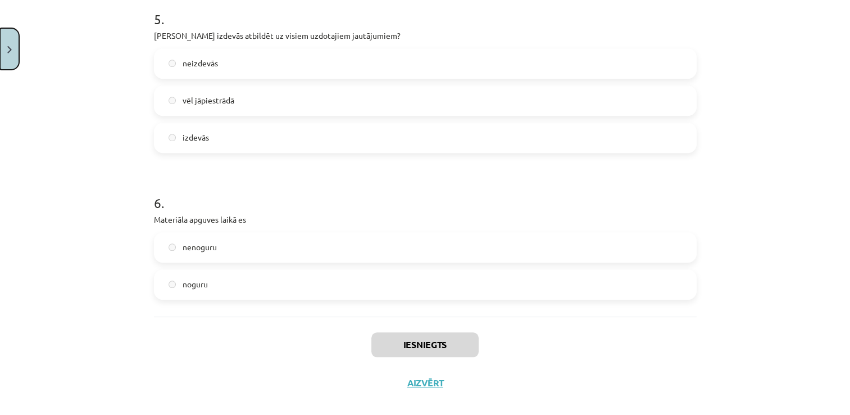
click at [6, 53] on button "Close" at bounding box center [9, 49] width 19 height 42
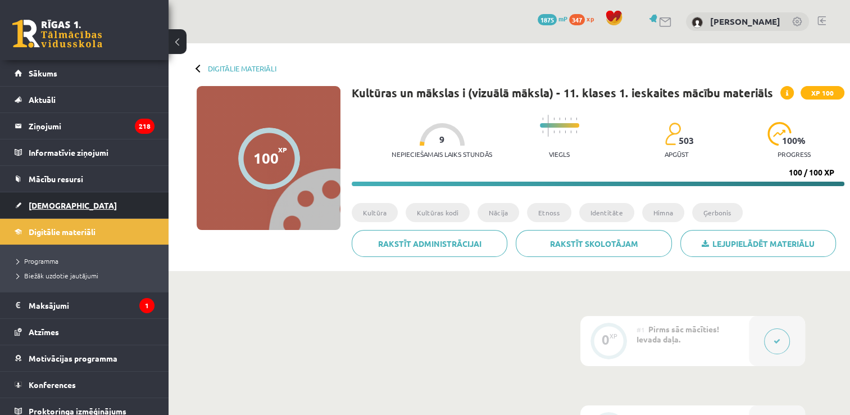
click at [85, 207] on link "[DEMOGRAPHIC_DATA]" at bounding box center [85, 205] width 140 height 26
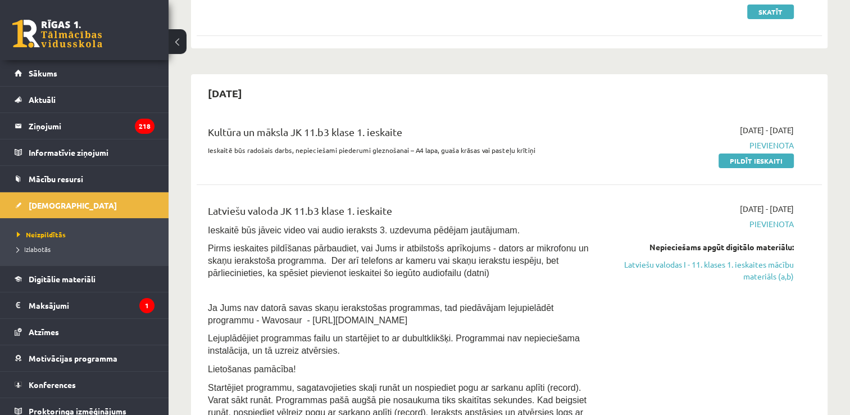
scroll to position [187, 0]
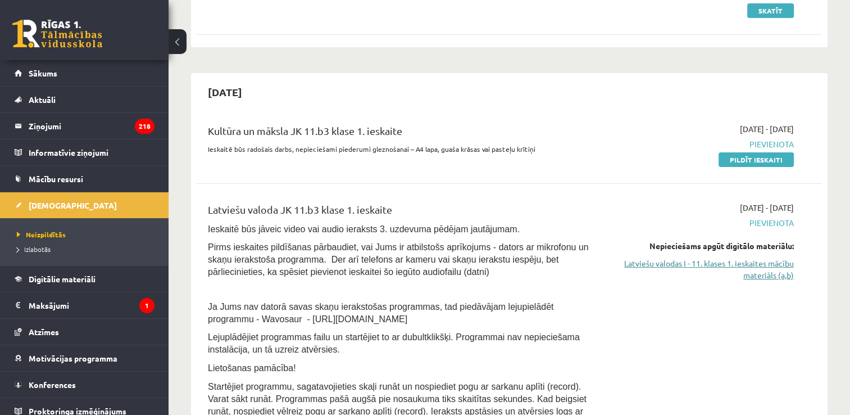
click at [727, 261] on link "Latviešu valodas I - 11. klases 1. ieskaites mācību materiāls (a,b)" at bounding box center [702, 269] width 184 height 24
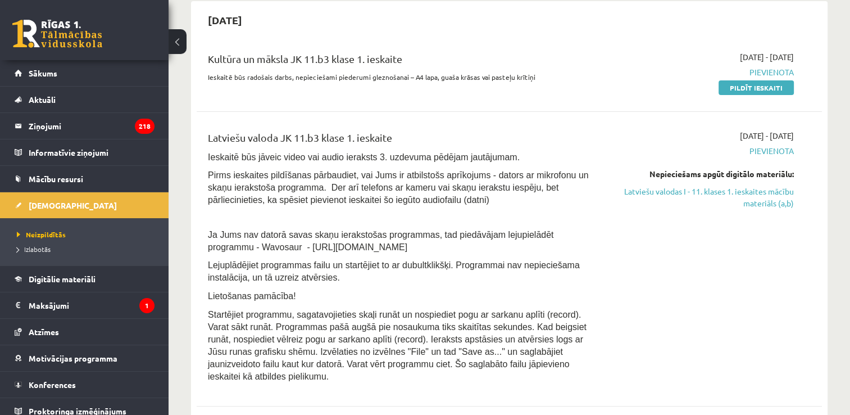
scroll to position [258, 0]
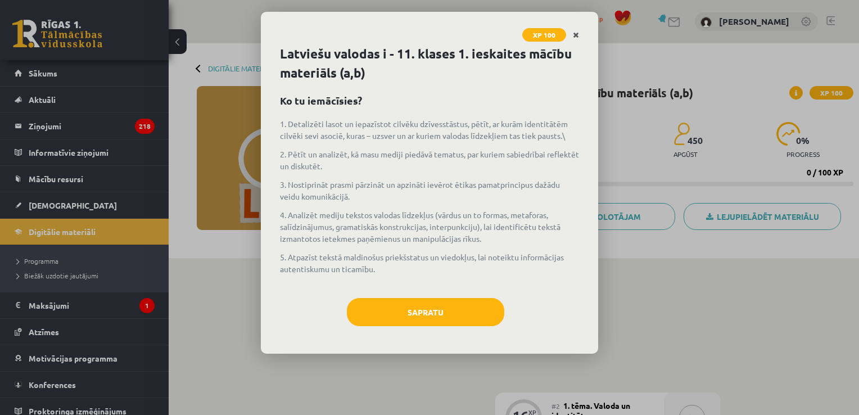
click at [581, 38] on link "Close" at bounding box center [576, 35] width 20 height 22
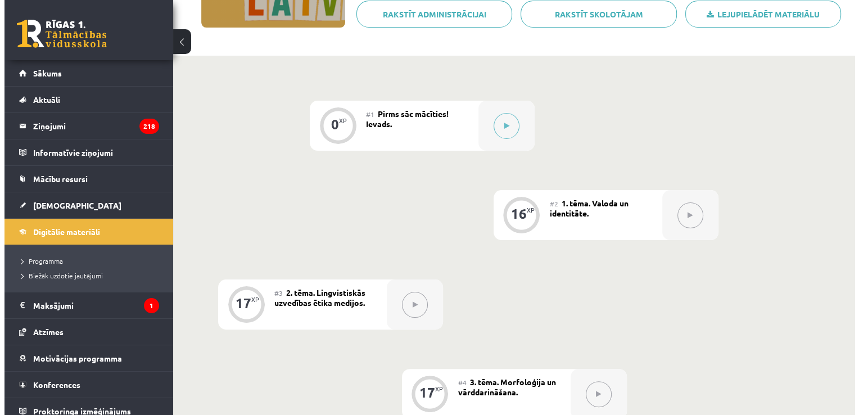
scroll to position [199, 0]
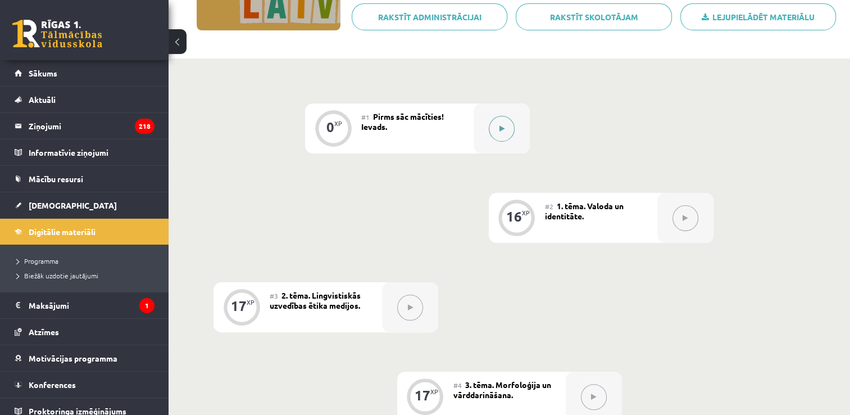
click at [506, 132] on button at bounding box center [502, 129] width 26 height 26
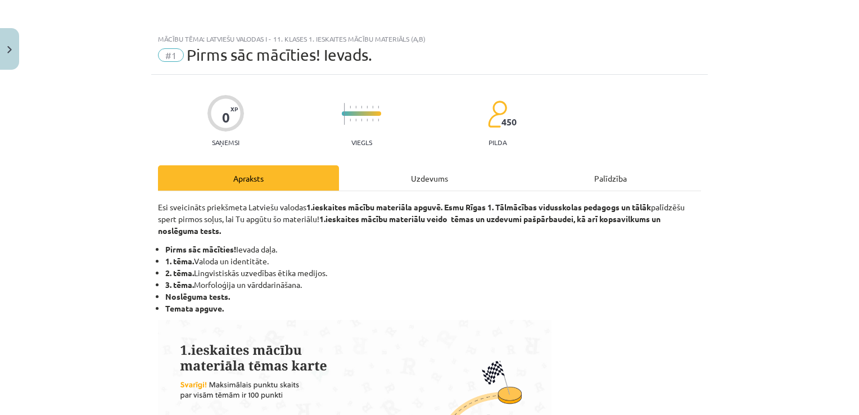
click at [409, 174] on div "Uzdevums" at bounding box center [429, 177] width 181 height 25
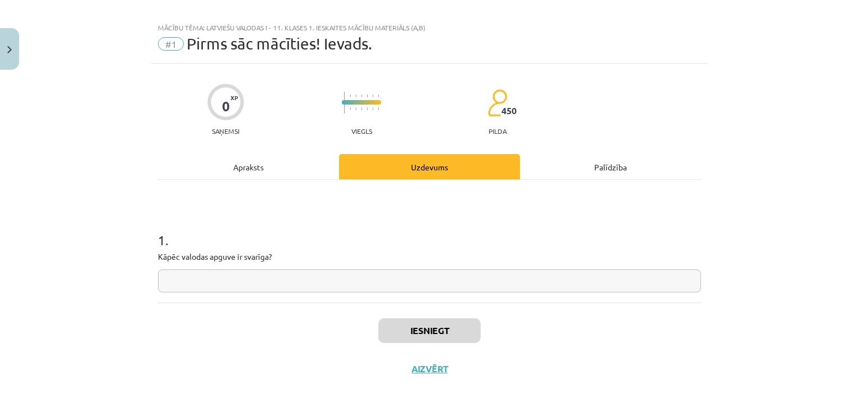
click at [401, 278] on input "text" at bounding box center [429, 280] width 543 height 23
type input "**"
click at [415, 322] on button "Iesniegt" at bounding box center [429, 330] width 102 height 25
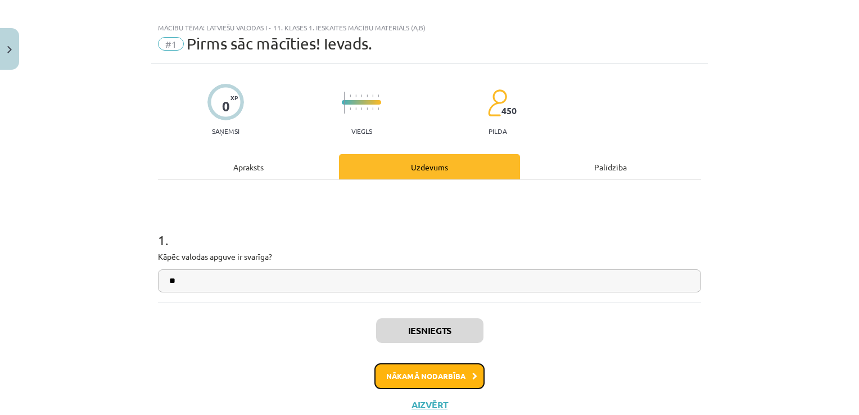
click at [429, 375] on button "Nākamā nodarbība" at bounding box center [429, 376] width 110 height 26
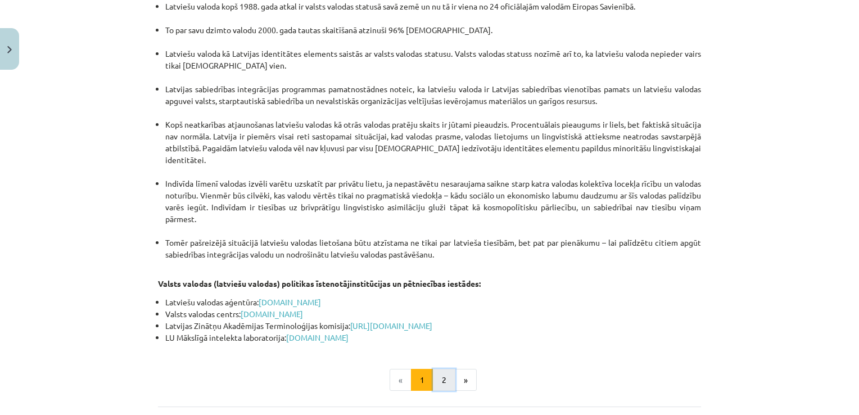
click at [438, 369] on button "2" at bounding box center [444, 380] width 22 height 22
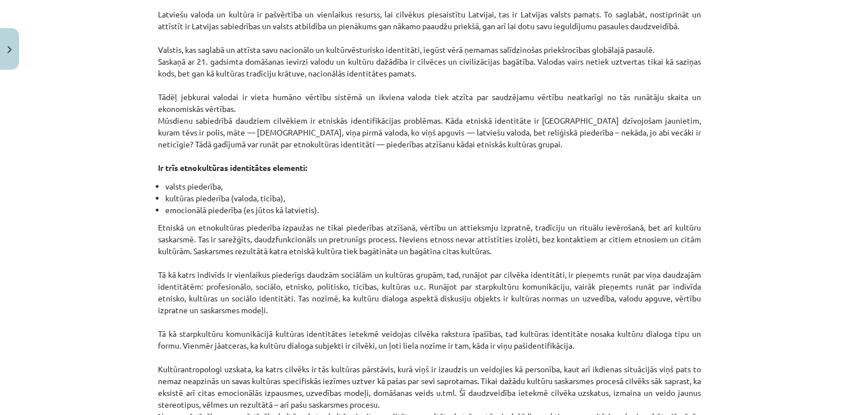
scroll to position [0, 0]
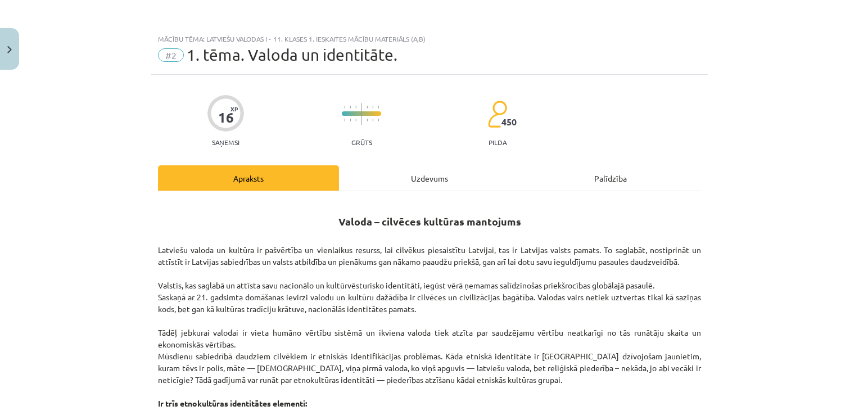
click at [429, 174] on div "Uzdevums" at bounding box center [429, 177] width 181 height 25
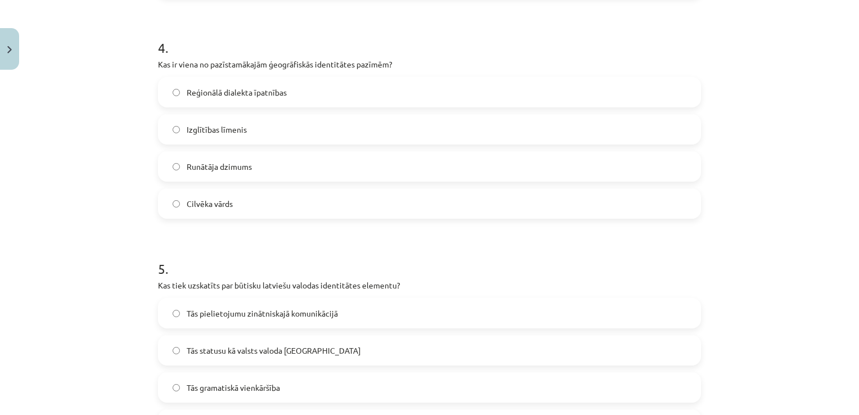
scroll to position [1021, 0]
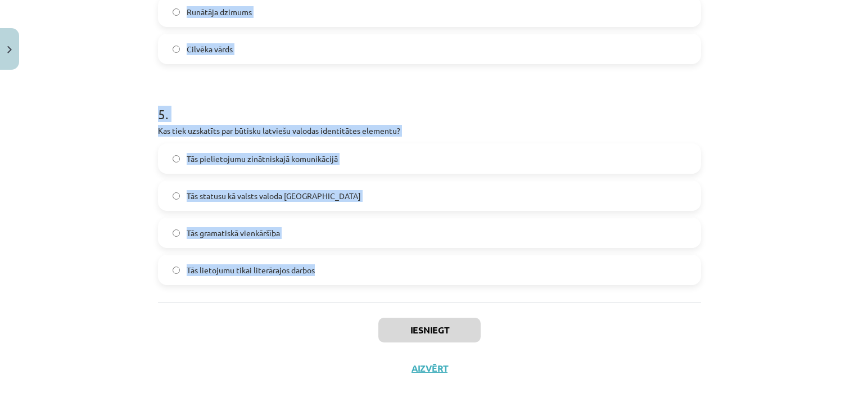
drag, startPoint x: 148, startPoint y: 221, endPoint x: 440, endPoint y: 274, distance: 297.0
copy form "7 . Lo ipsumd sitametconse adipiscing? Elitseddoe temporin utlab etdolore magna…"
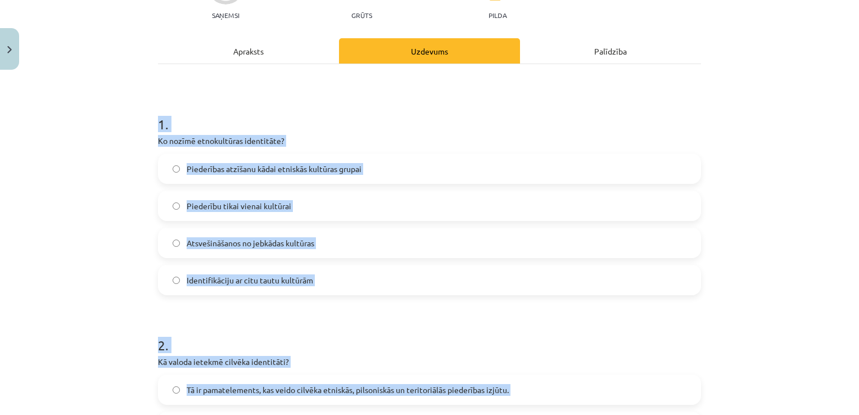
scroll to position [128, 0]
click at [392, 164] on label "Piederības atzīšanu kādai etniskās kultūras grupai" at bounding box center [429, 168] width 541 height 28
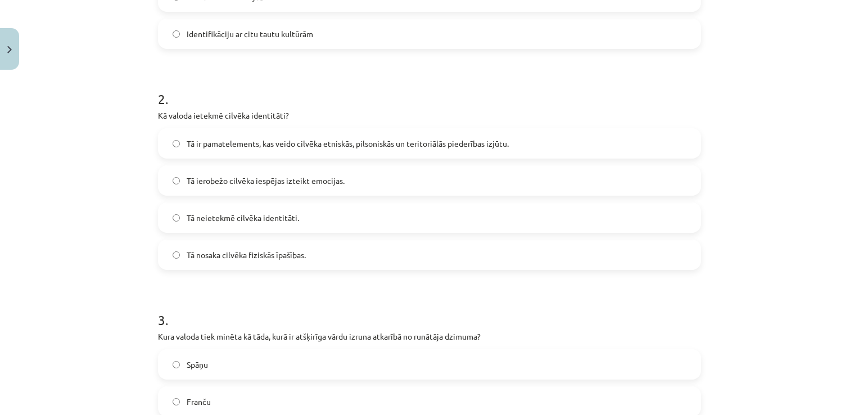
scroll to position [373, 0]
click at [529, 141] on label "Tā ir pamatelements, kas veido cilvēka etniskās, pilsoniskās un teritoriālās pi…" at bounding box center [429, 143] width 541 height 28
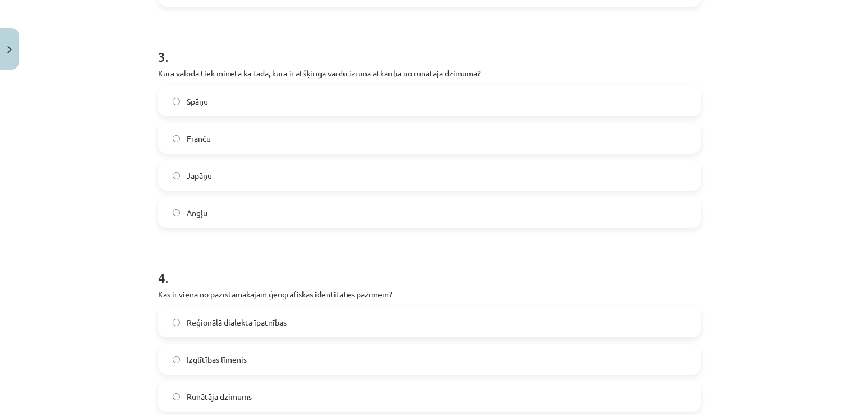
scroll to position [636, 0]
click at [455, 175] on label "Japāņu" at bounding box center [429, 175] width 541 height 28
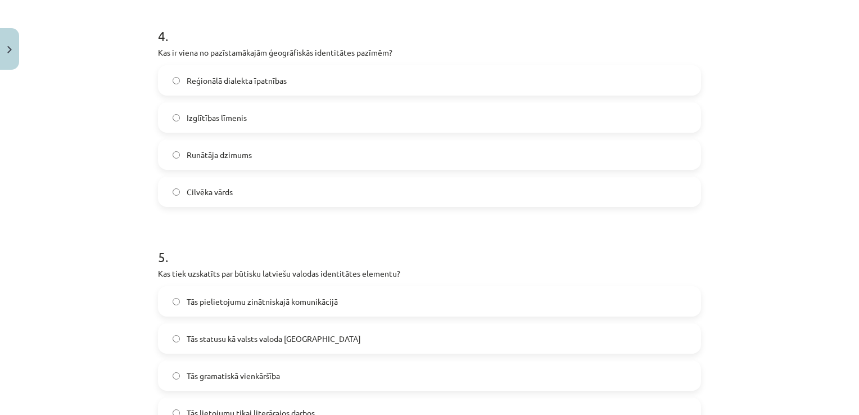
scroll to position [879, 0]
click at [433, 76] on label "Reģionālā dialekta īpatnības" at bounding box center [429, 79] width 541 height 28
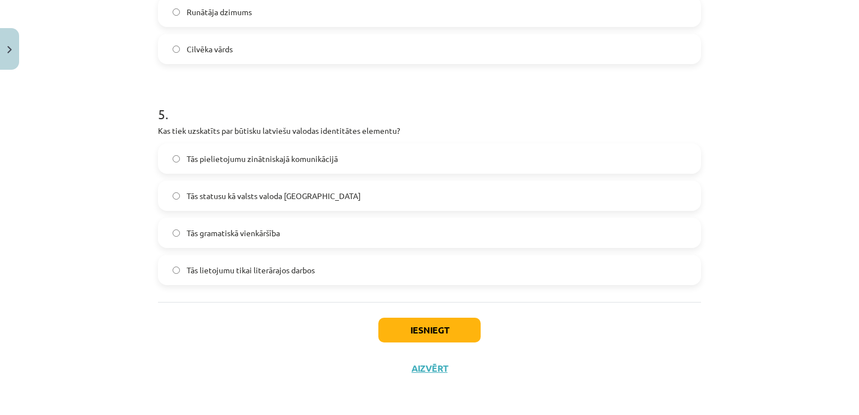
click at [491, 184] on label "Tās statusu kā valsts valoda [GEOGRAPHIC_DATA]" at bounding box center [429, 196] width 541 height 28
click at [450, 332] on button "Iesniegt" at bounding box center [429, 330] width 102 height 25
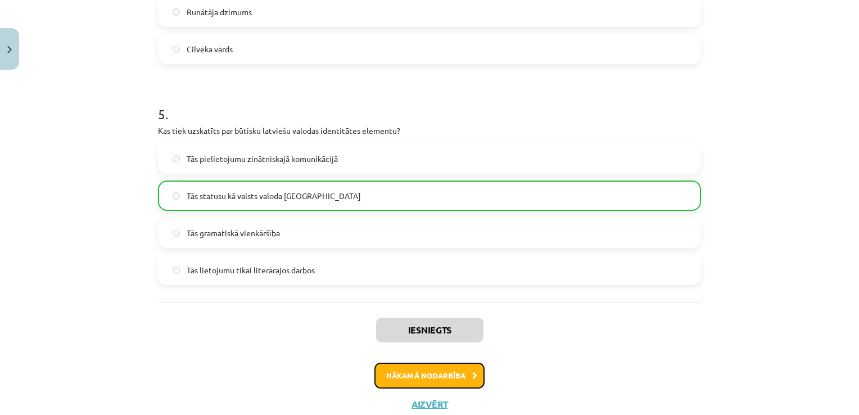
click at [447, 364] on button "Nākamā nodarbība" at bounding box center [429, 375] width 110 height 26
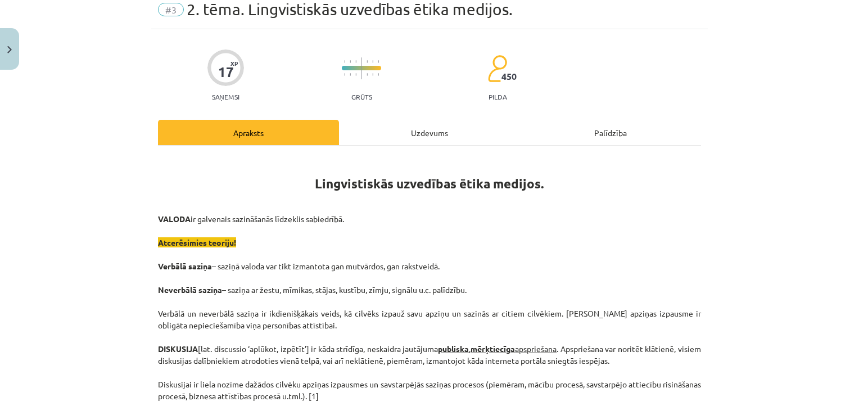
scroll to position [28, 0]
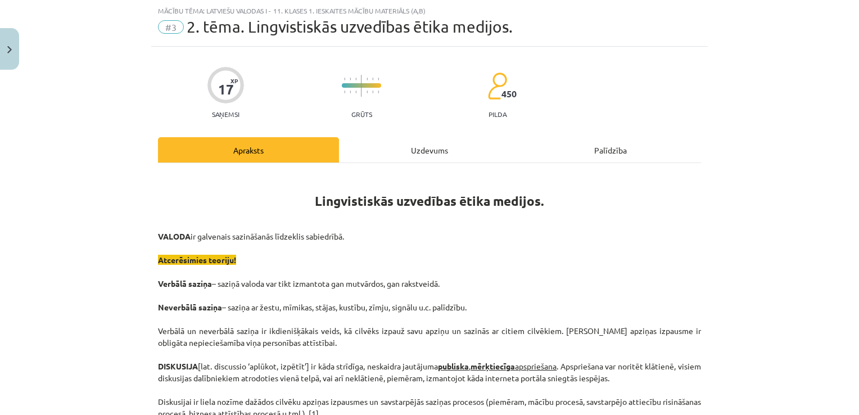
click at [428, 150] on div "Uzdevums" at bounding box center [429, 149] width 181 height 25
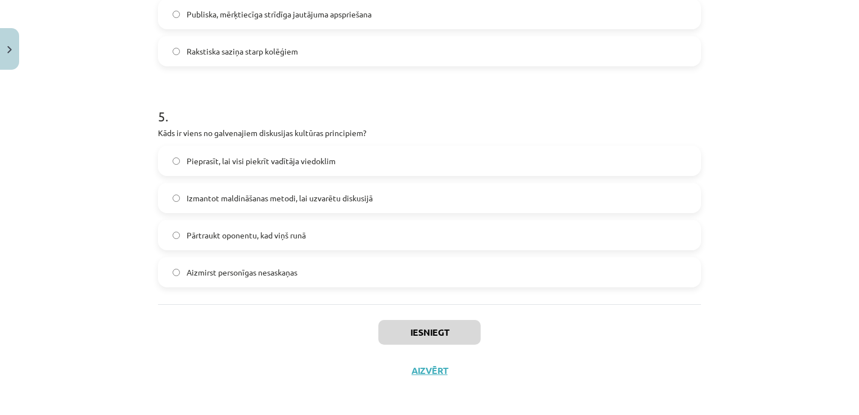
scroll to position [1021, 0]
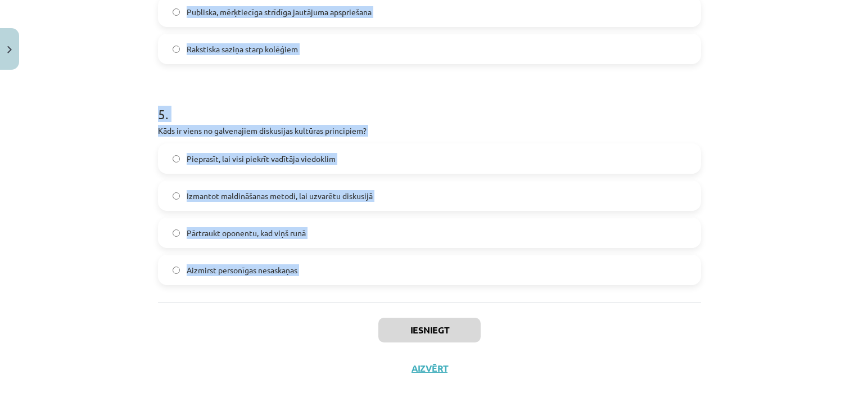
drag, startPoint x: 152, startPoint y: 205, endPoint x: 326, endPoint y: 307, distance: 201.5
drag, startPoint x: 326, startPoint y: 307, endPoint x: 273, endPoint y: 269, distance: 66.0
copy form "8 . Lore ip dol sitamet consec adi elitseddoeiusm temporincidi? Utlaboreetdo Ma…"
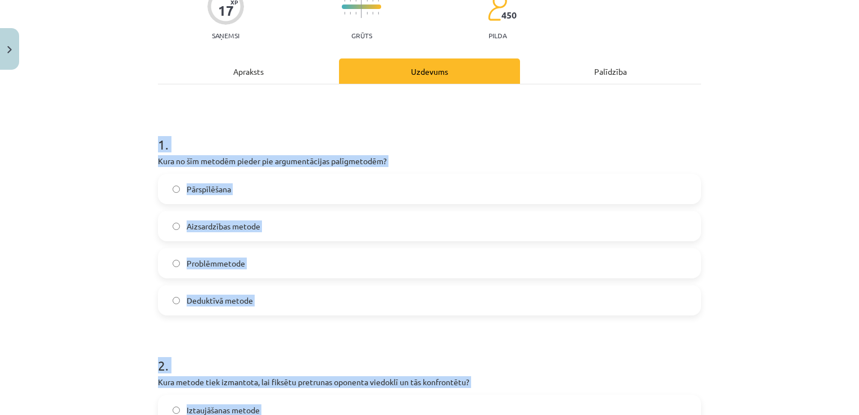
click at [362, 183] on label "Pārspīlēšana" at bounding box center [429, 189] width 541 height 28
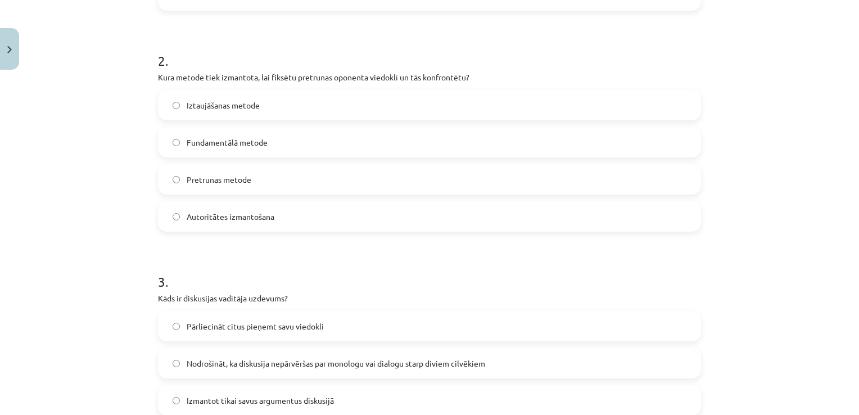
scroll to position [433, 0]
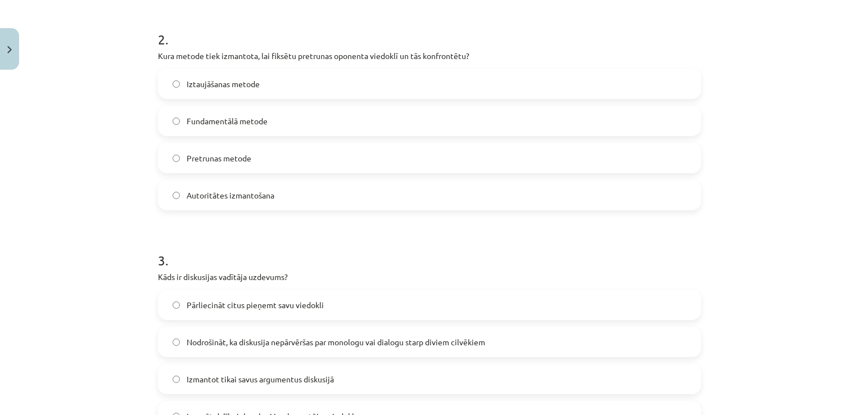
click at [391, 165] on label "Pretrunas metode" at bounding box center [429, 158] width 541 height 28
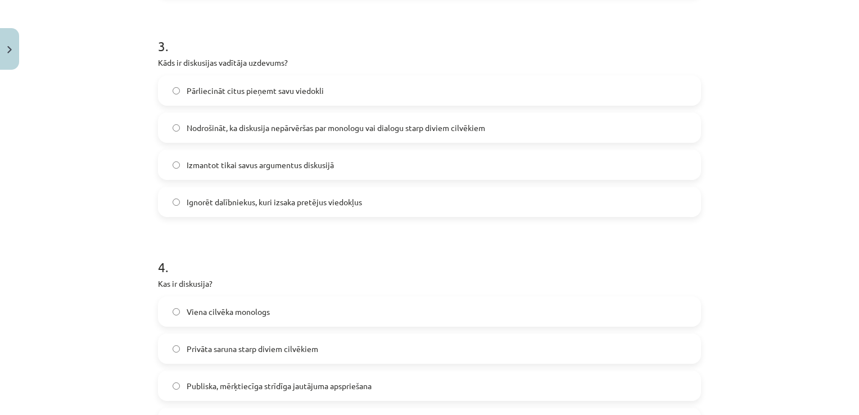
scroll to position [648, 0]
click at [456, 127] on span "Nodrošināt, ka diskusija nepārvēršas par monologu vai dialogu starp diviem cilv…" at bounding box center [336, 126] width 298 height 12
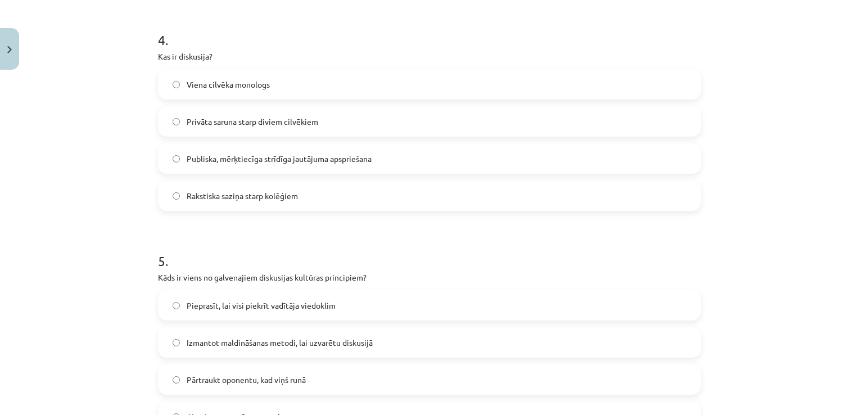
scroll to position [892, 0]
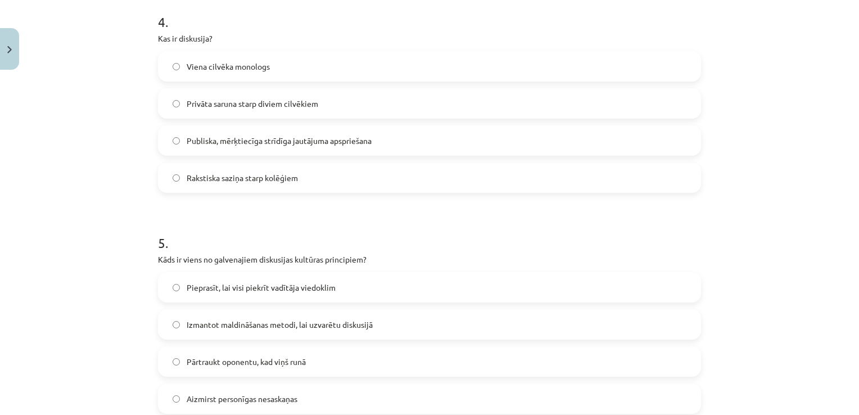
click at [447, 144] on label "Publiska, mērķtiecīga strīdīga jautājuma apspriešana" at bounding box center [429, 140] width 541 height 28
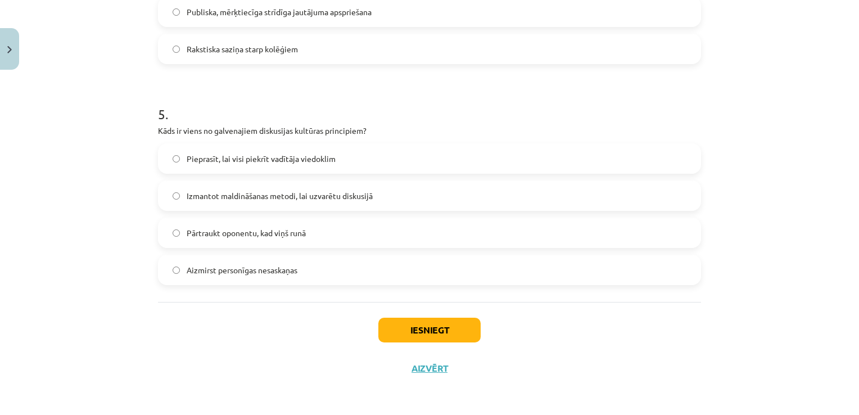
click at [472, 255] on div "Aizmirst personīgas nesaskaņas" at bounding box center [429, 270] width 543 height 30
click at [446, 264] on label "Aizmirst personīgas nesaskaņas" at bounding box center [429, 270] width 541 height 28
click at [441, 341] on button "Iesniegt" at bounding box center [429, 330] width 102 height 25
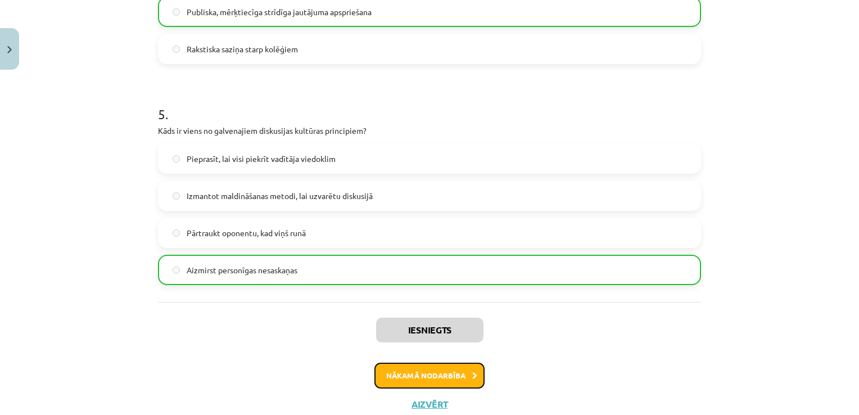
click at [422, 372] on button "Nākamā nodarbība" at bounding box center [429, 375] width 110 height 26
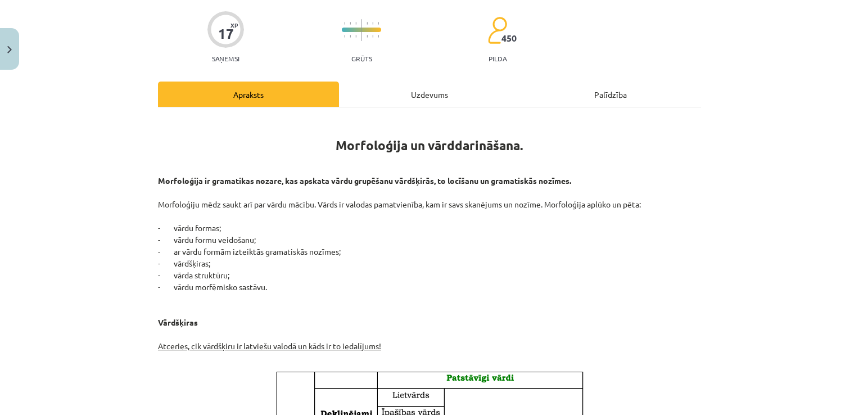
scroll to position [28, 0]
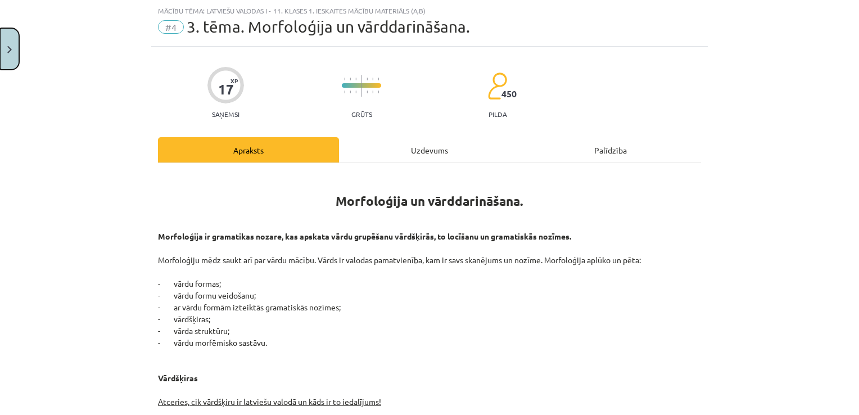
click at [8, 51] on img "Close" at bounding box center [9, 49] width 4 height 7
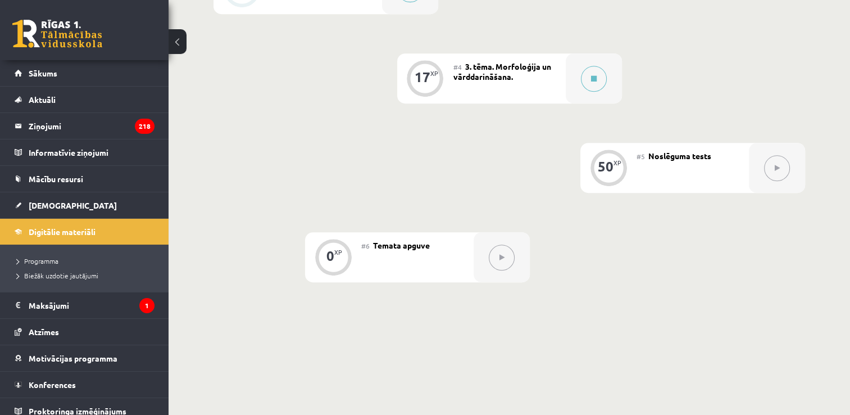
scroll to position [530, 0]
